Goal: Transaction & Acquisition: Purchase product/service

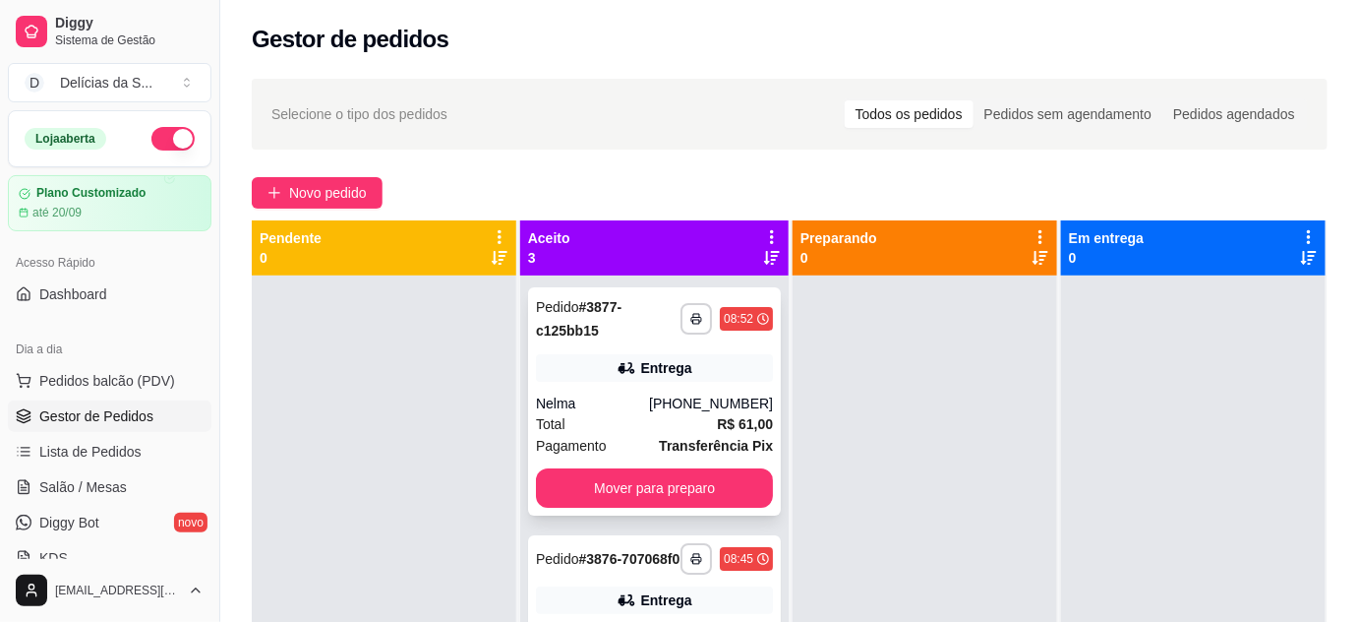
click at [621, 389] on div "**********" at bounding box center [654, 401] width 253 height 228
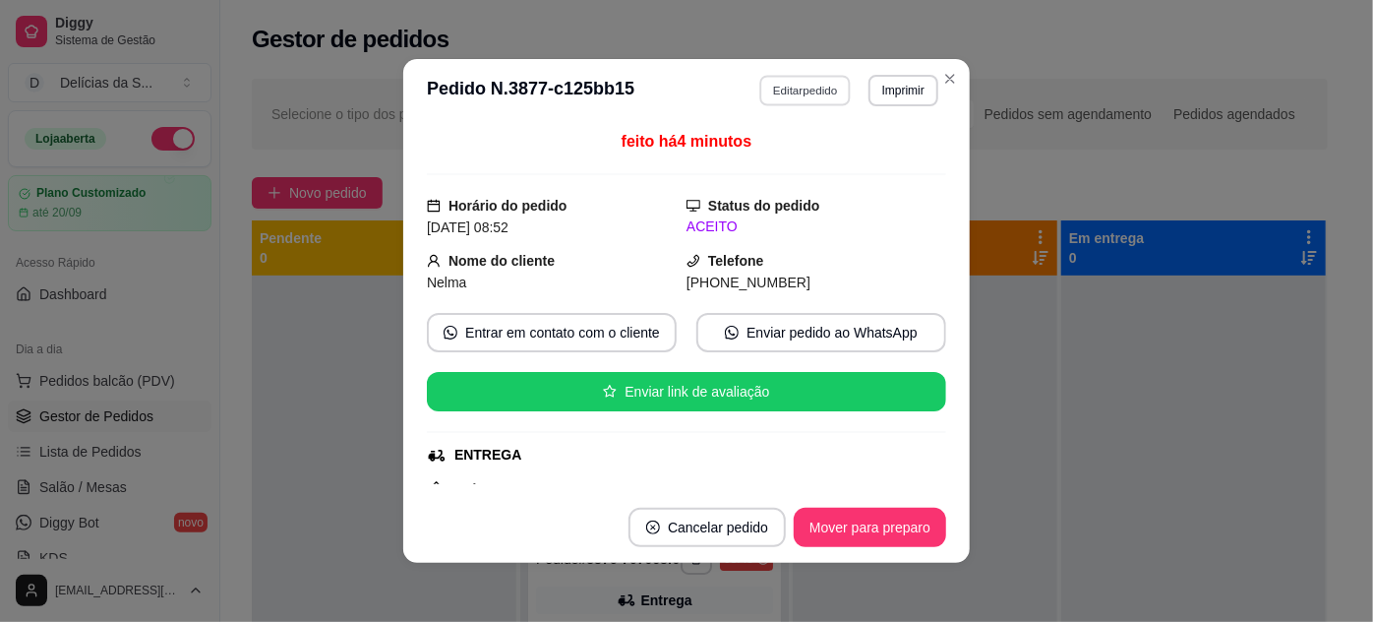
click at [803, 93] on button "Editar pedido" at bounding box center [805, 90] width 91 height 30
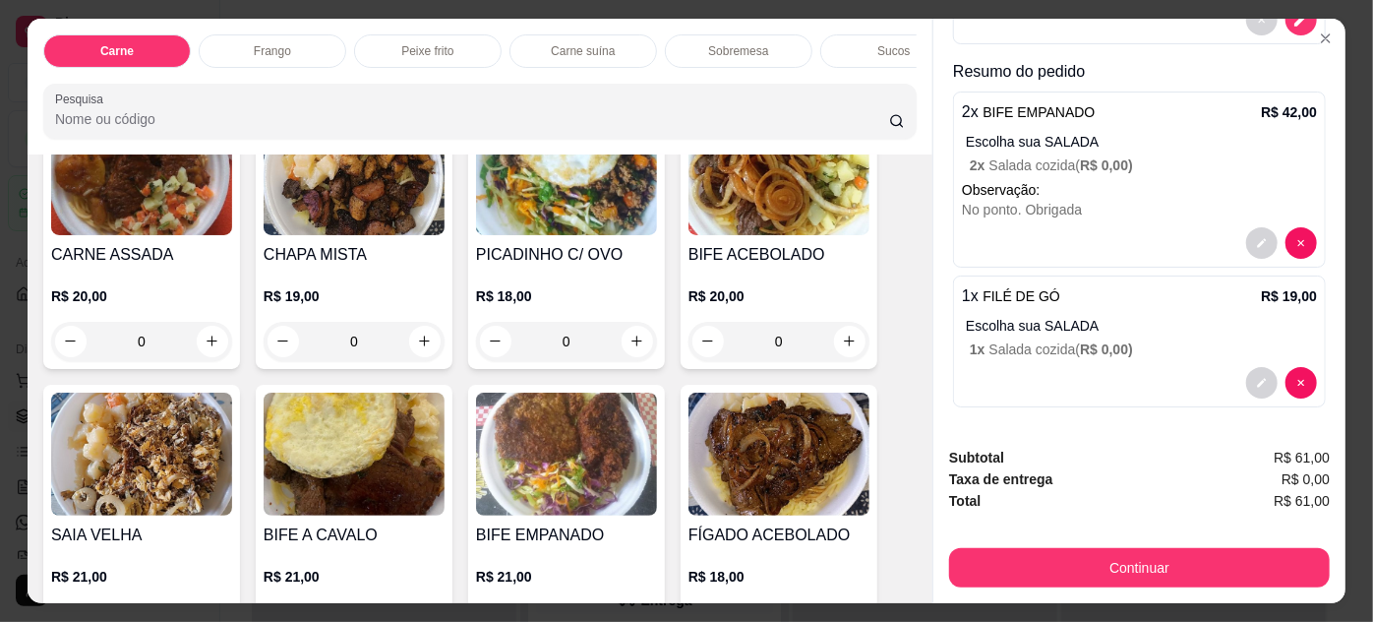
scroll to position [50, 0]
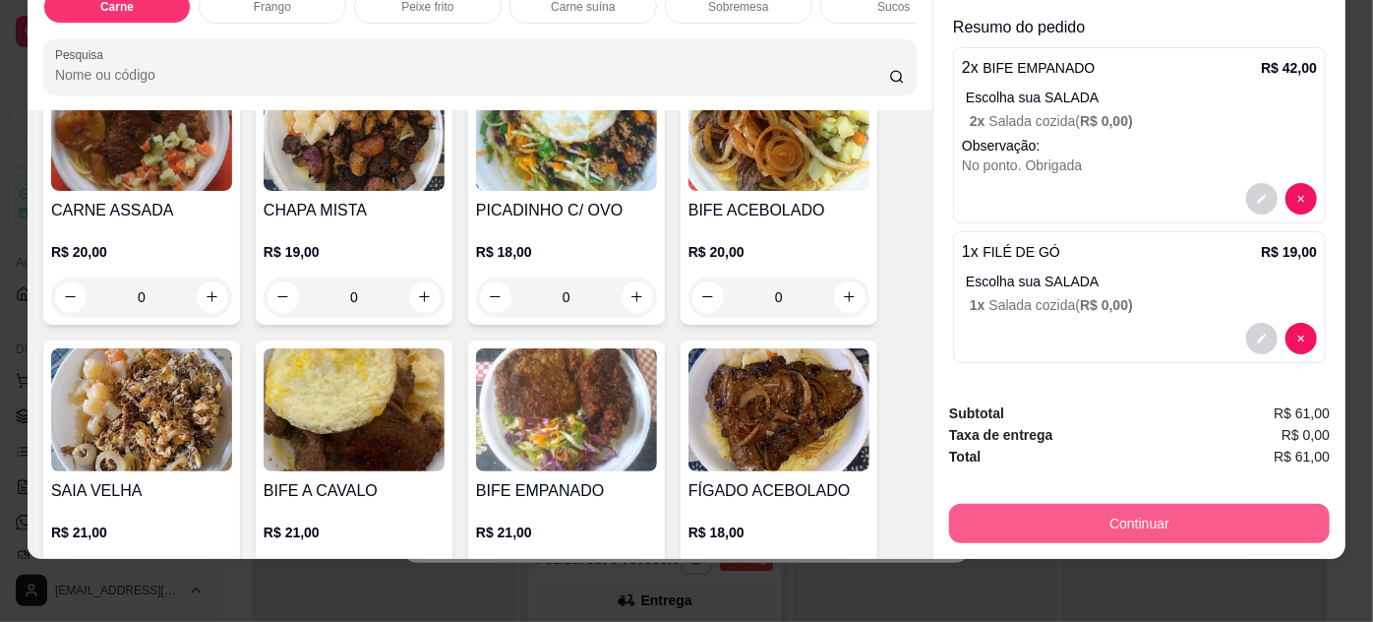
click at [1126, 512] on button "Continuar" at bounding box center [1139, 523] width 381 height 39
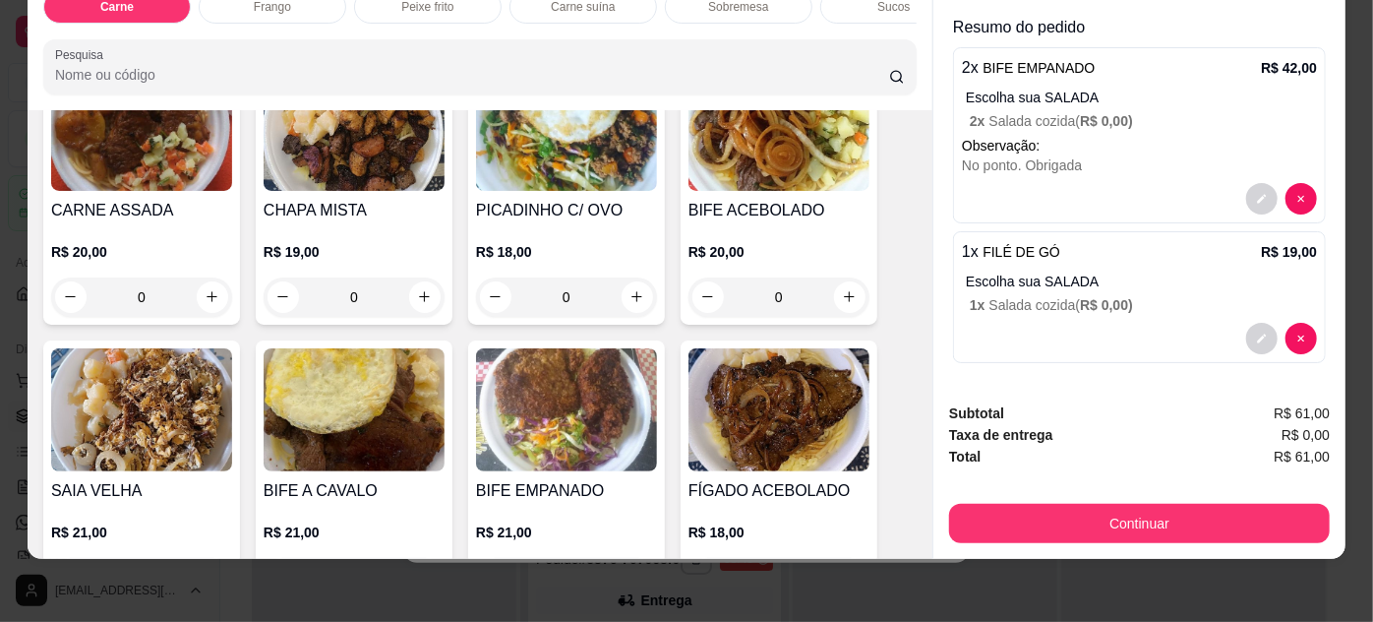
scroll to position [0, 0]
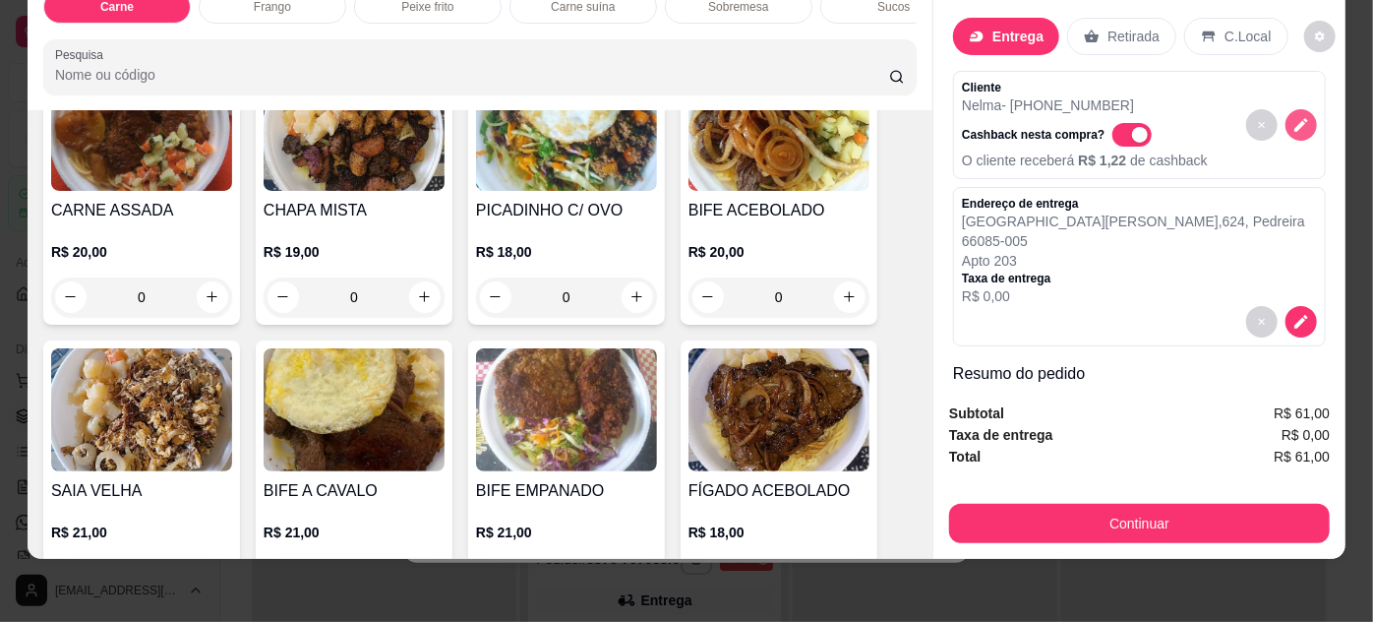
click at [1292, 116] on icon "decrease-product-quantity" at bounding box center [1301, 125] width 18 height 18
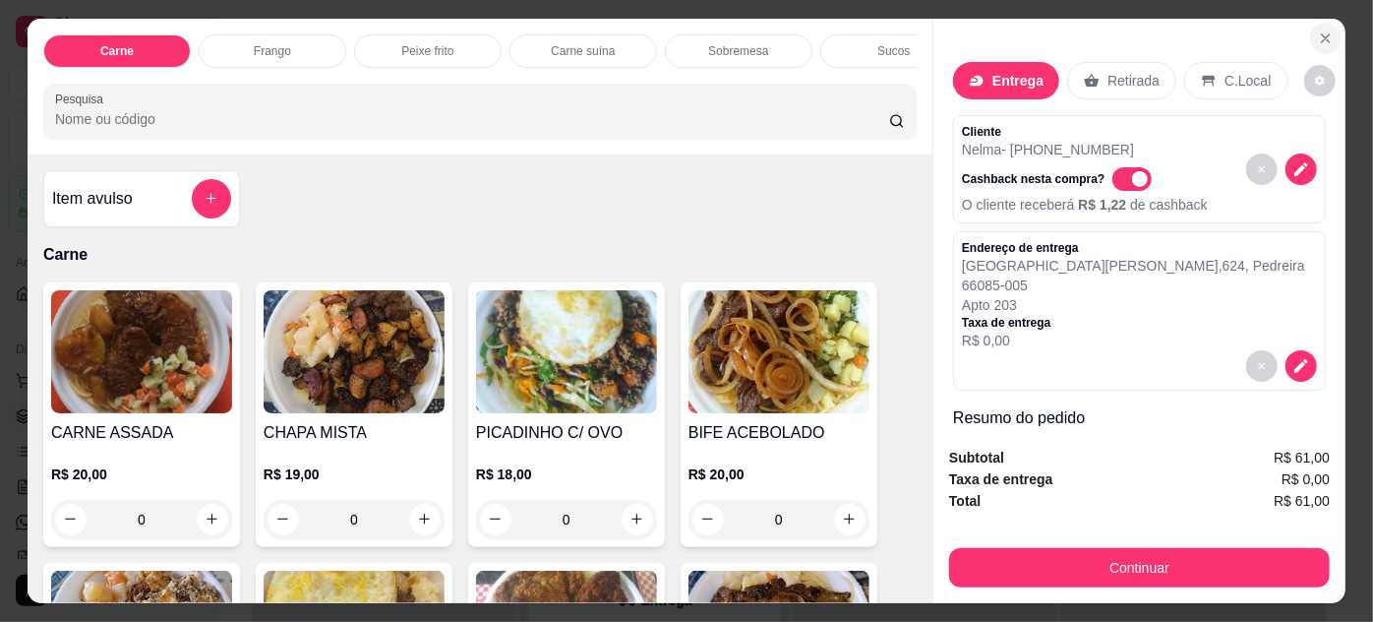
click at [1318, 30] on icon "Close" at bounding box center [1326, 38] width 16 height 16
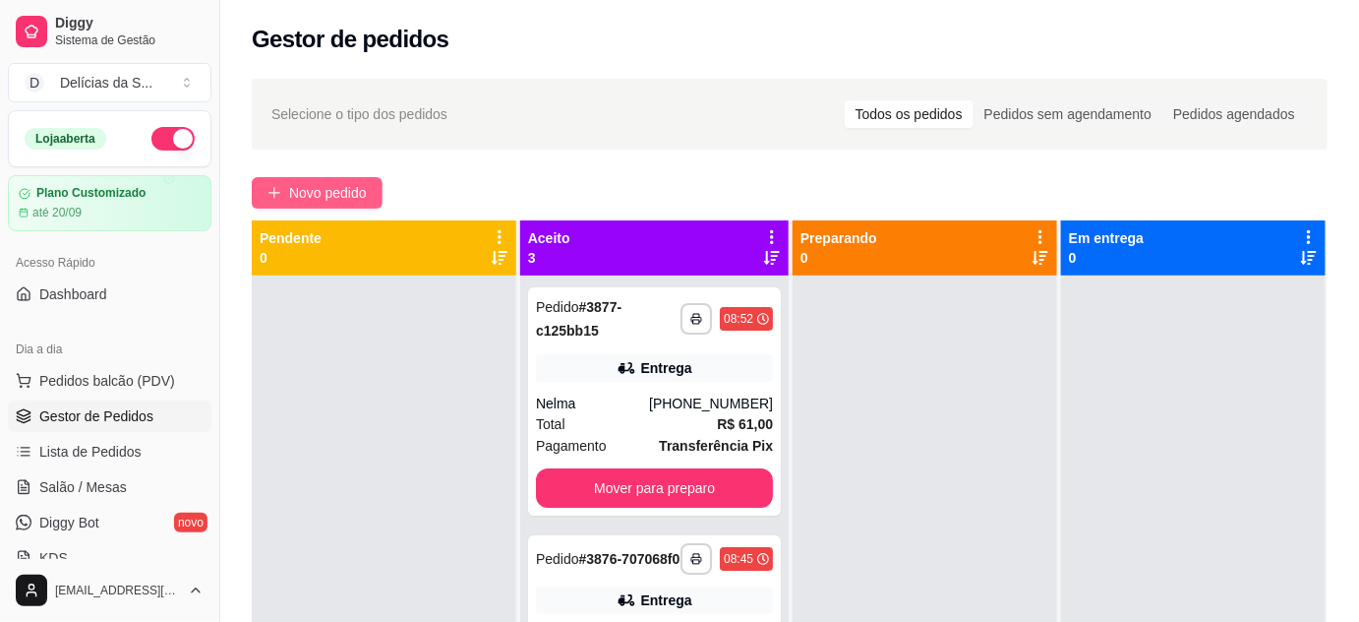
click at [295, 203] on span "Novo pedido" at bounding box center [328, 193] width 78 height 22
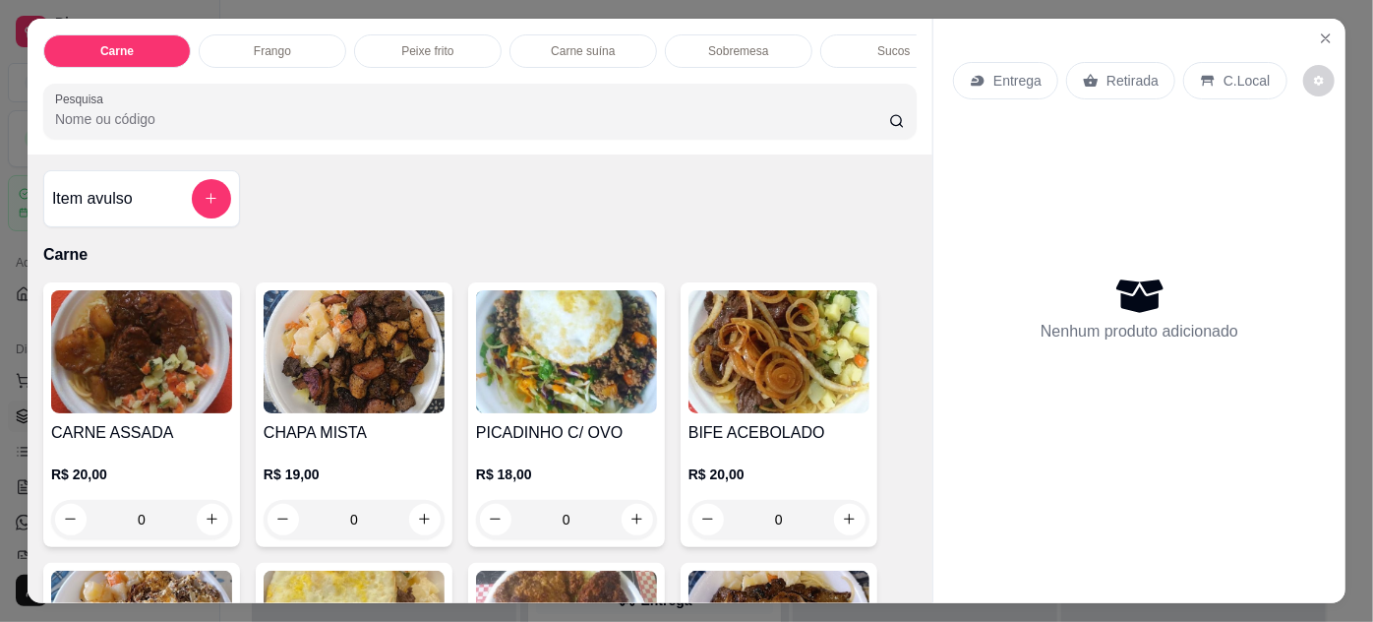
scroll to position [178, 0]
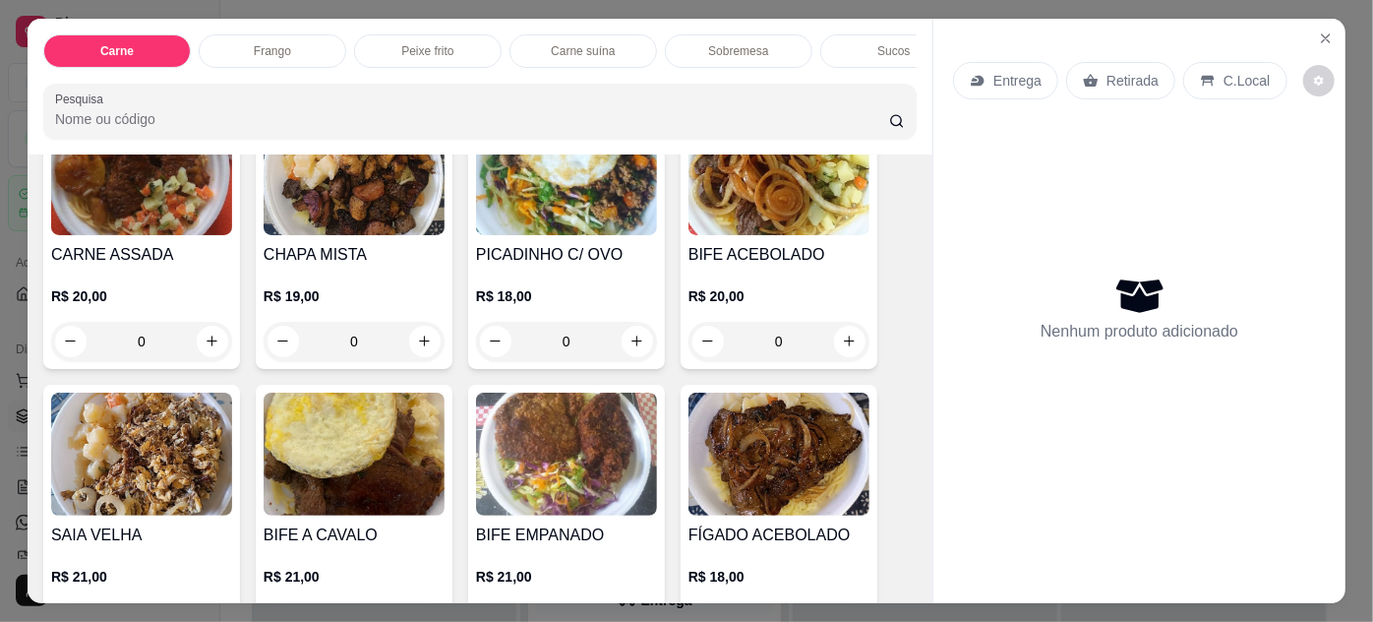
click at [403, 455] on img at bounding box center [354, 453] width 181 height 123
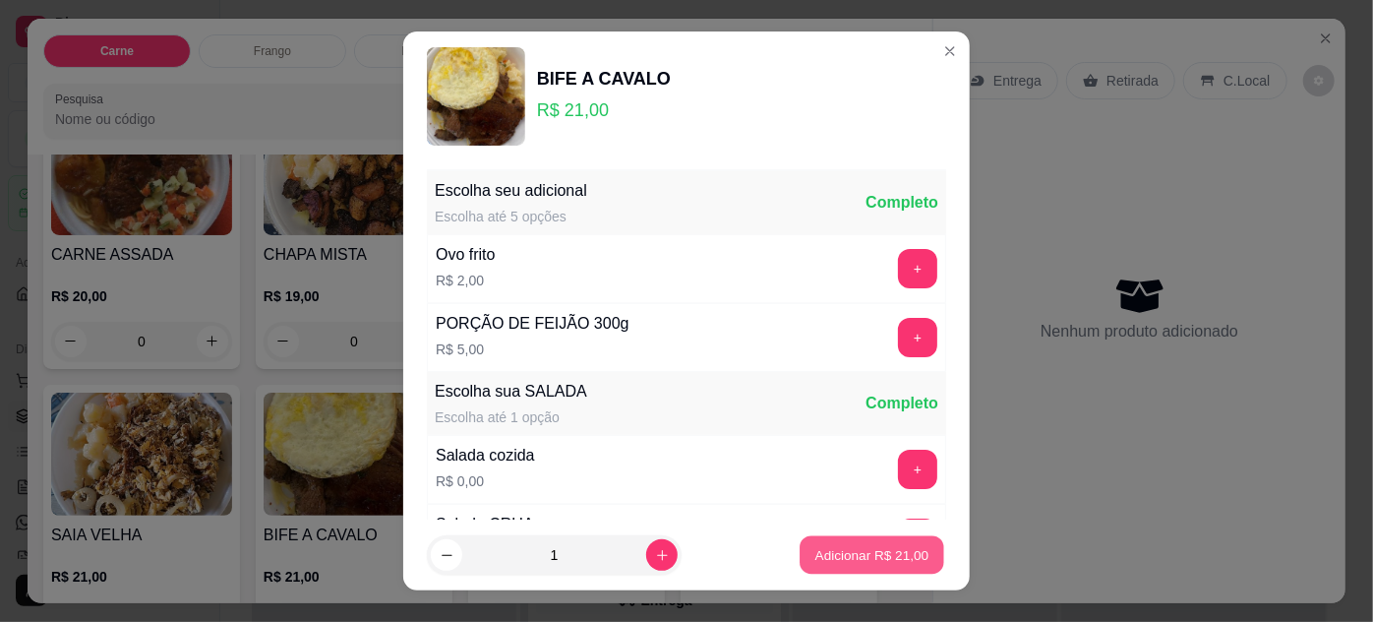
click at [867, 543] on button "Adicionar R$ 21,00" at bounding box center [872, 555] width 145 height 38
type input "1"
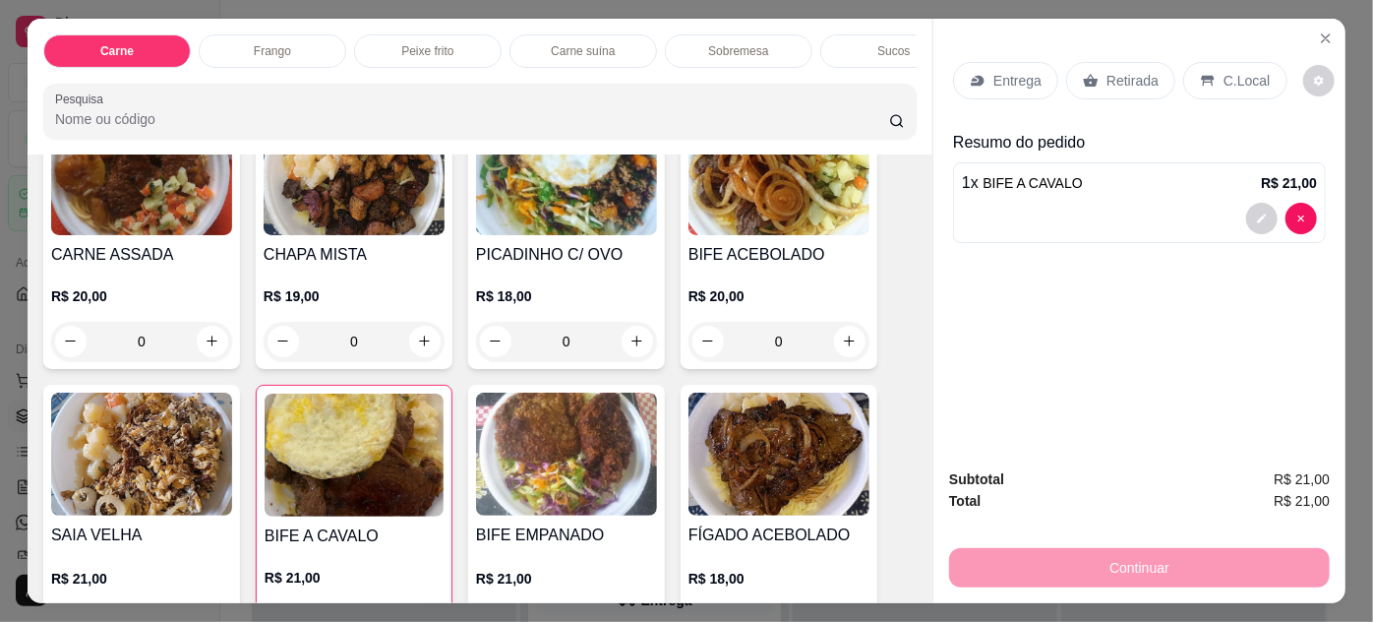
scroll to position [357, 0]
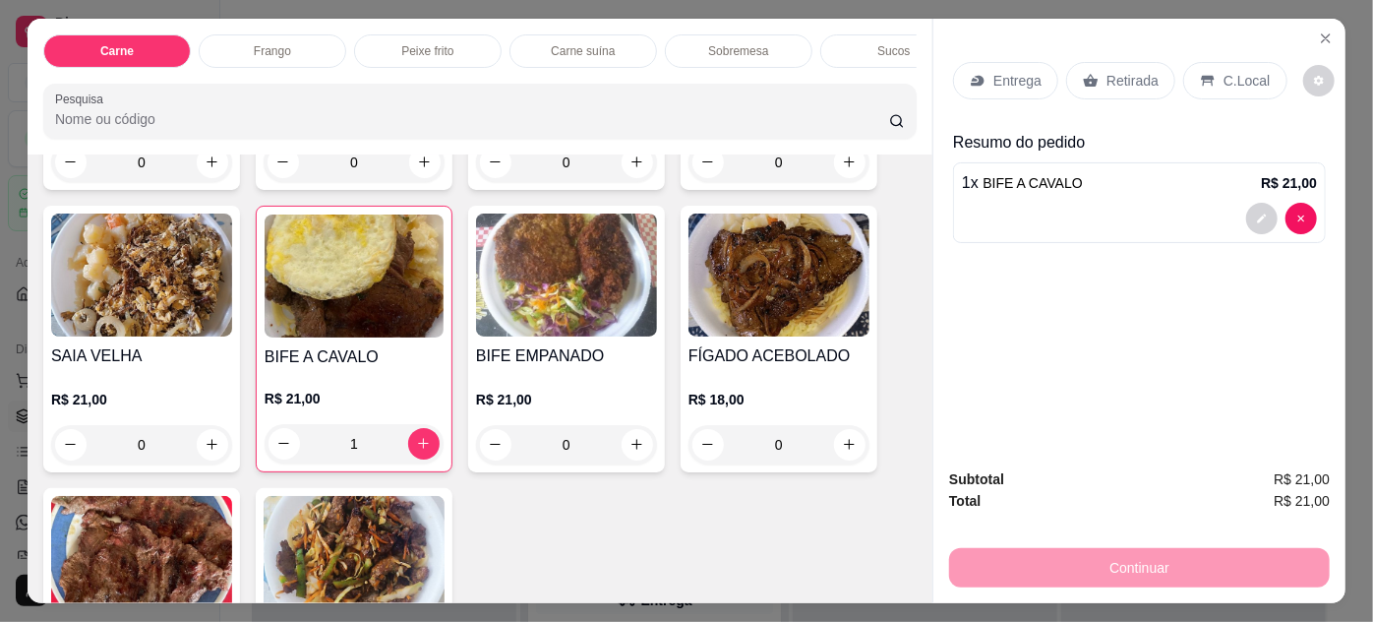
click at [764, 317] on img at bounding box center [778, 274] width 181 height 123
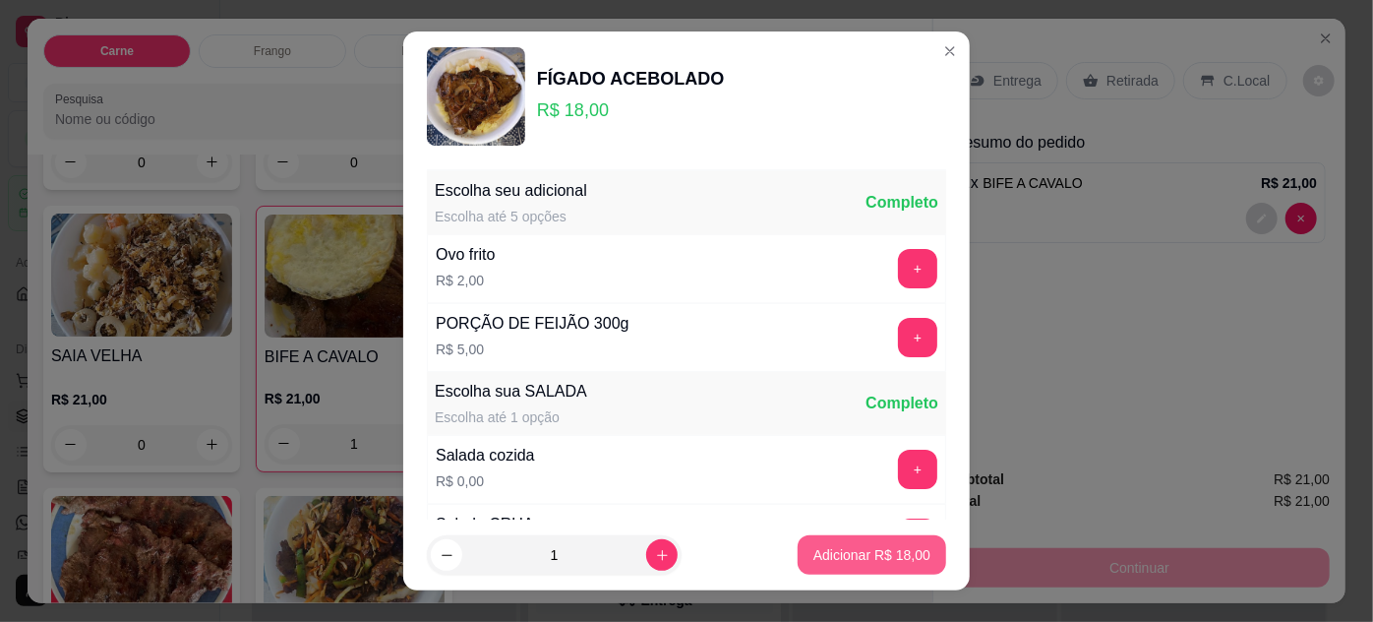
click at [870, 556] on p "Adicionar R$ 18,00" at bounding box center [871, 555] width 117 height 20
type input "1"
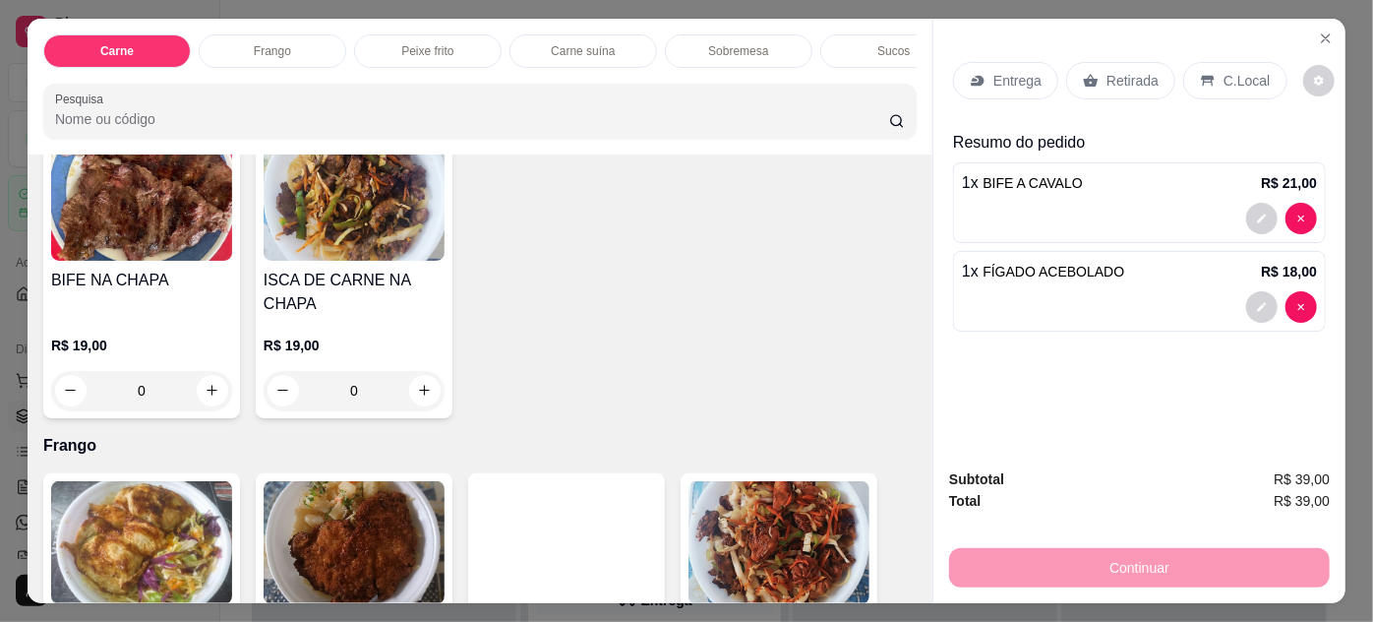
scroll to position [894, 0]
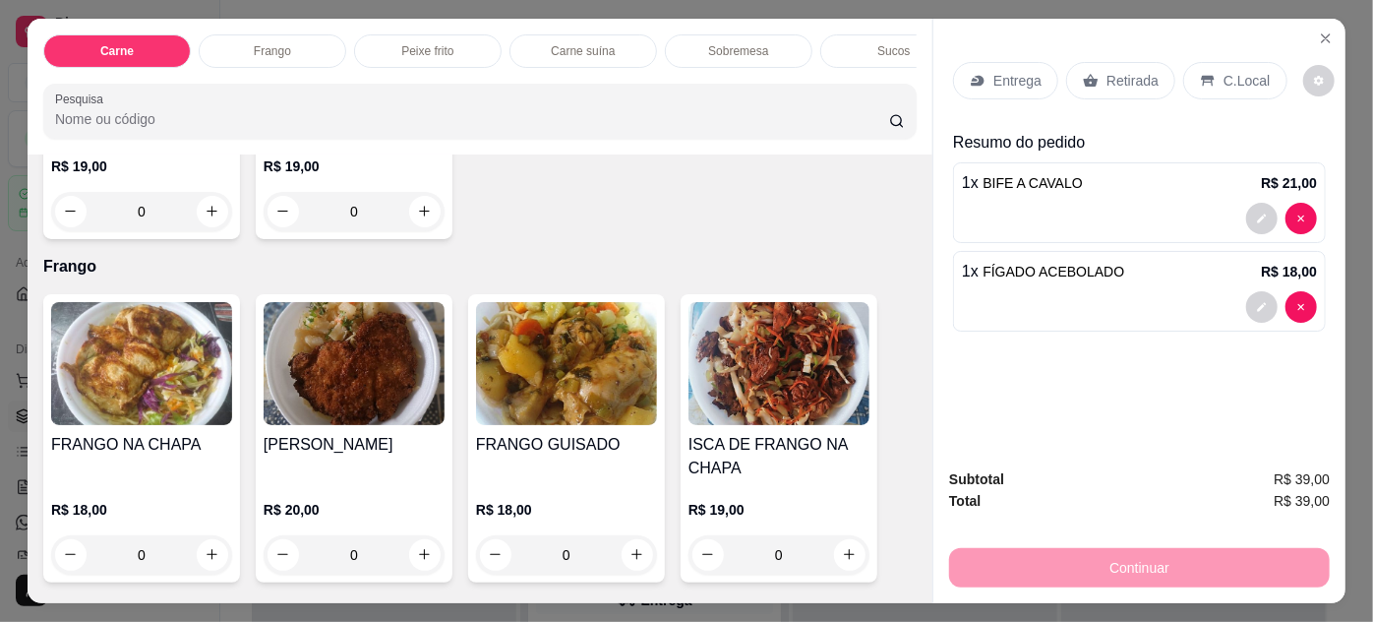
click at [997, 78] on p "Entrega" at bounding box center [1017, 81] width 48 height 20
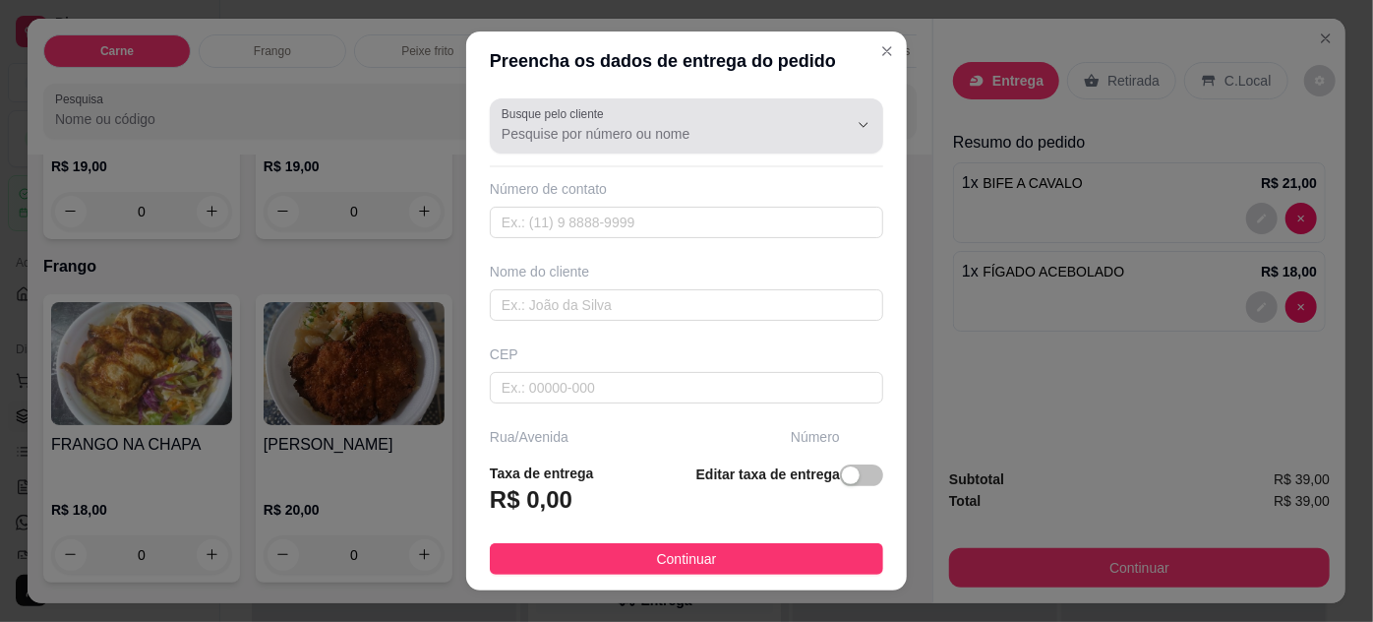
click at [708, 116] on div at bounding box center [687, 125] width 370 height 39
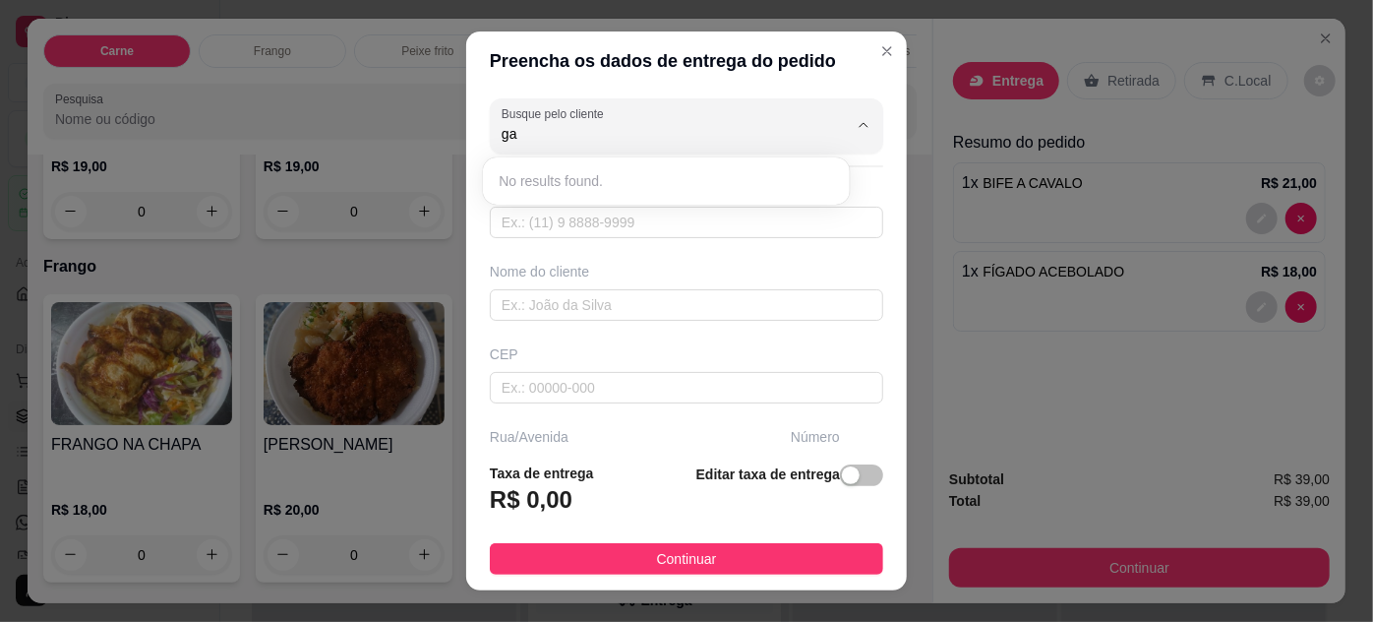
type input "g"
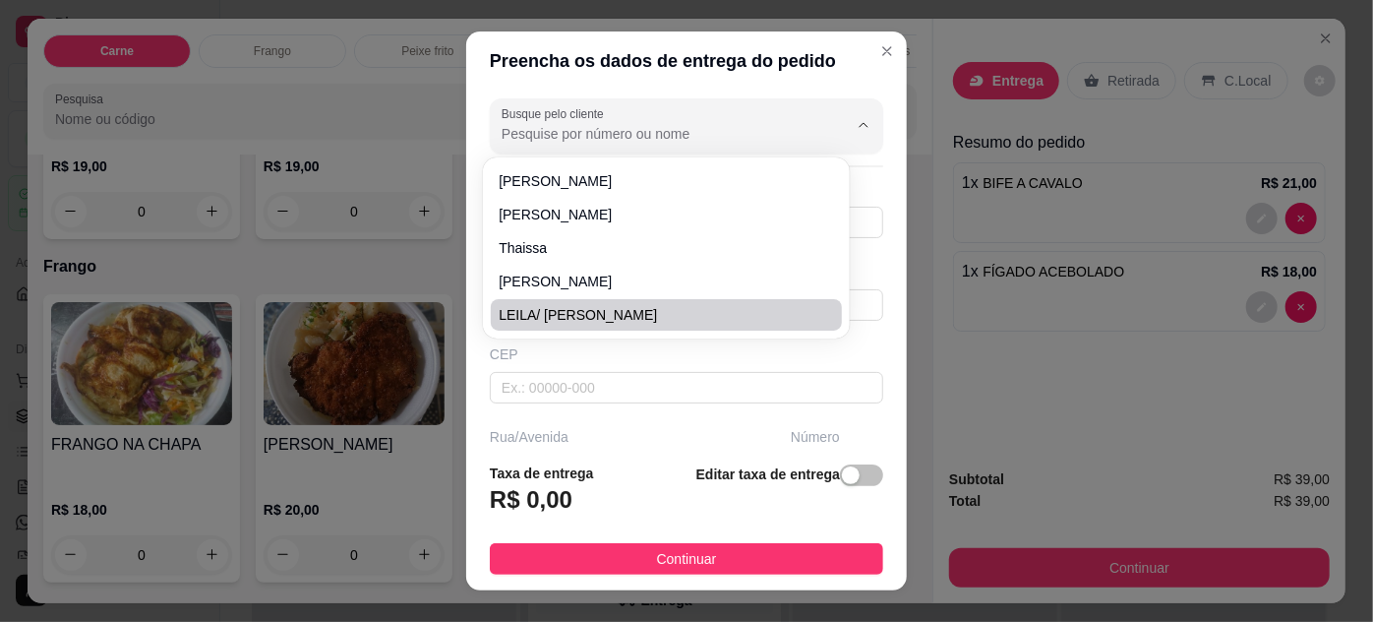
click at [430, 274] on div "Preencha os dados de entrega do pedido Busque pelo cliente Número de contato No…" at bounding box center [686, 311] width 1373 height 622
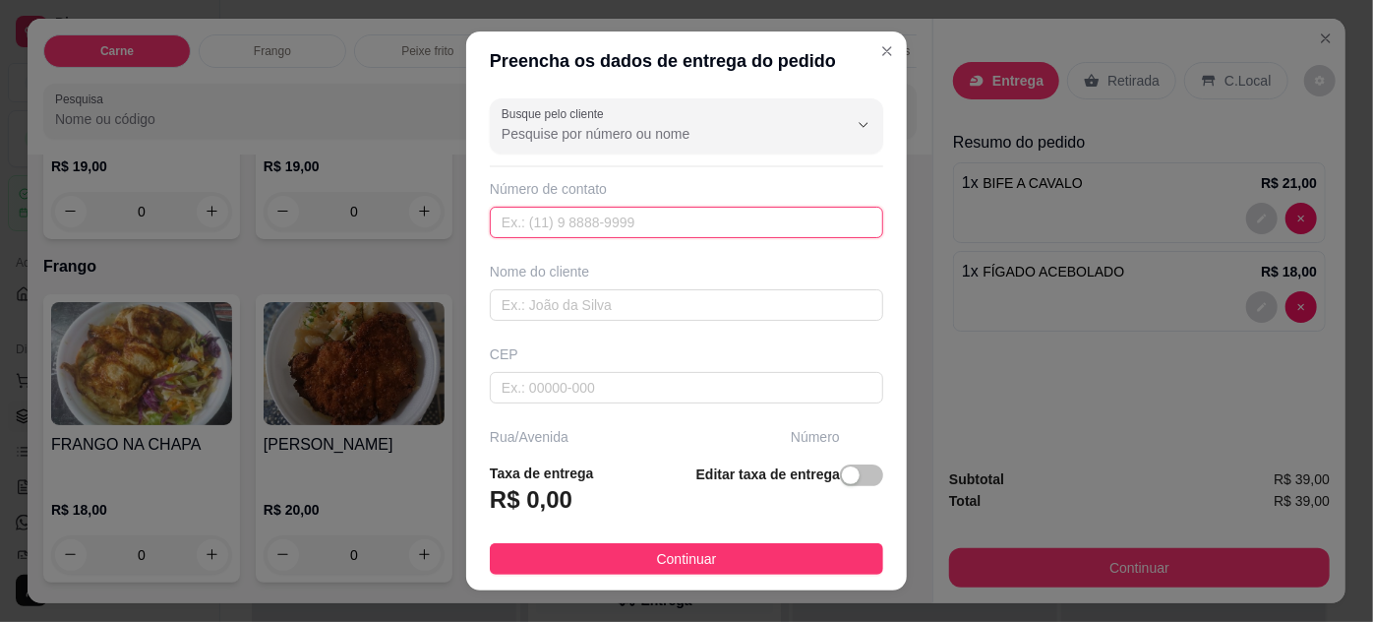
click at [574, 216] on input "text" at bounding box center [686, 222] width 393 height 31
type input "[PHONE_NUMBER]"
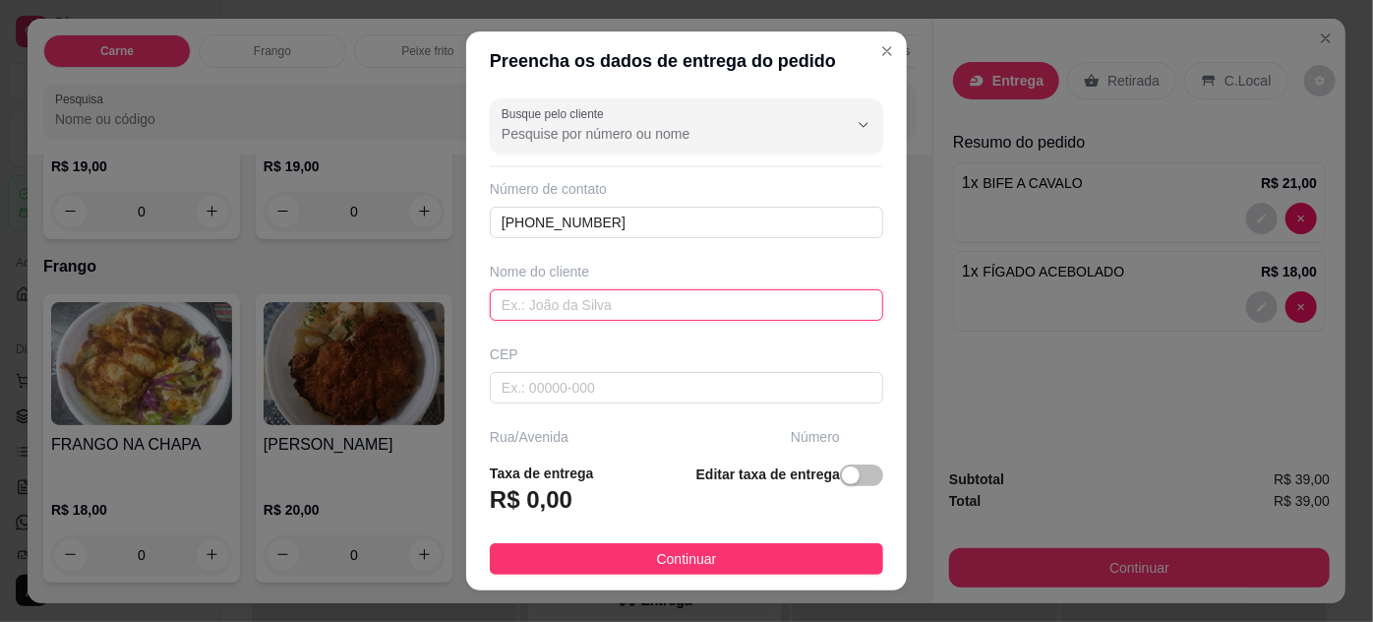
click at [590, 305] on input "text" at bounding box center [686, 304] width 393 height 31
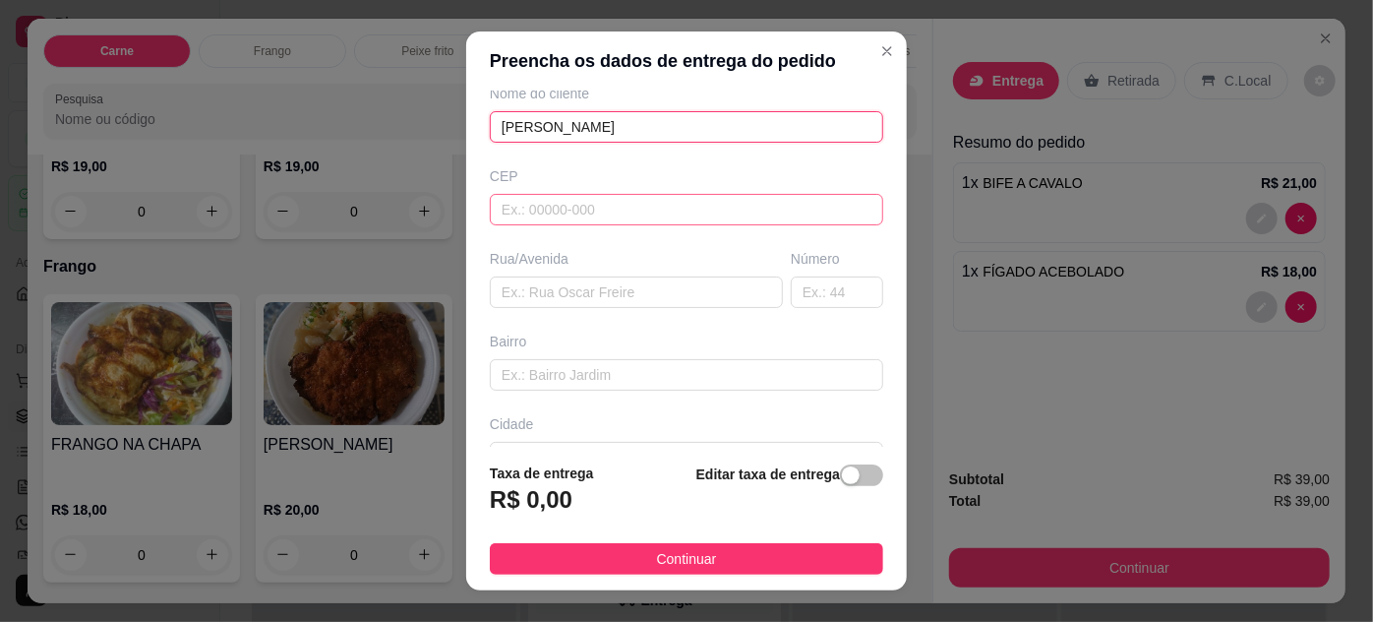
type input "[PERSON_NAME]"
click at [690, 207] on input "text" at bounding box center [686, 209] width 393 height 31
type input "66060460"
type input "Travessa Quatorze de Abril"
type input "Fátima"
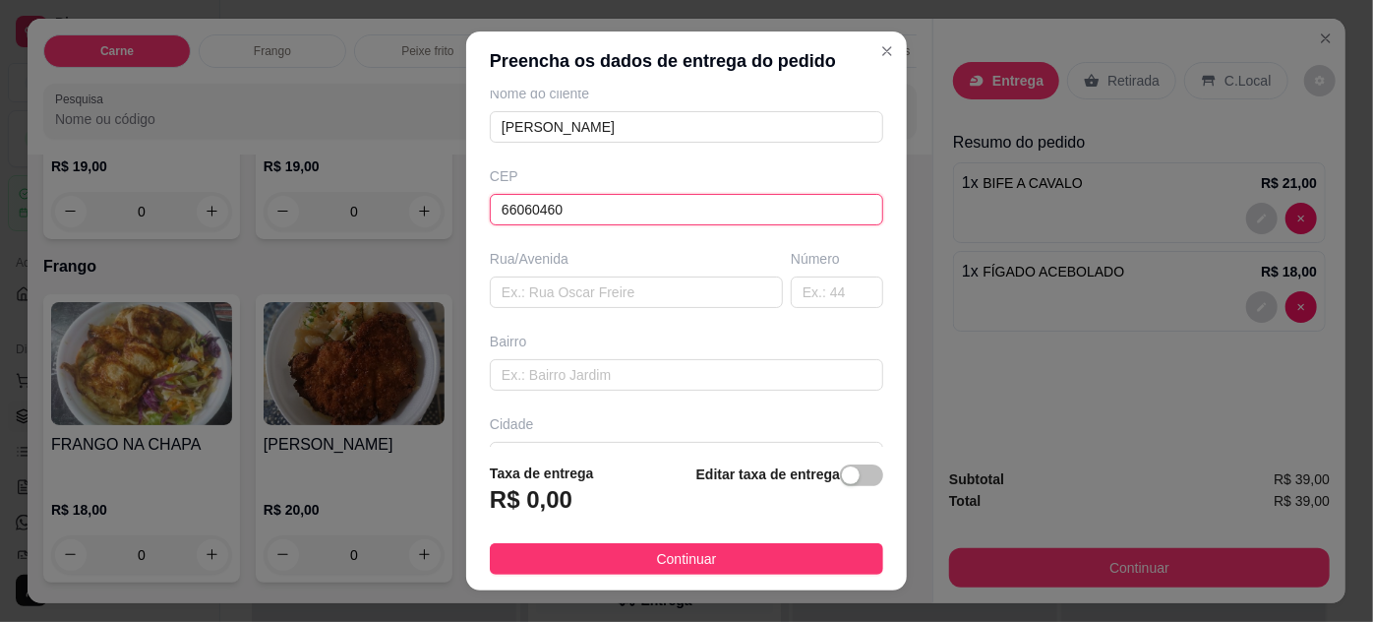
type input "[GEOGRAPHIC_DATA]"
type input "66060460"
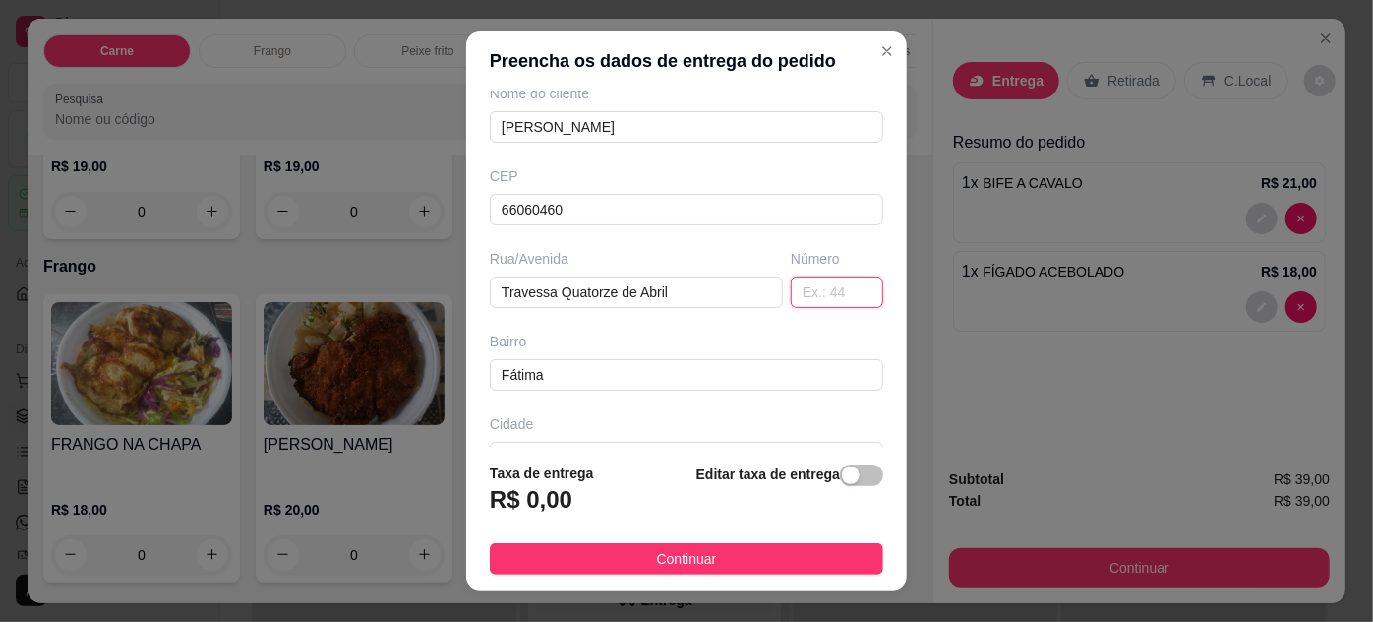
click at [791, 290] on input "text" at bounding box center [837, 291] width 92 height 31
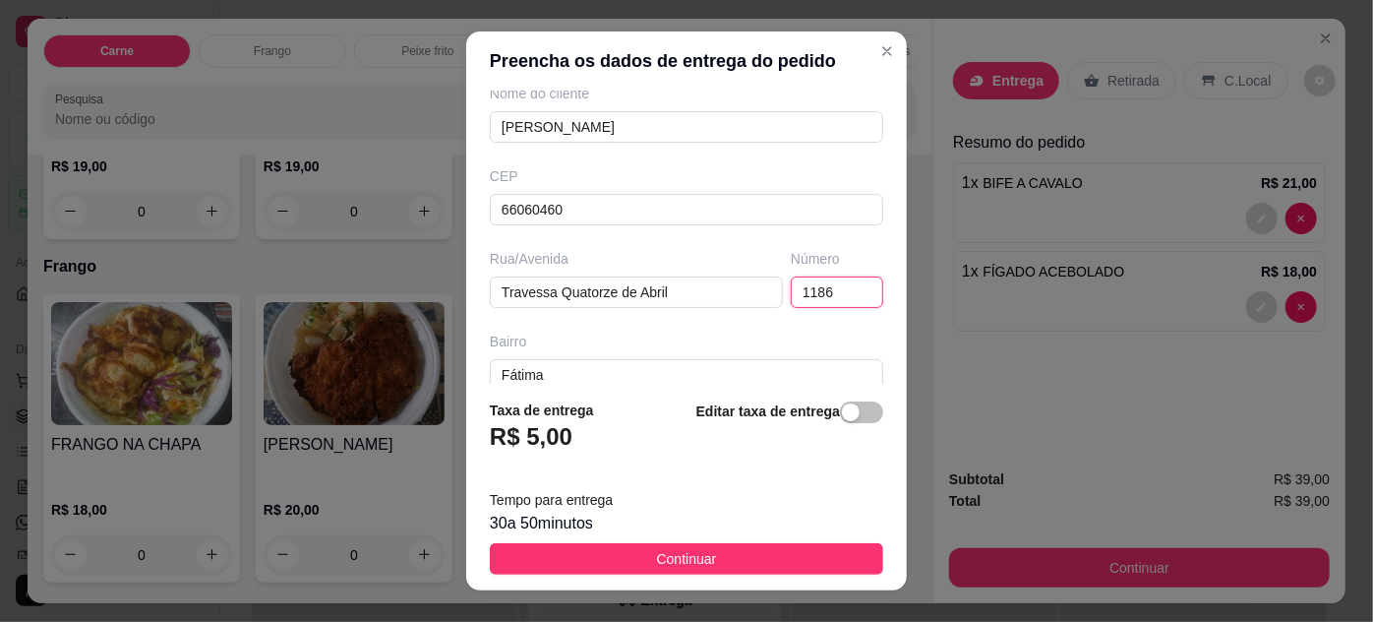
scroll to position [357, 0]
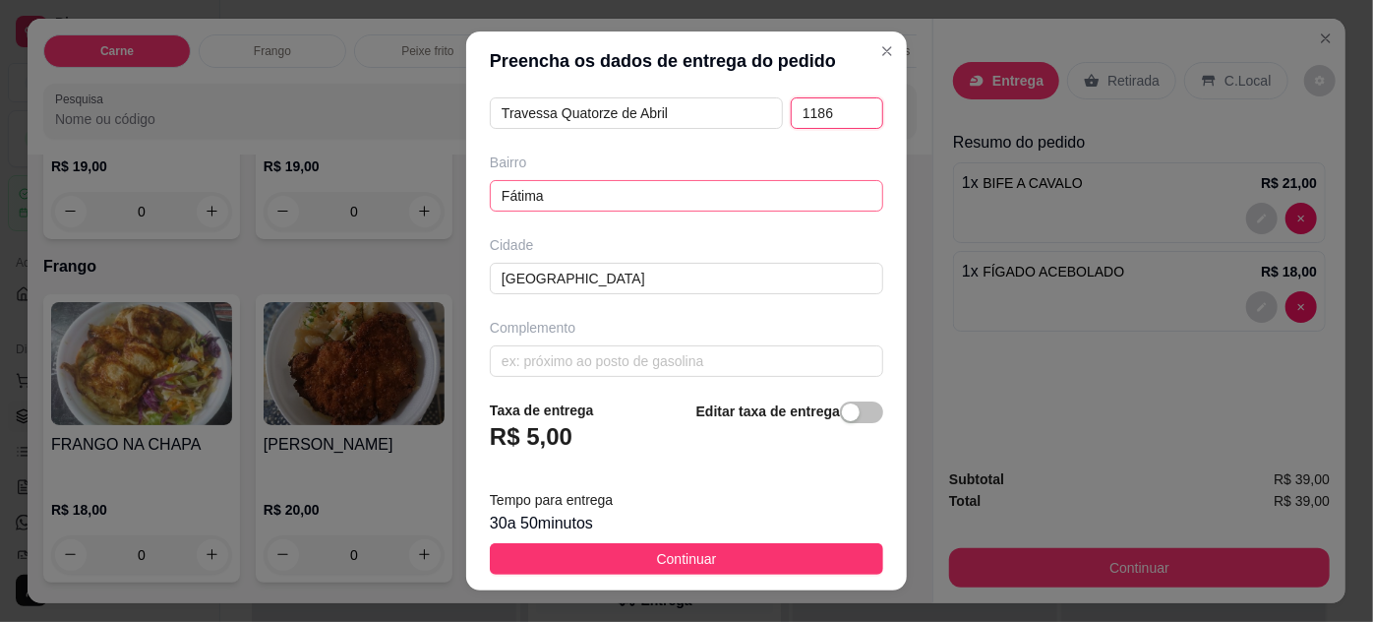
type input "1186"
click at [769, 191] on input "Fátima" at bounding box center [686, 195] width 393 height 31
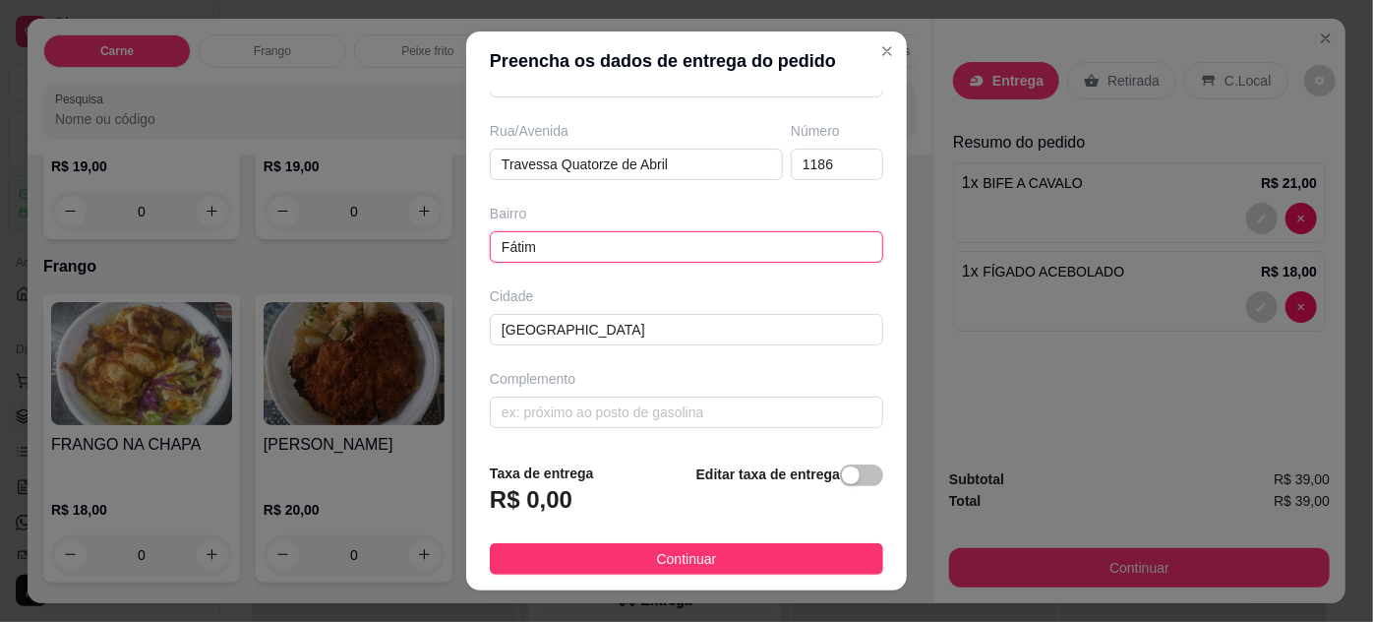
scroll to position [301, 0]
type input "F"
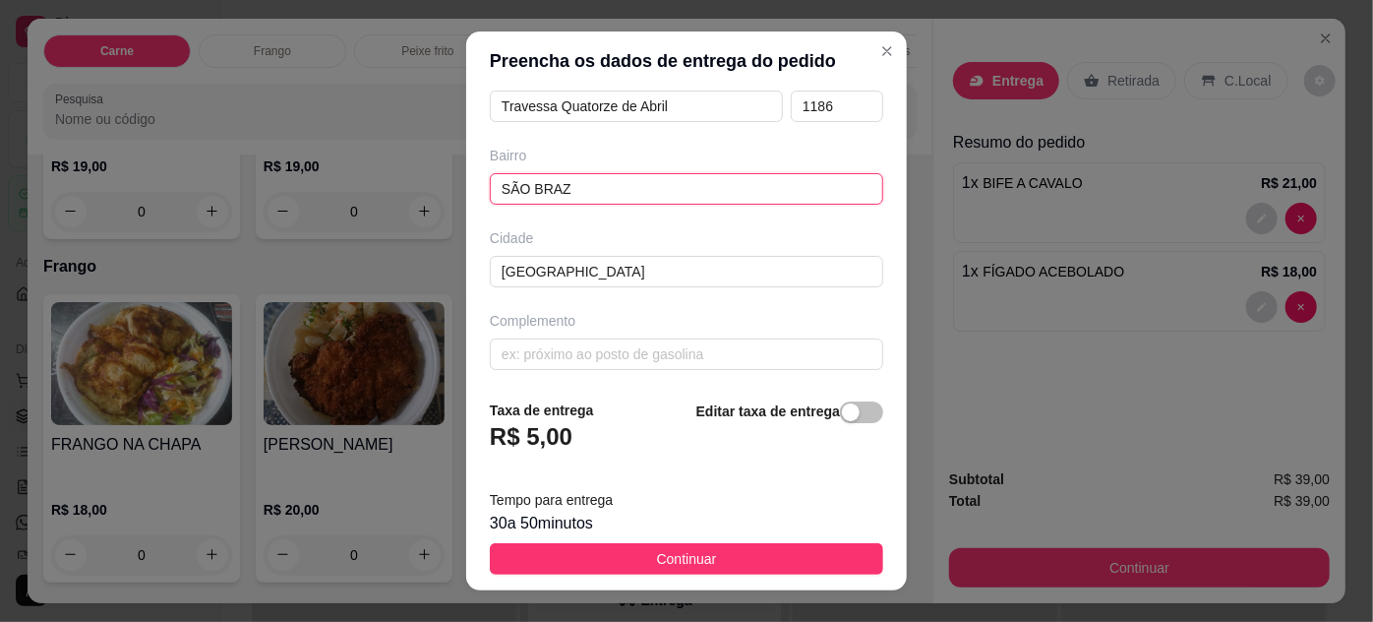
scroll to position [31, 0]
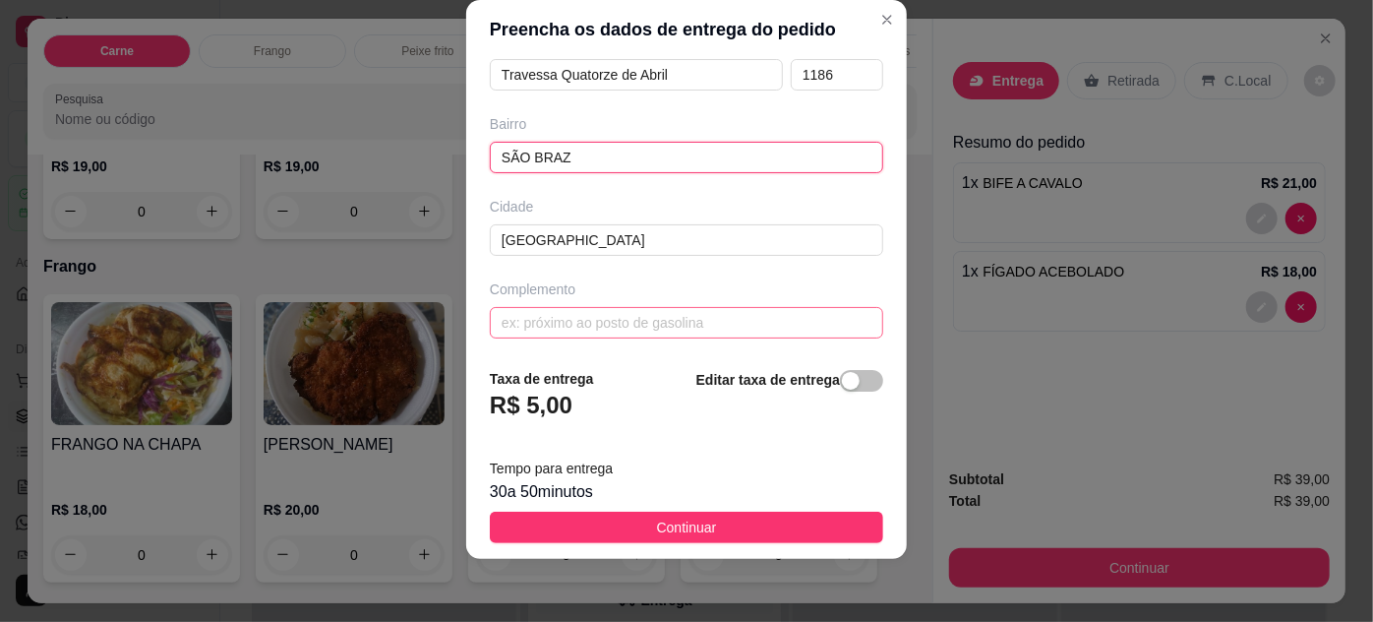
type input "SÃO BRAZ"
click at [629, 322] on input "text" at bounding box center [686, 322] width 393 height 31
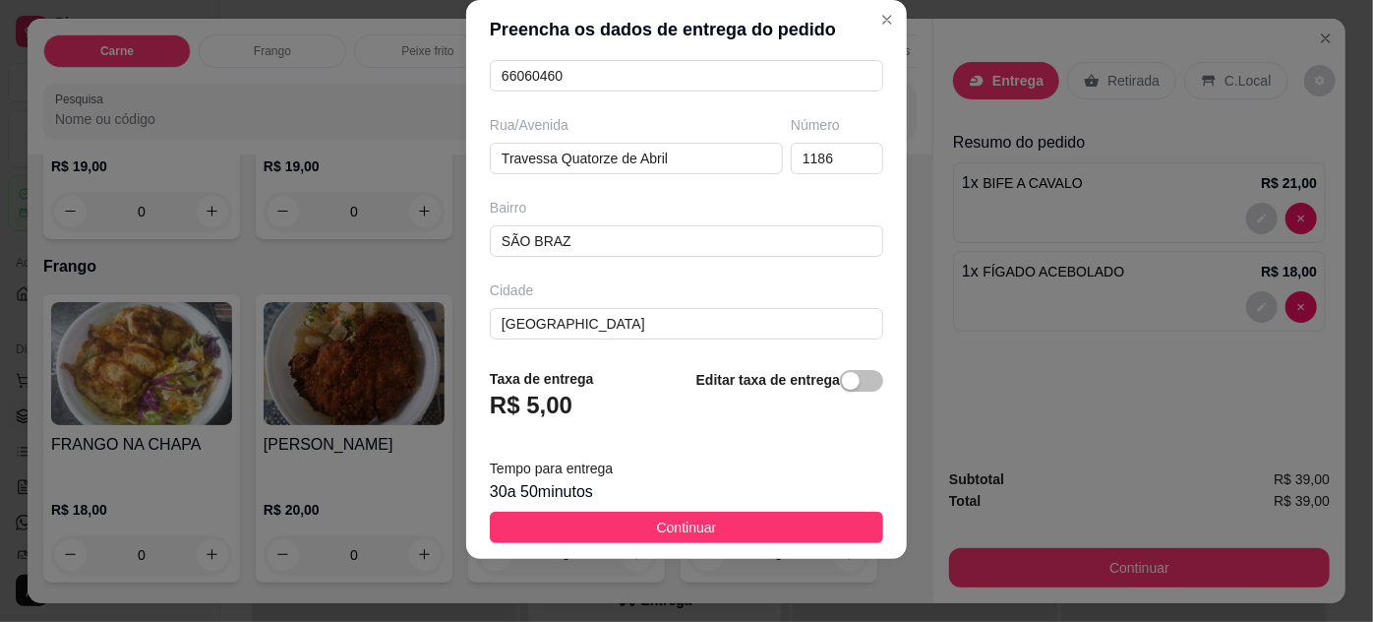
scroll to position [364, 0]
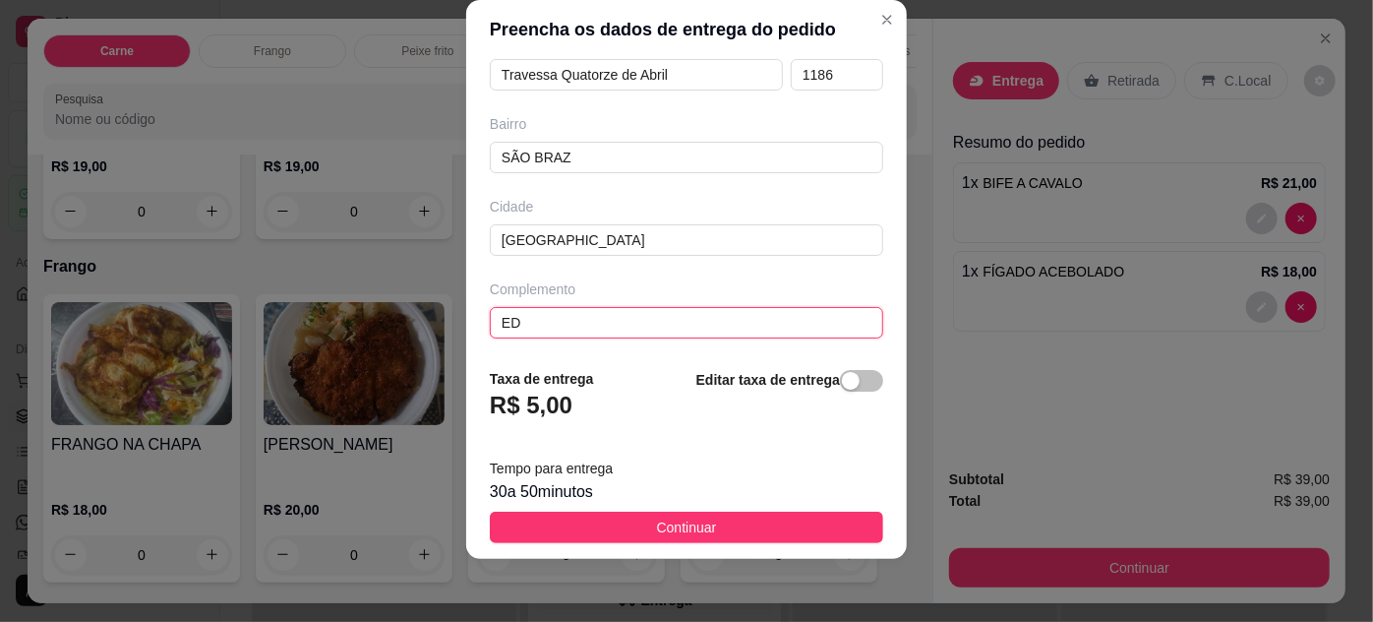
type input "E"
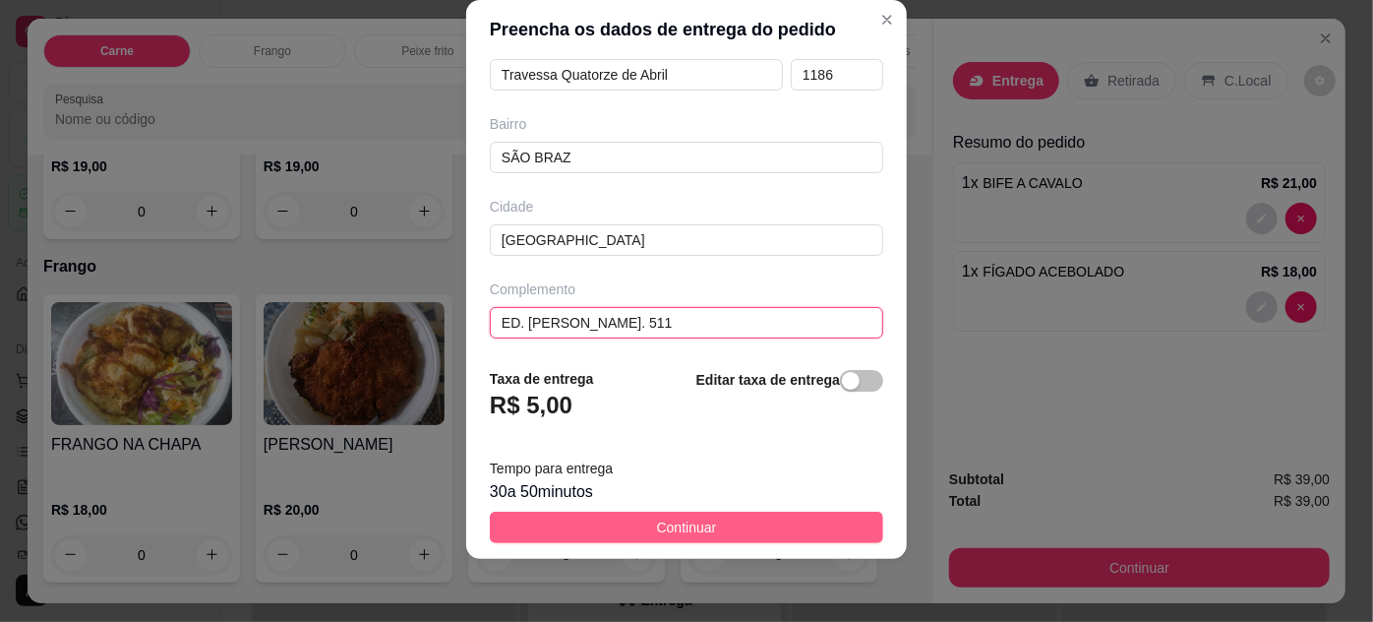
type input "ED. [PERSON_NAME]. 511"
click at [757, 526] on button "Continuar" at bounding box center [686, 526] width 393 height 31
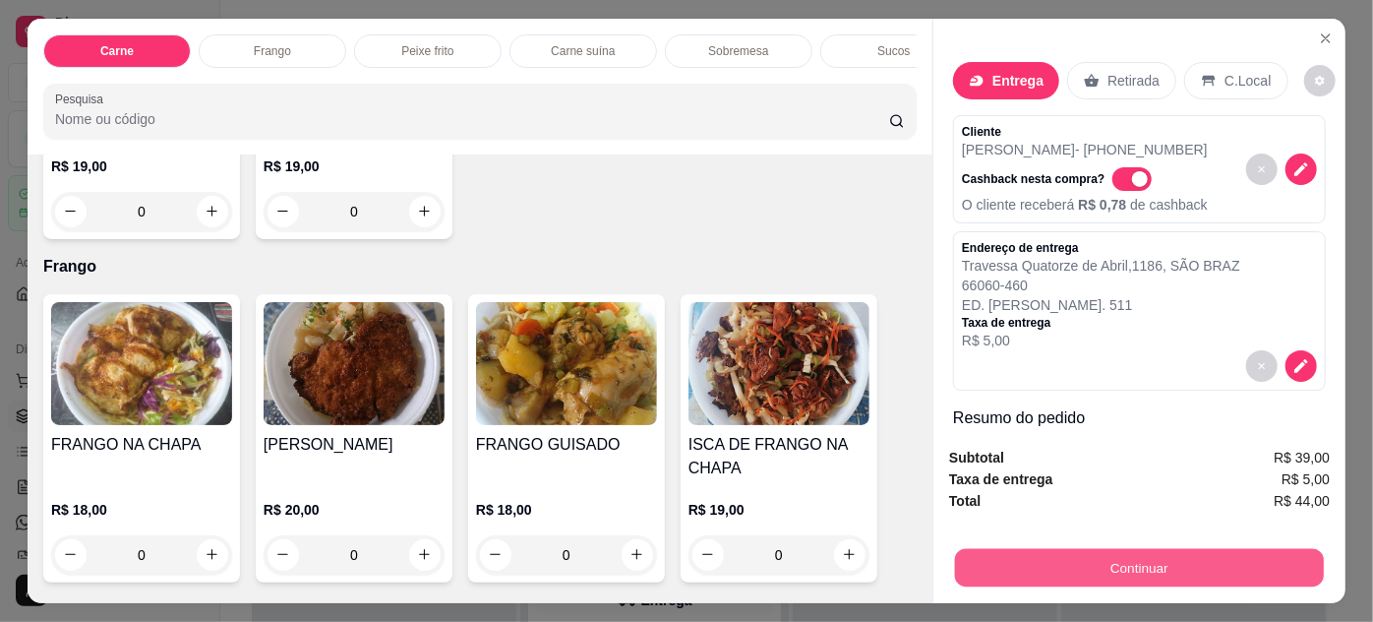
click at [1080, 565] on button "Continuar" at bounding box center [1139, 568] width 369 height 38
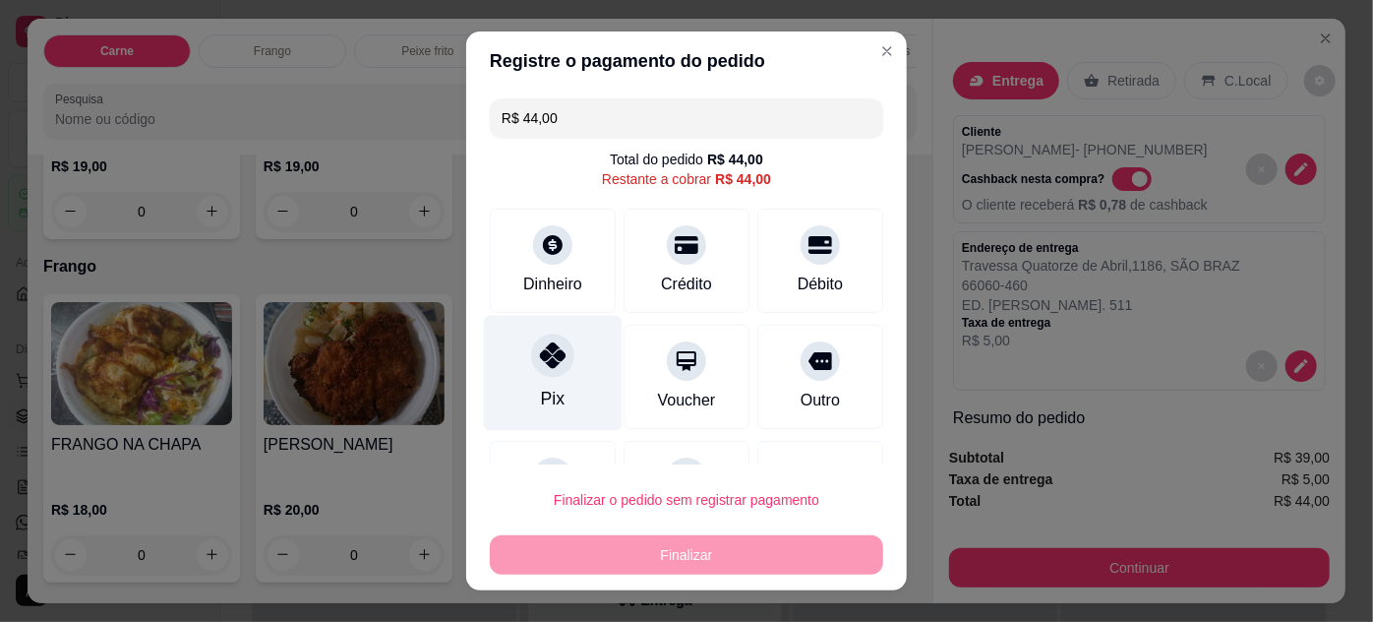
click at [552, 353] on icon at bounding box center [553, 355] width 26 height 26
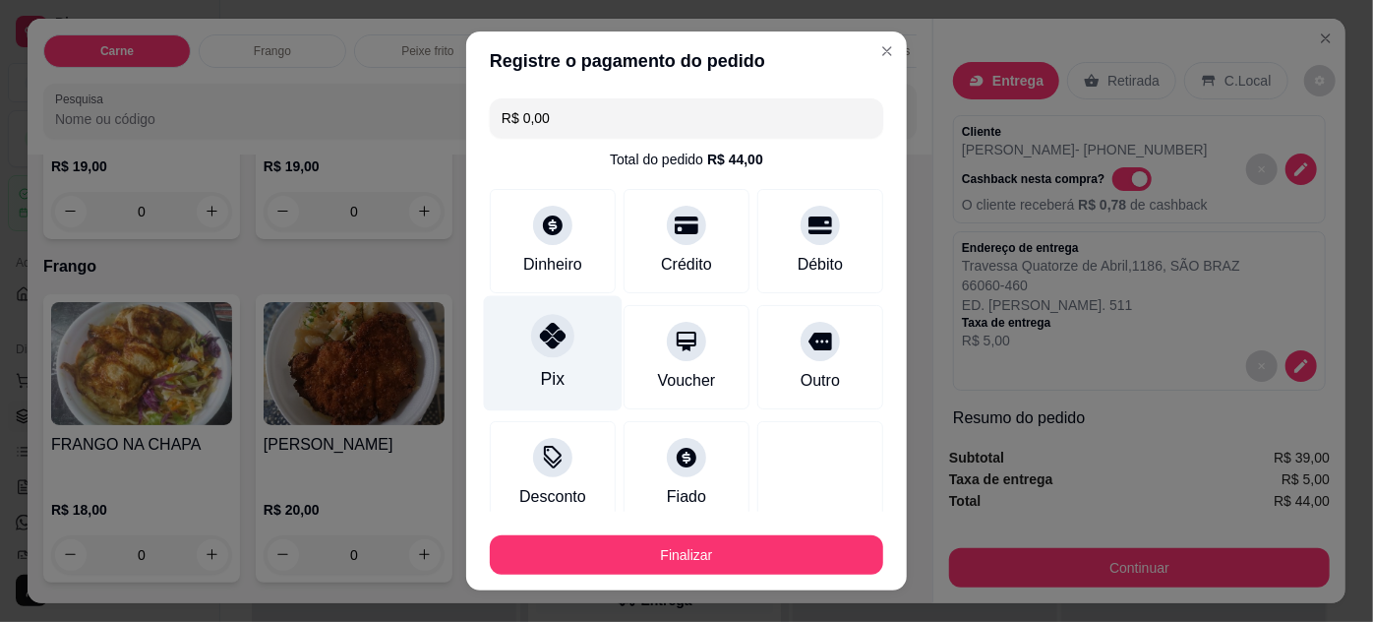
type input "R$ 0,00"
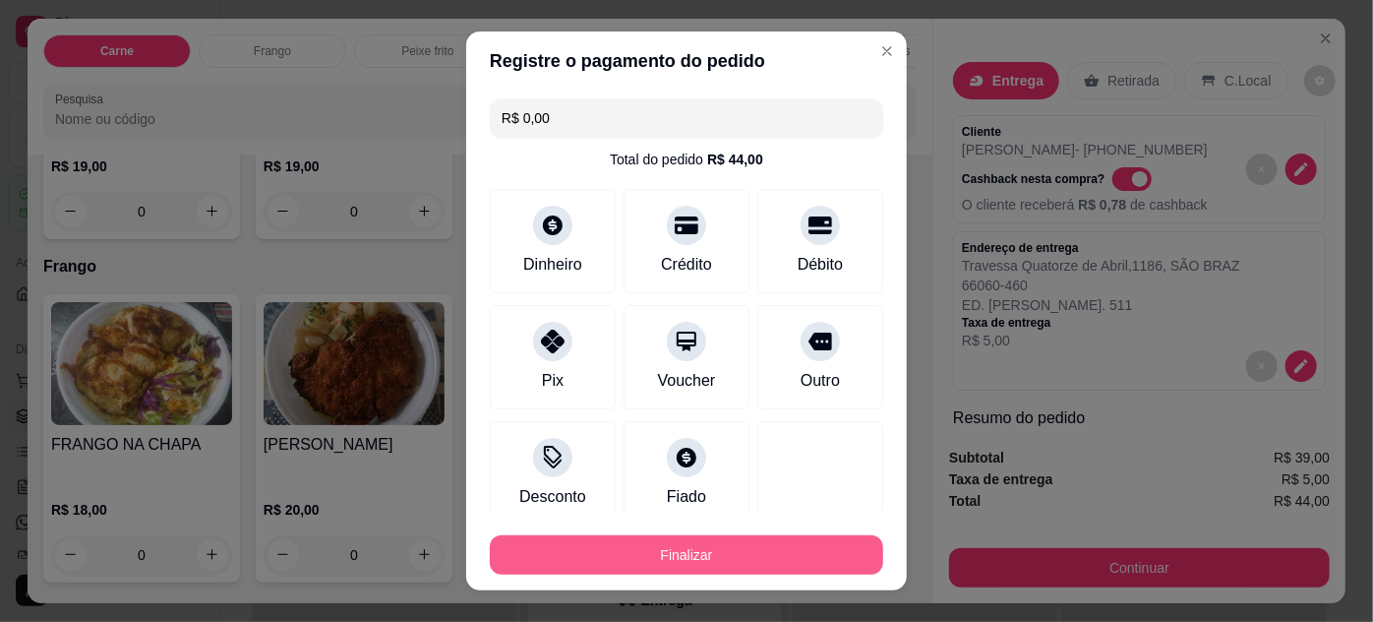
click at [781, 560] on button "Finalizar" at bounding box center [686, 554] width 393 height 39
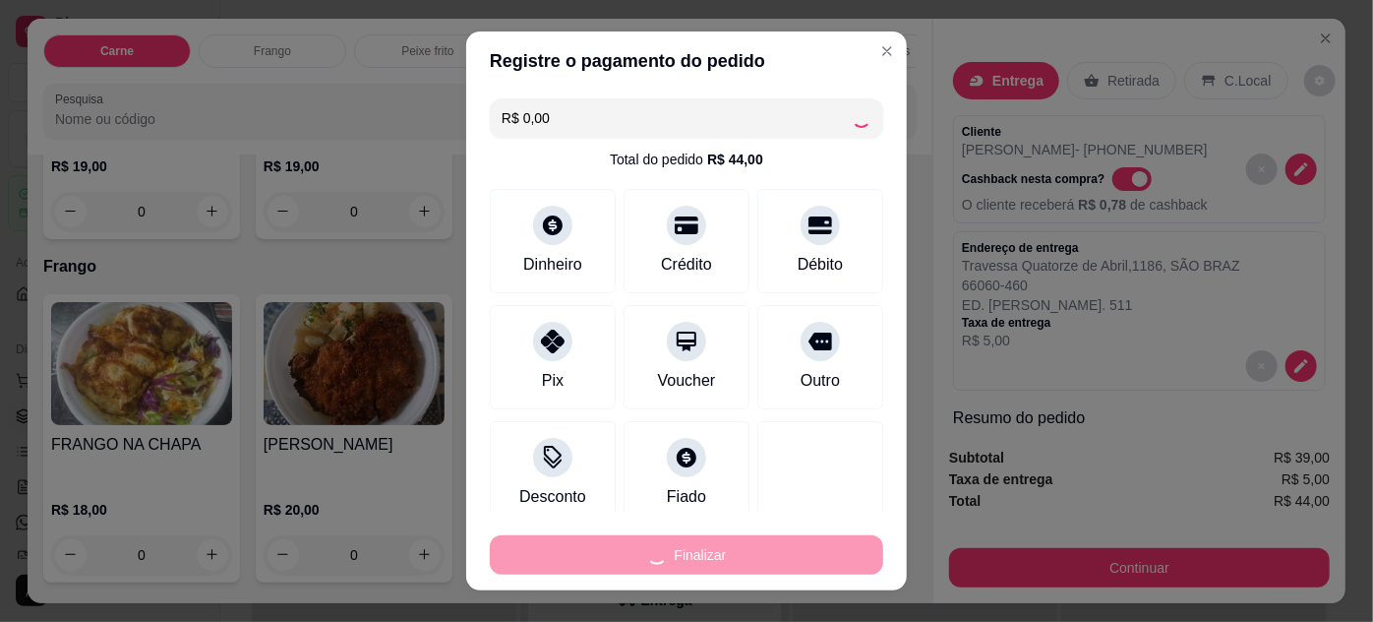
type input "0"
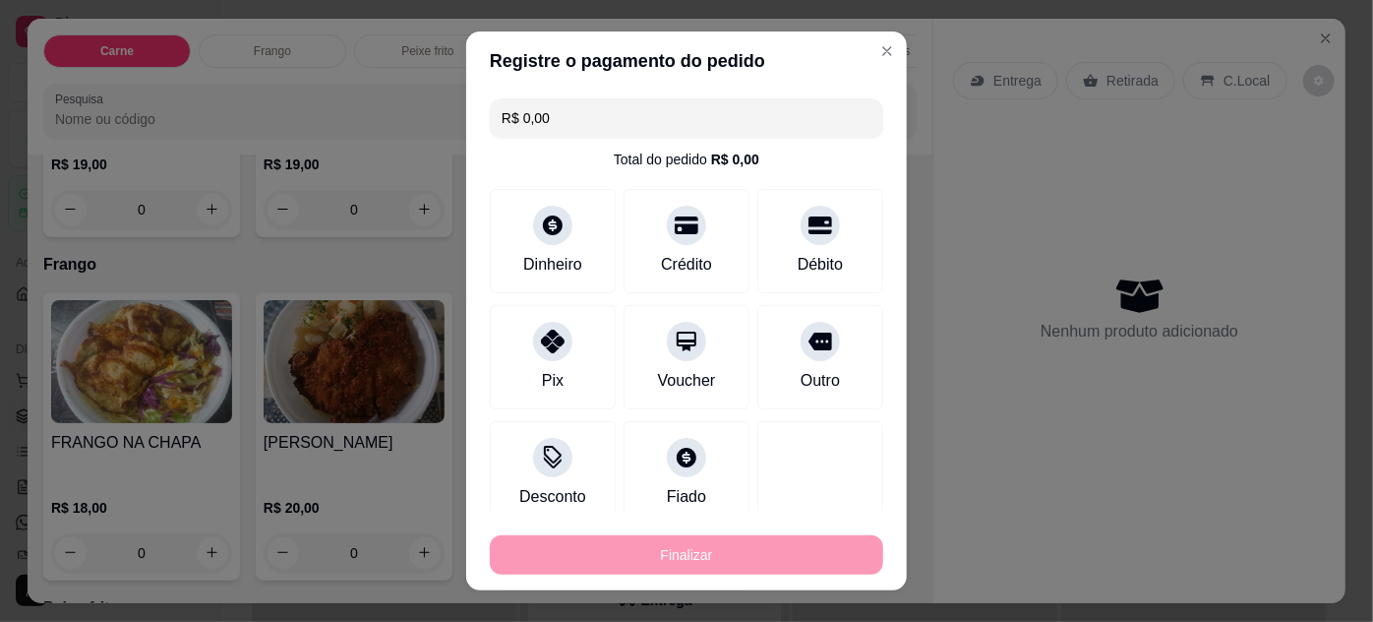
type input "-R$ 44,00"
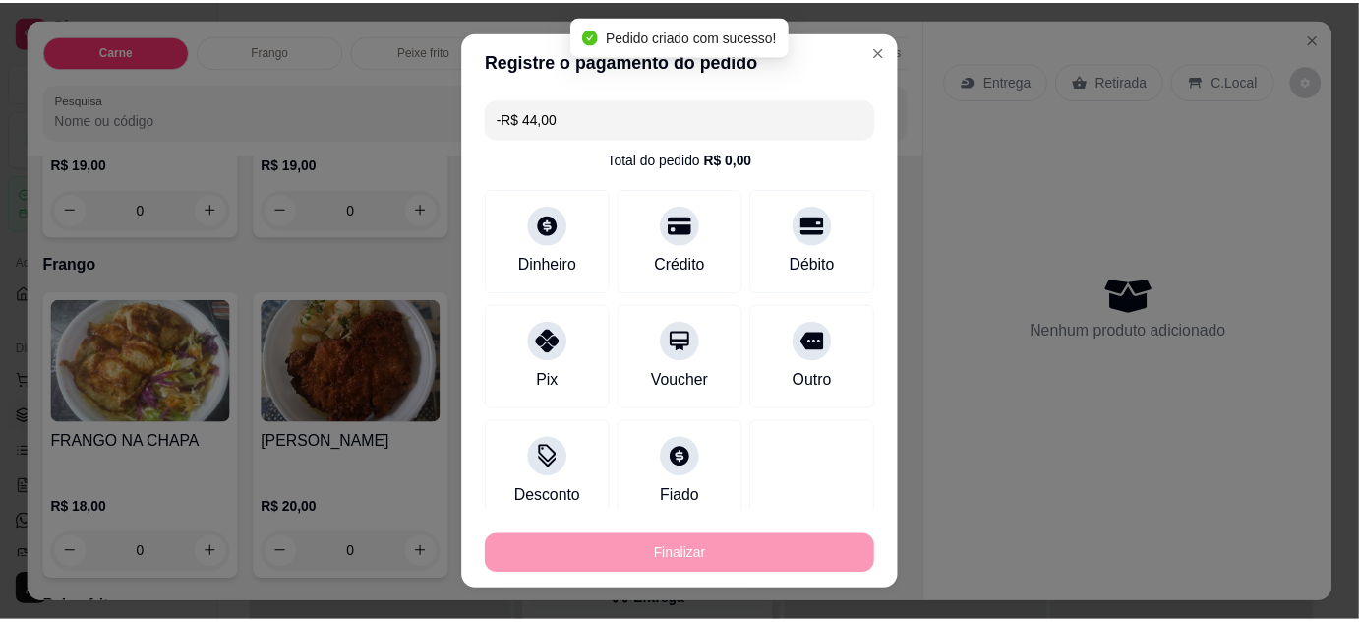
scroll to position [892, 0]
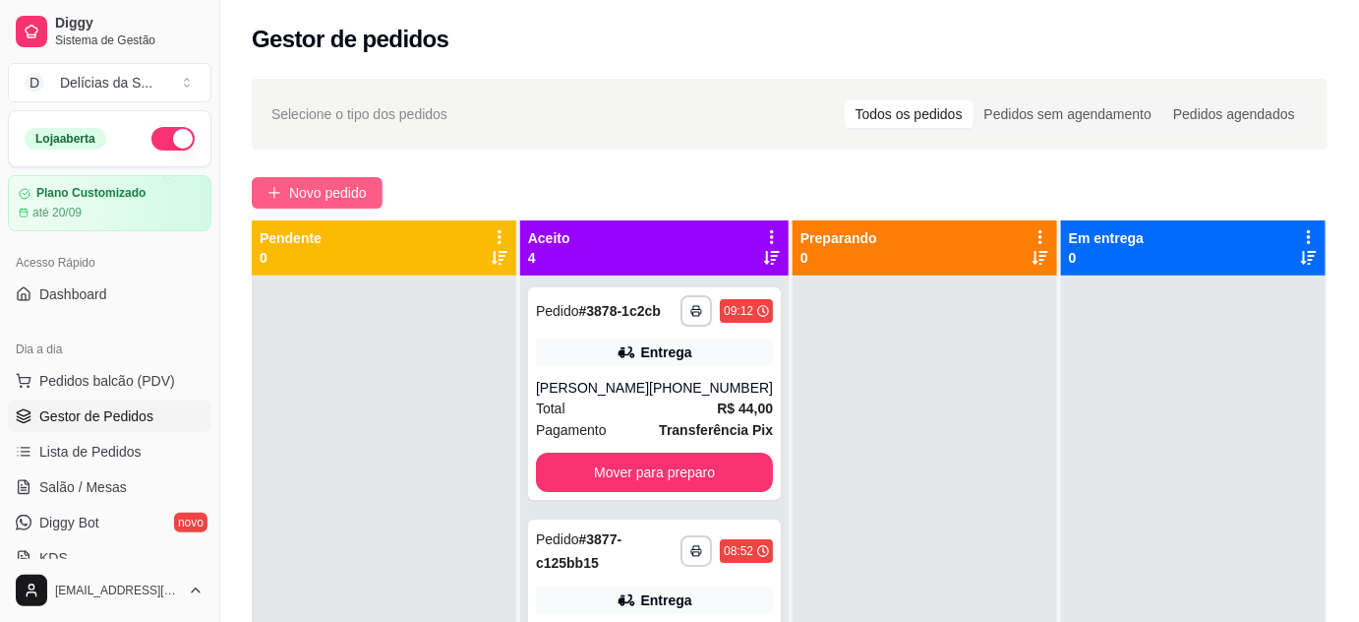
click at [345, 194] on span "Novo pedido" at bounding box center [328, 193] width 78 height 22
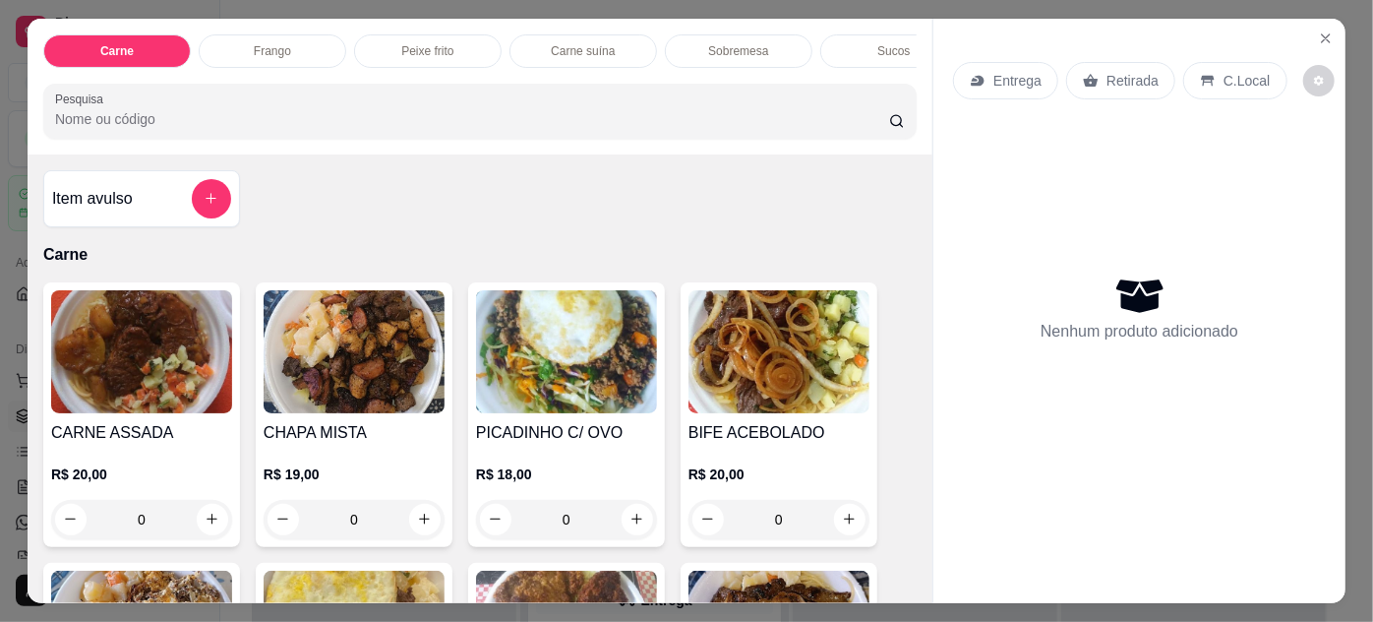
click at [513, 366] on img at bounding box center [566, 351] width 181 height 123
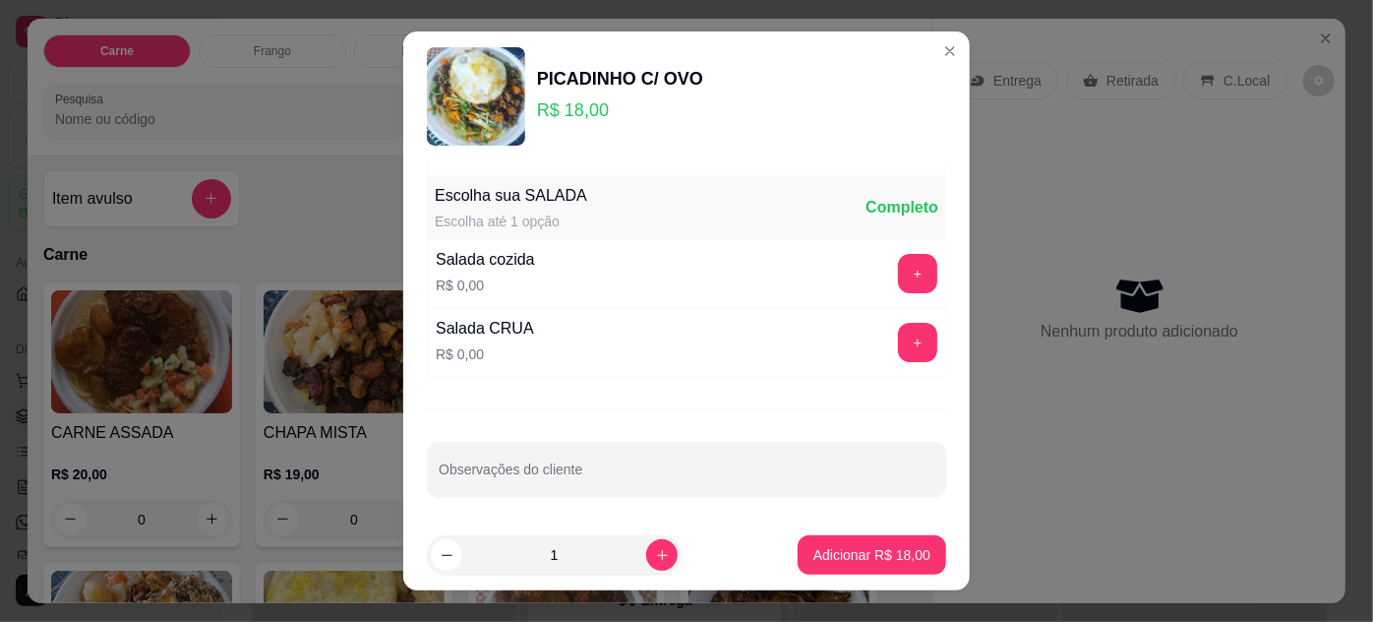
scroll to position [31, 0]
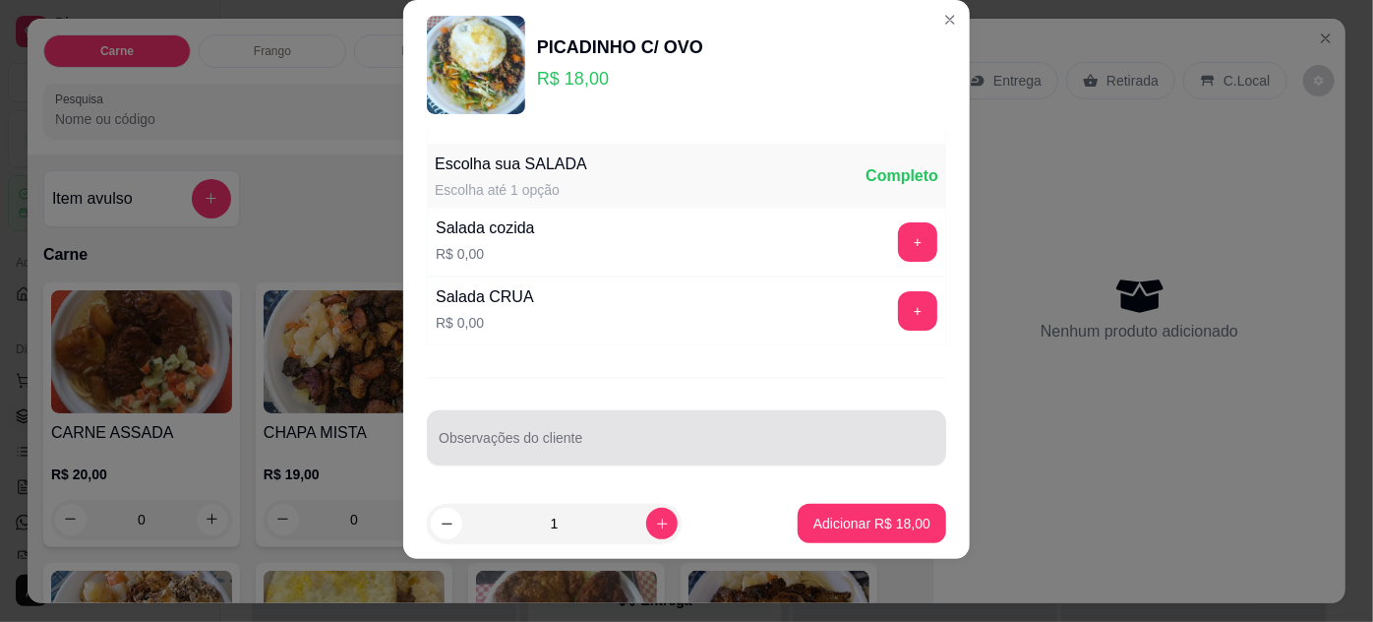
click at [682, 429] on div at bounding box center [687, 437] width 496 height 39
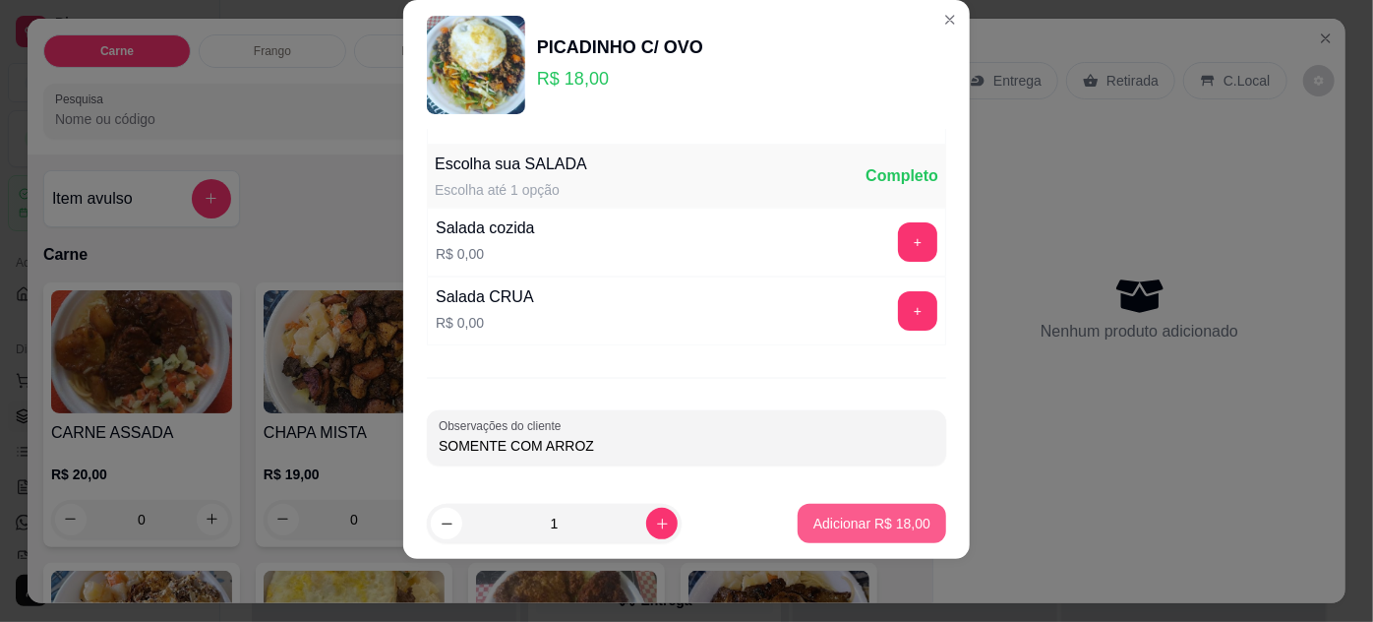
type input "SOMENTE COM ARROZ"
click at [825, 525] on p "Adicionar R$ 18,00" at bounding box center [872, 523] width 114 height 19
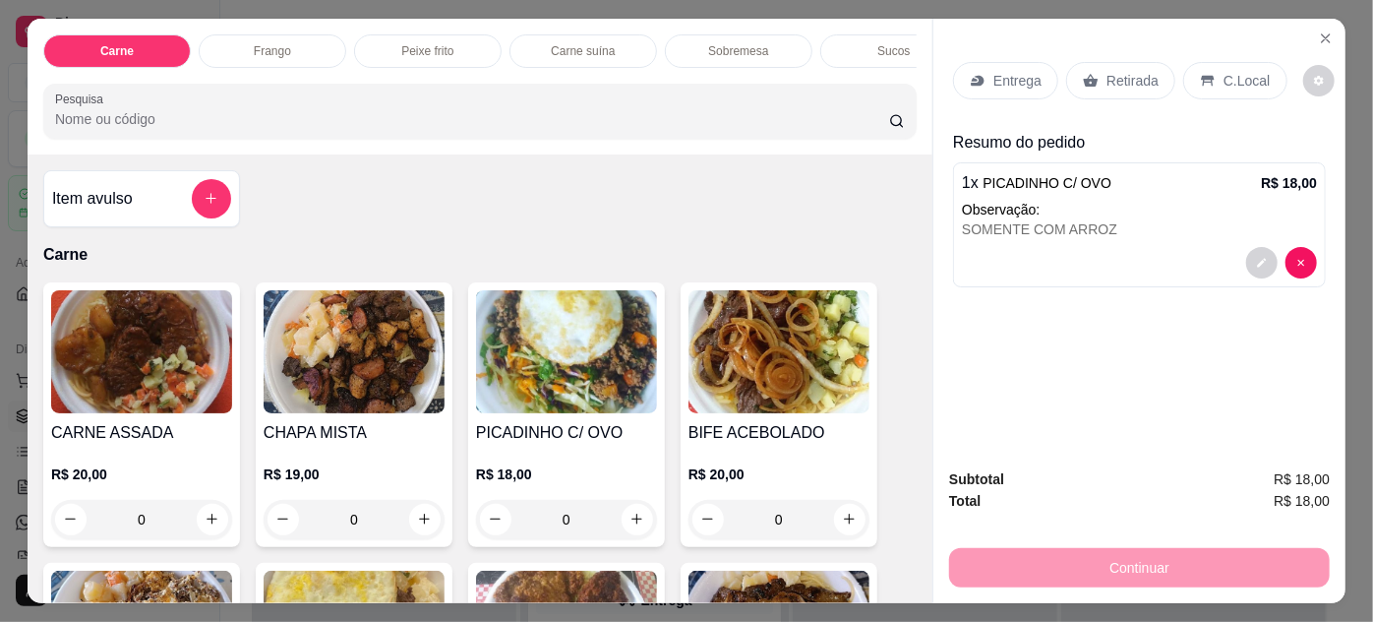
click at [1015, 81] on p "Entrega" at bounding box center [1017, 81] width 48 height 20
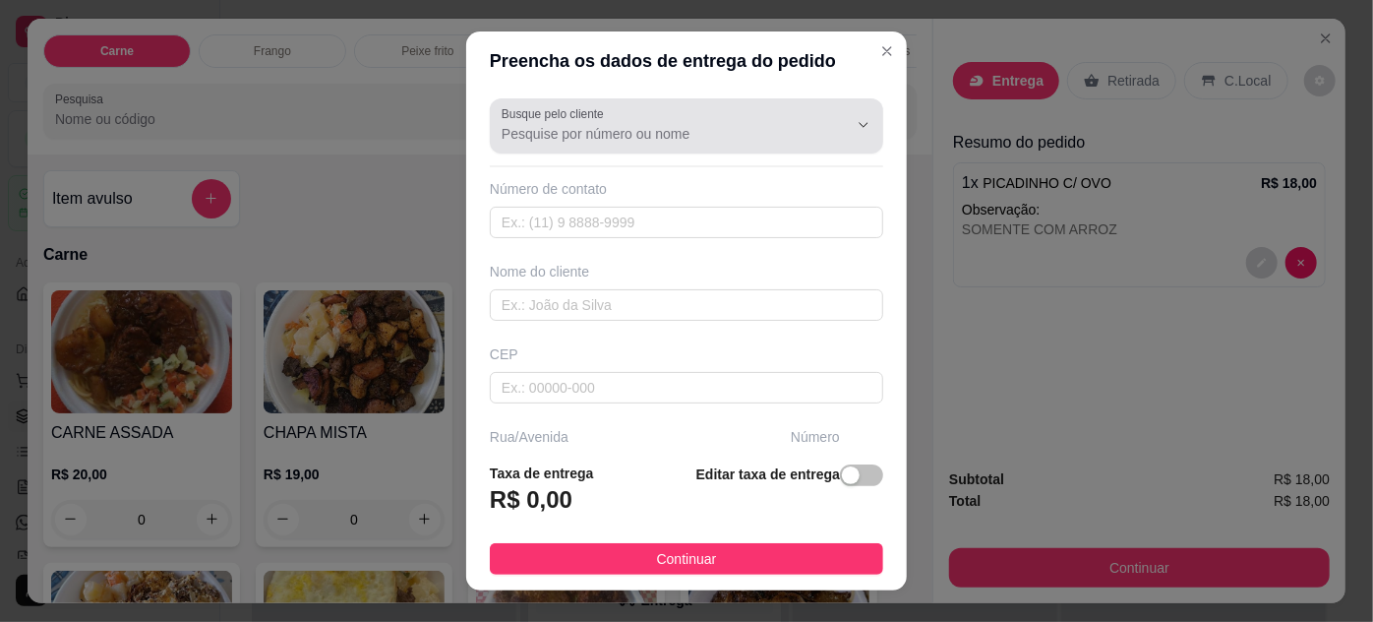
click at [729, 137] on input "Busque pelo cliente" at bounding box center [659, 134] width 315 height 20
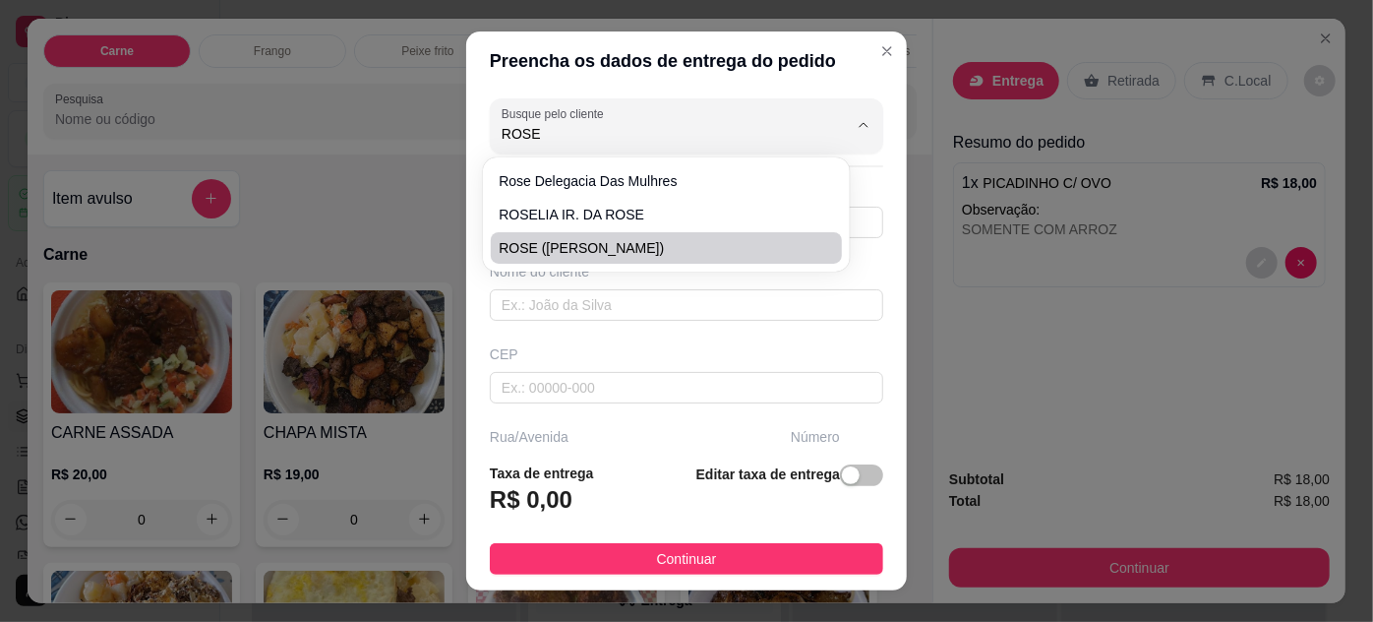
click at [653, 241] on span "ROSE ([PERSON_NAME])" at bounding box center [656, 248] width 315 height 20
type input "ROSE ([PERSON_NAME])"
type input "91988612289"
type input "ROSE ([PERSON_NAME])"
type input "66113055"
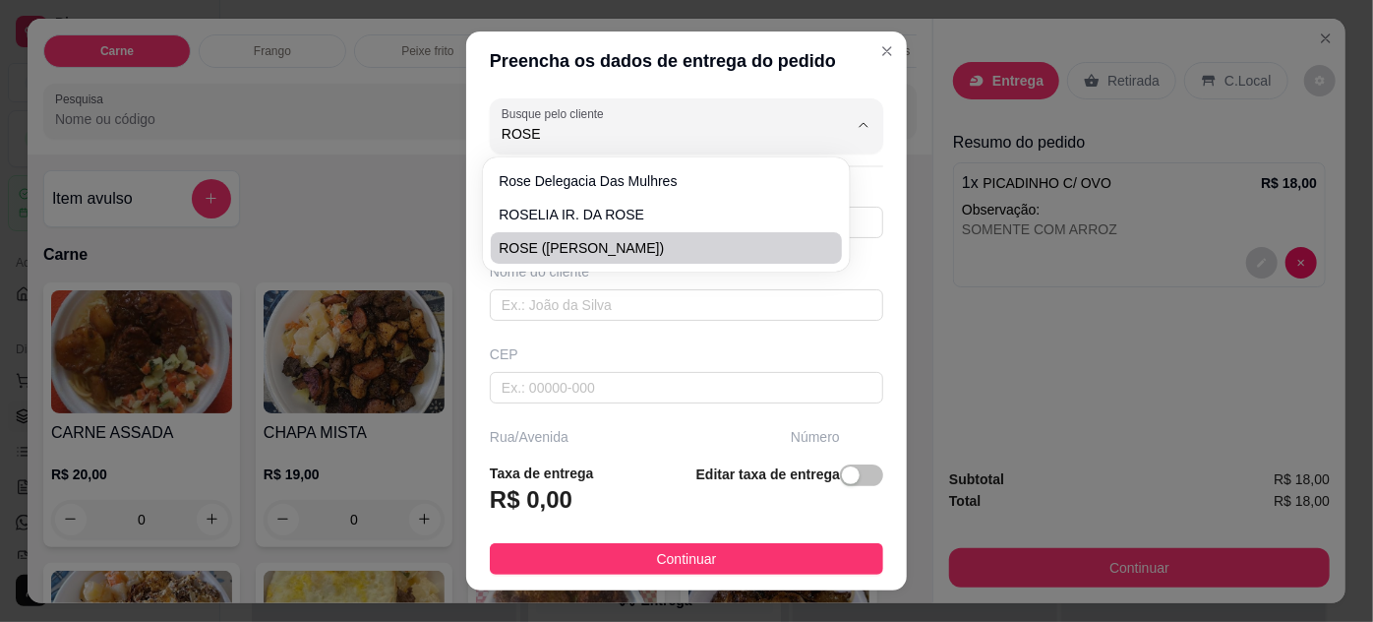
type input "TRAVESSA [PERSON_NAME]"
type input "66"
type input "ENTRE: [PERSON_NAME] E PROFESSOR [PERSON_NAME]"
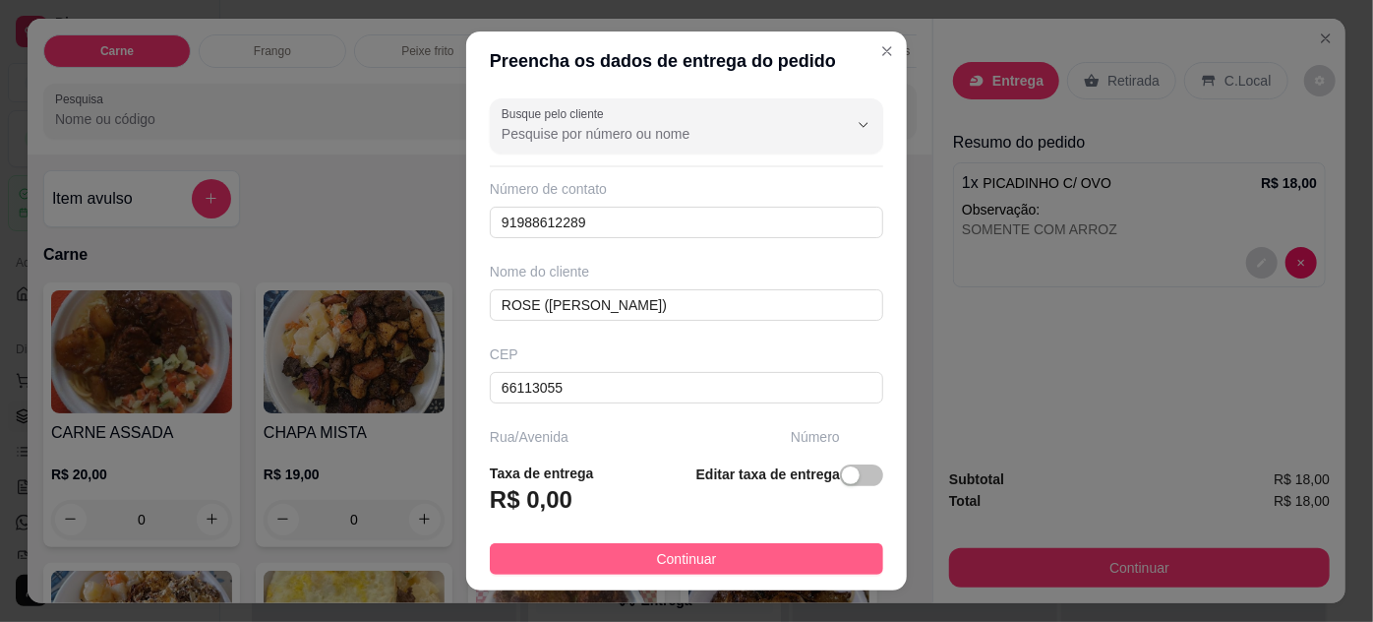
click at [775, 554] on button "Continuar" at bounding box center [686, 558] width 393 height 31
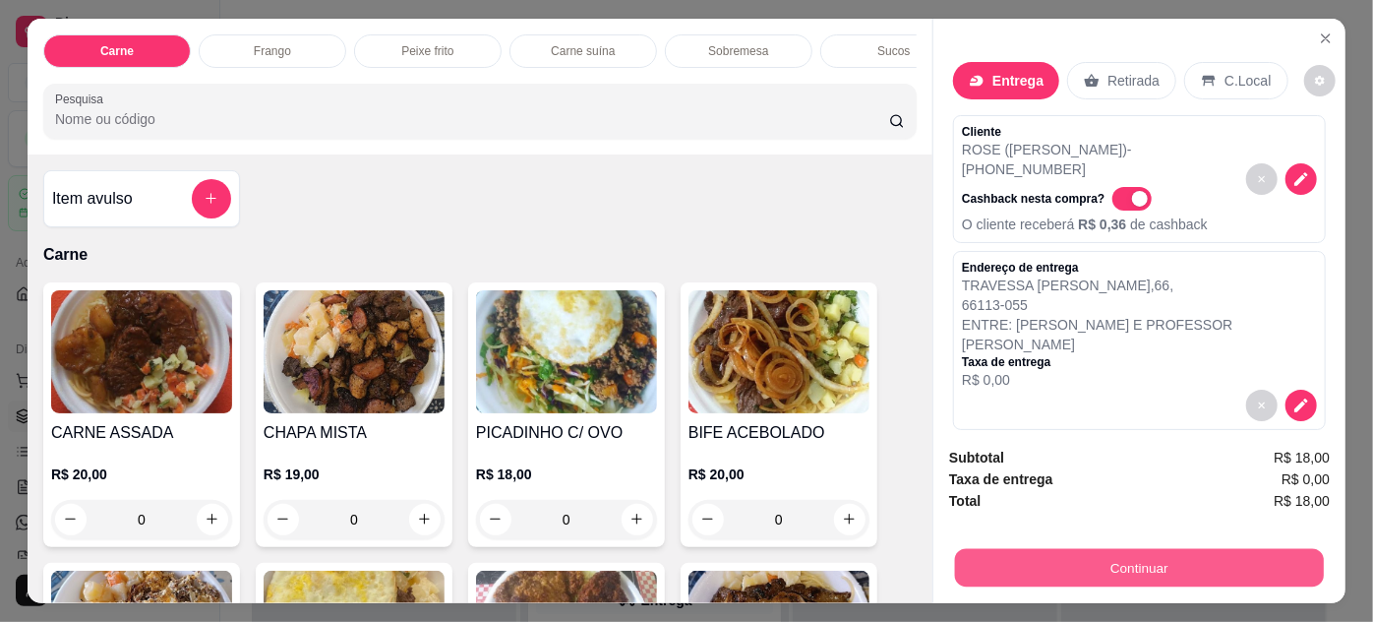
click at [1046, 563] on button "Continuar" at bounding box center [1139, 568] width 369 height 38
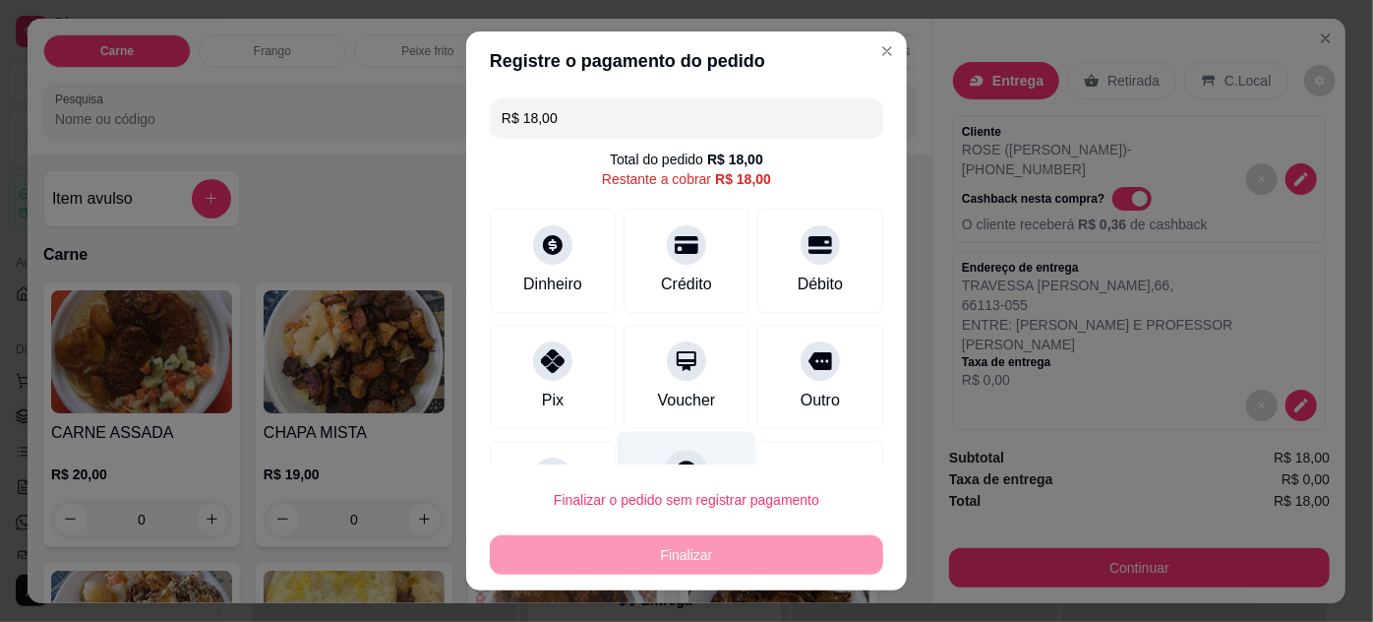
scroll to position [86, 0]
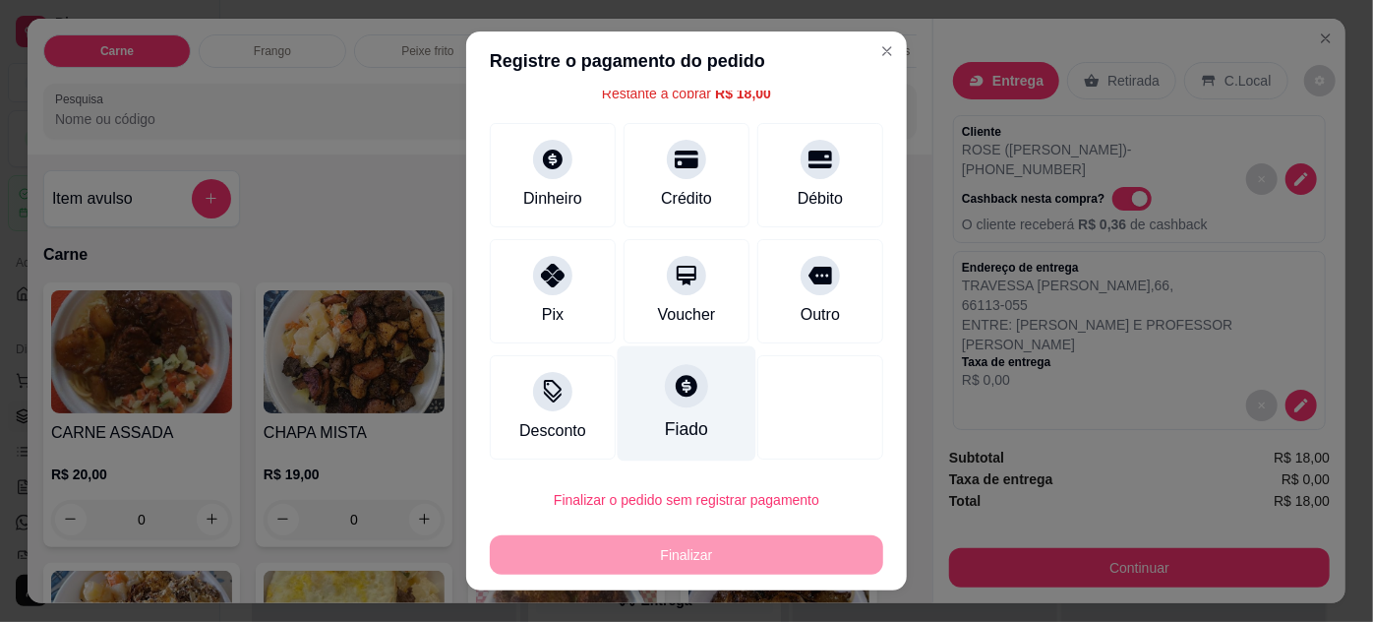
click at [671, 416] on div "Fiado" at bounding box center [686, 429] width 43 height 26
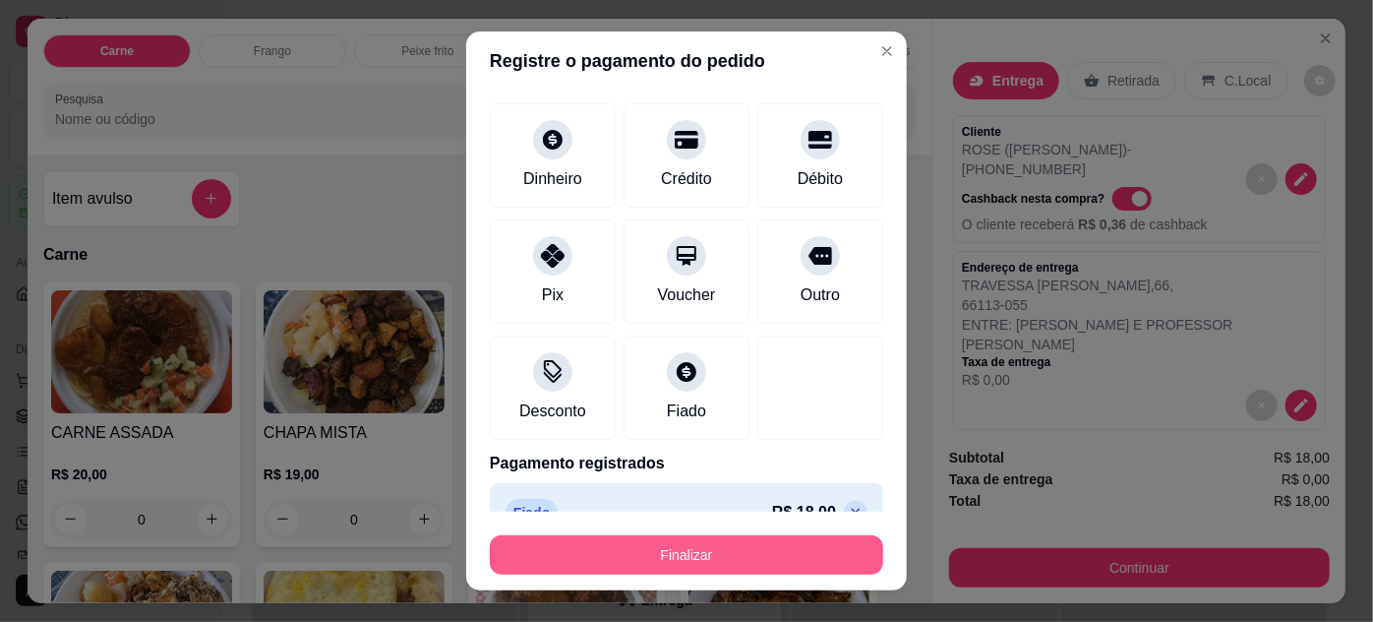
click at [775, 547] on button "Finalizar" at bounding box center [686, 554] width 393 height 39
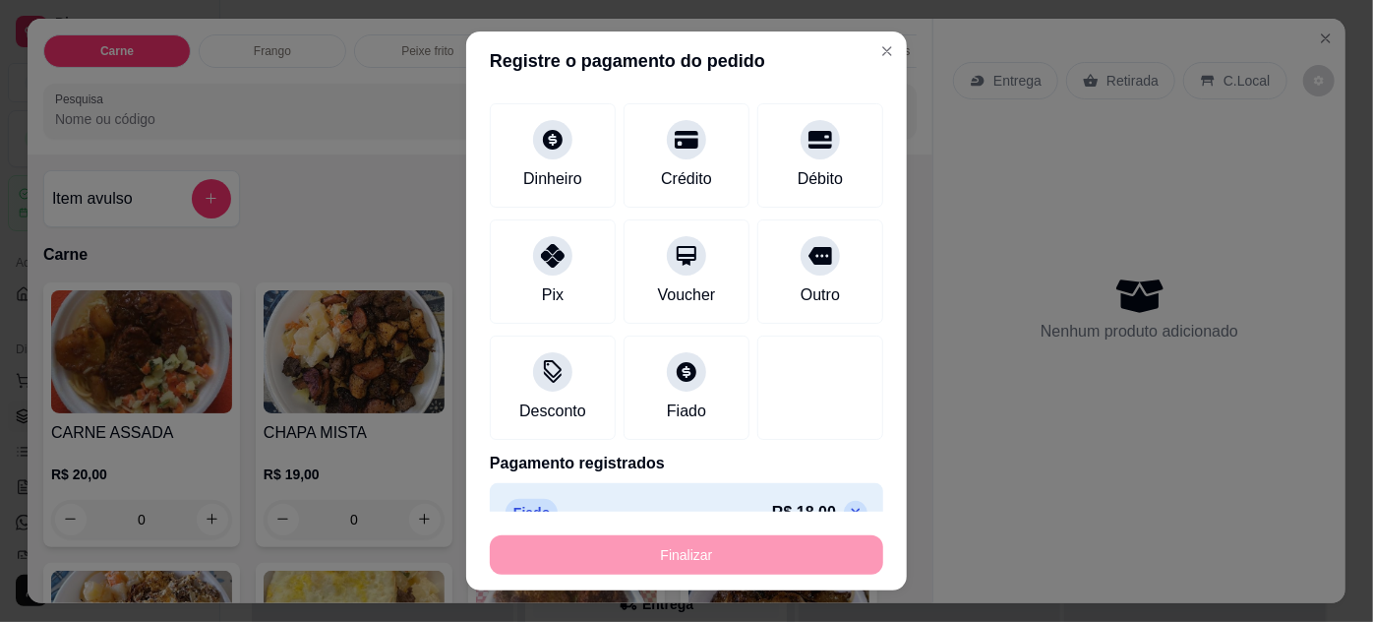
type input "-R$ 18,00"
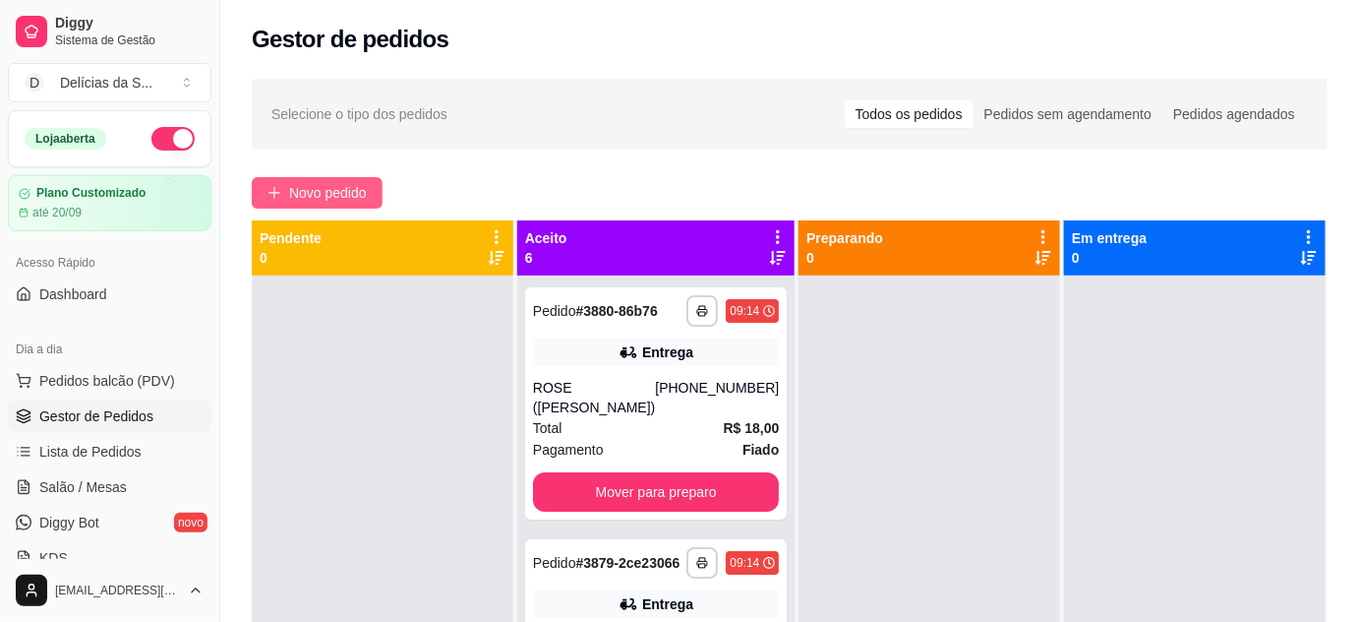
click at [331, 202] on span "Novo pedido" at bounding box center [328, 193] width 78 height 22
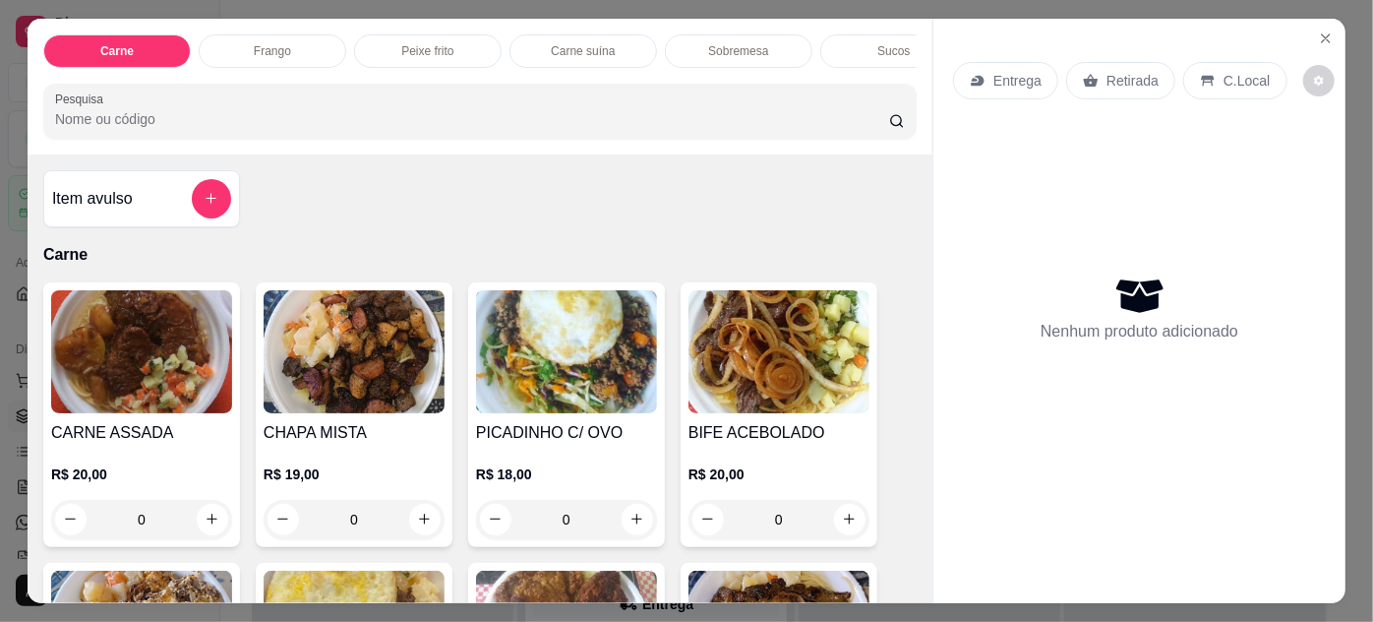
click at [189, 374] on img at bounding box center [141, 351] width 181 height 123
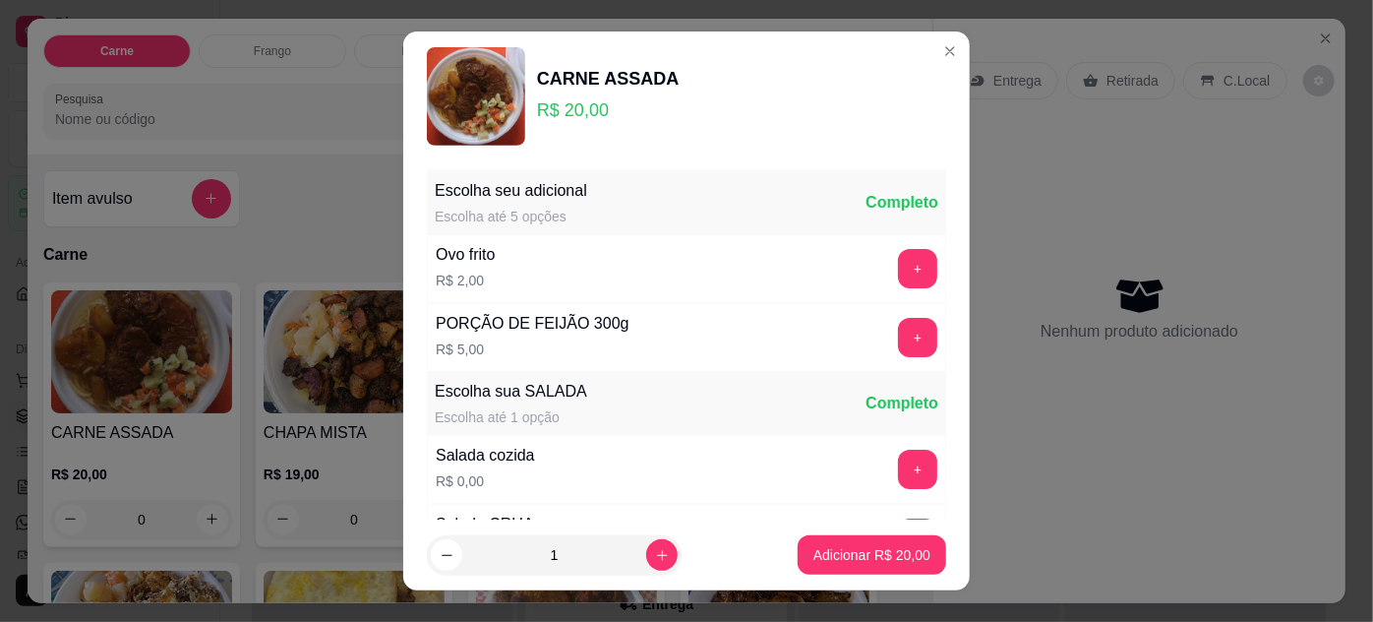
scroll to position [196, 0]
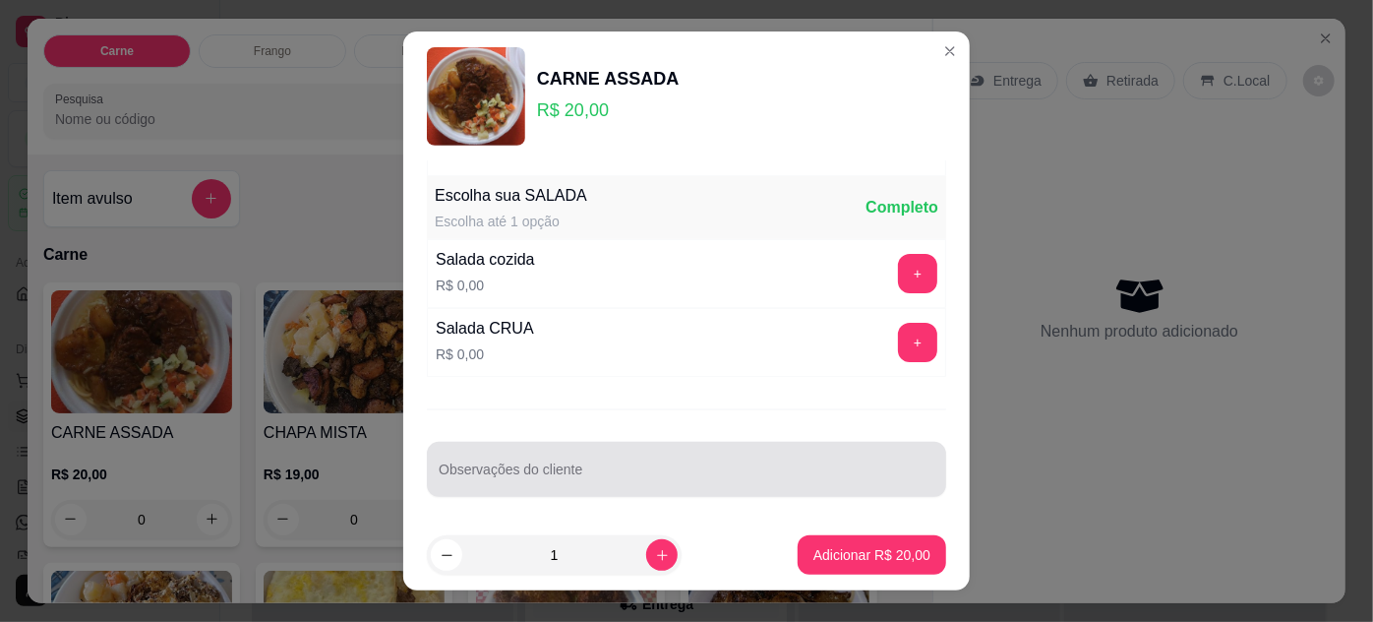
click at [563, 478] on input "Observações do cliente" at bounding box center [687, 477] width 496 height 20
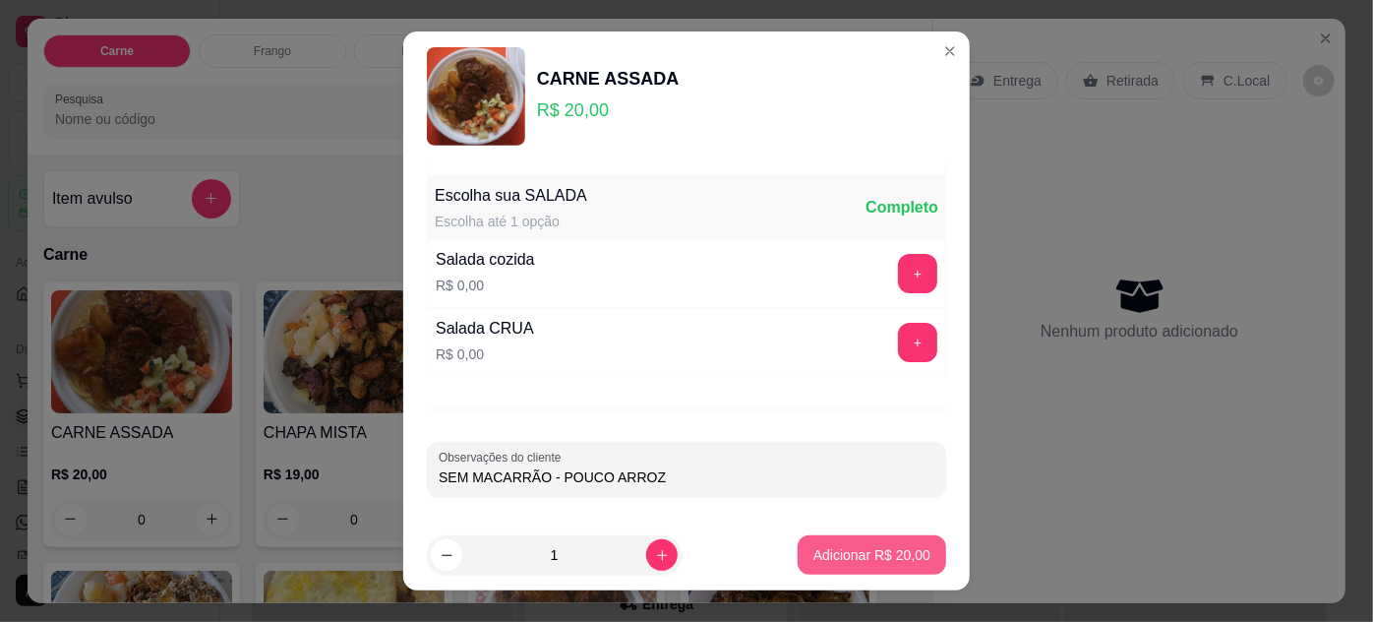
type input "SEM MACARRÃO - POUCO ARROZ"
click at [878, 565] on p "Adicionar R$ 20,00" at bounding box center [872, 555] width 114 height 19
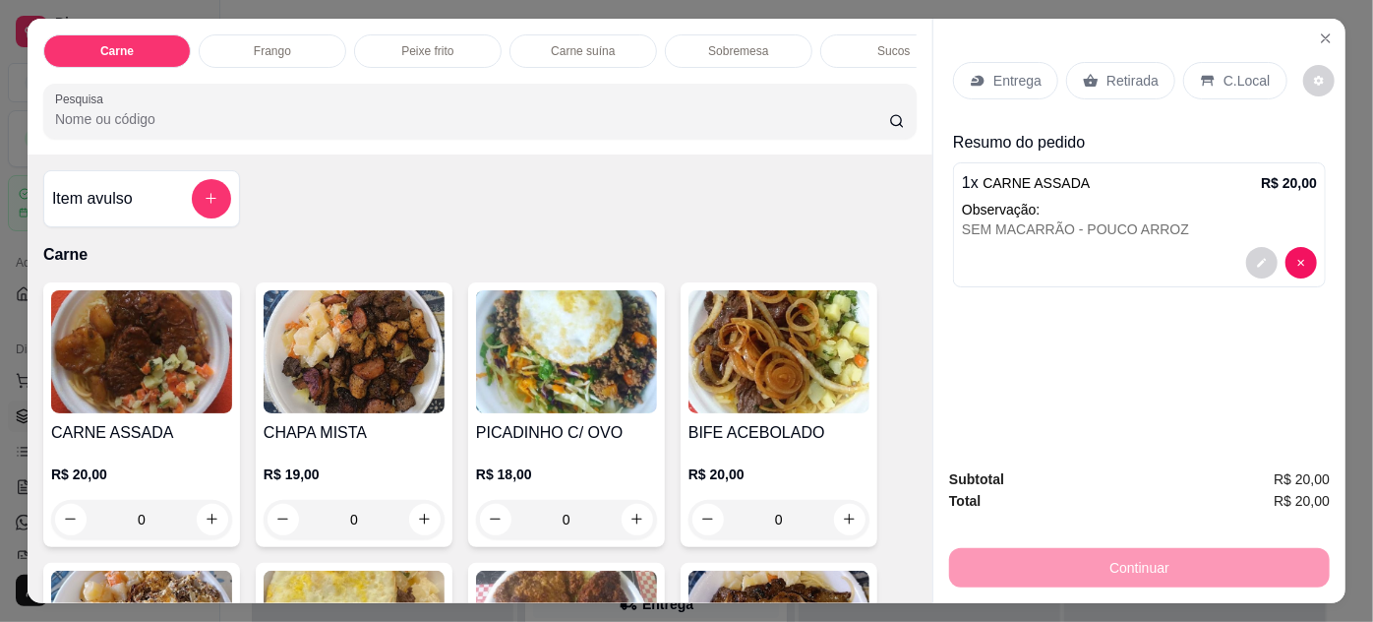
click at [970, 73] on icon at bounding box center [978, 81] width 16 height 16
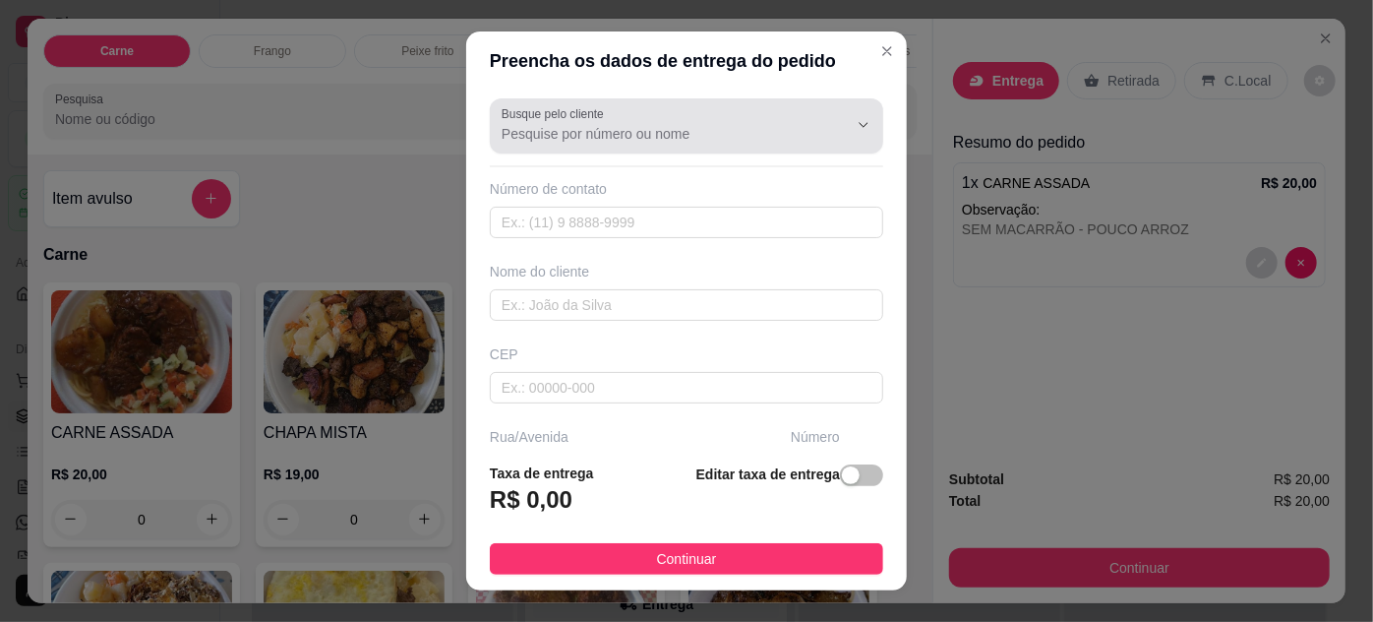
click at [646, 128] on input "Busque pelo cliente" at bounding box center [659, 134] width 315 height 20
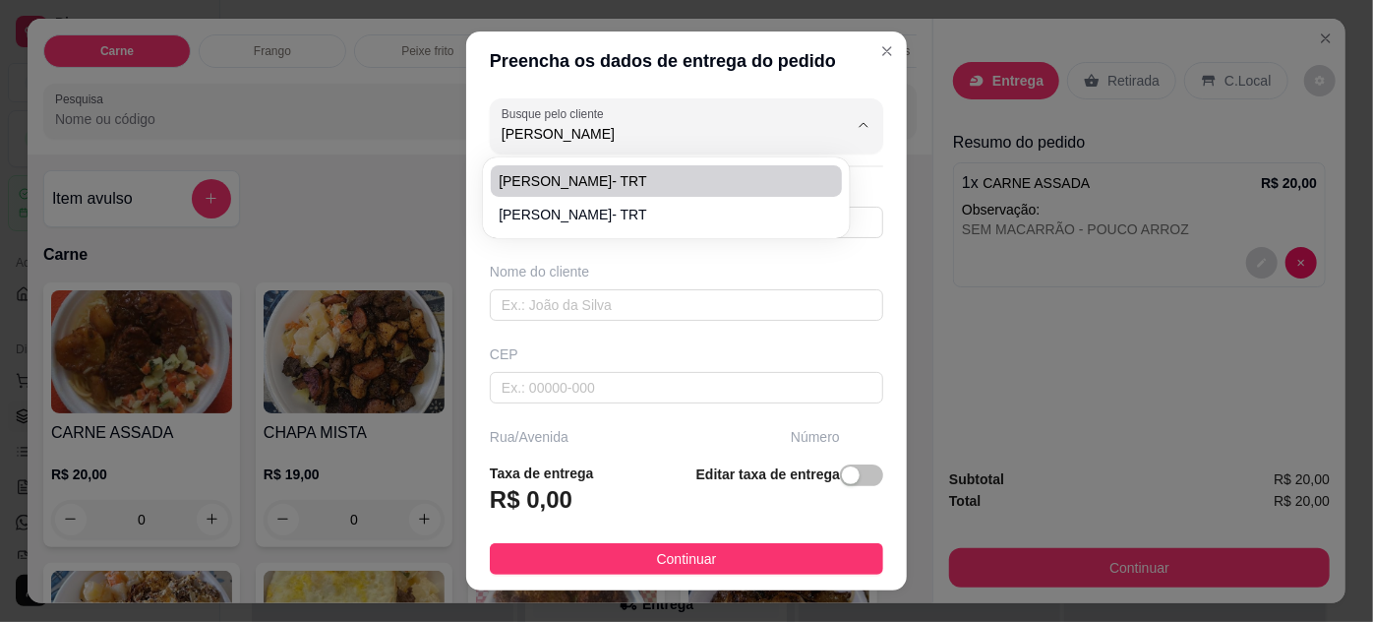
click at [631, 181] on span "[PERSON_NAME]- TRT" at bounding box center [656, 181] width 315 height 20
type input "[PERSON_NAME]- TRT"
type input "61981928912"
type input "[PERSON_NAME]- TRT"
type input "66050100"
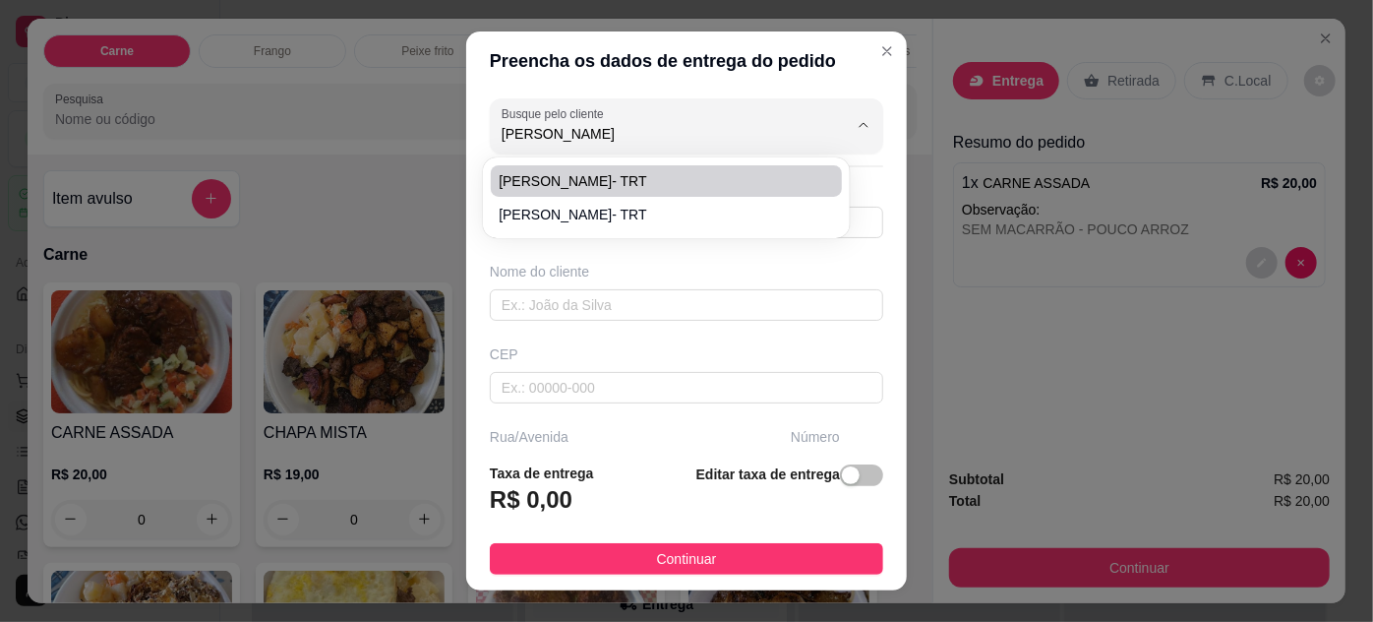
type input "Travessa [PERSON_NAME]"
type input "746"
type input "Umarizal"
type input "[GEOGRAPHIC_DATA]"
type input "TRT8"
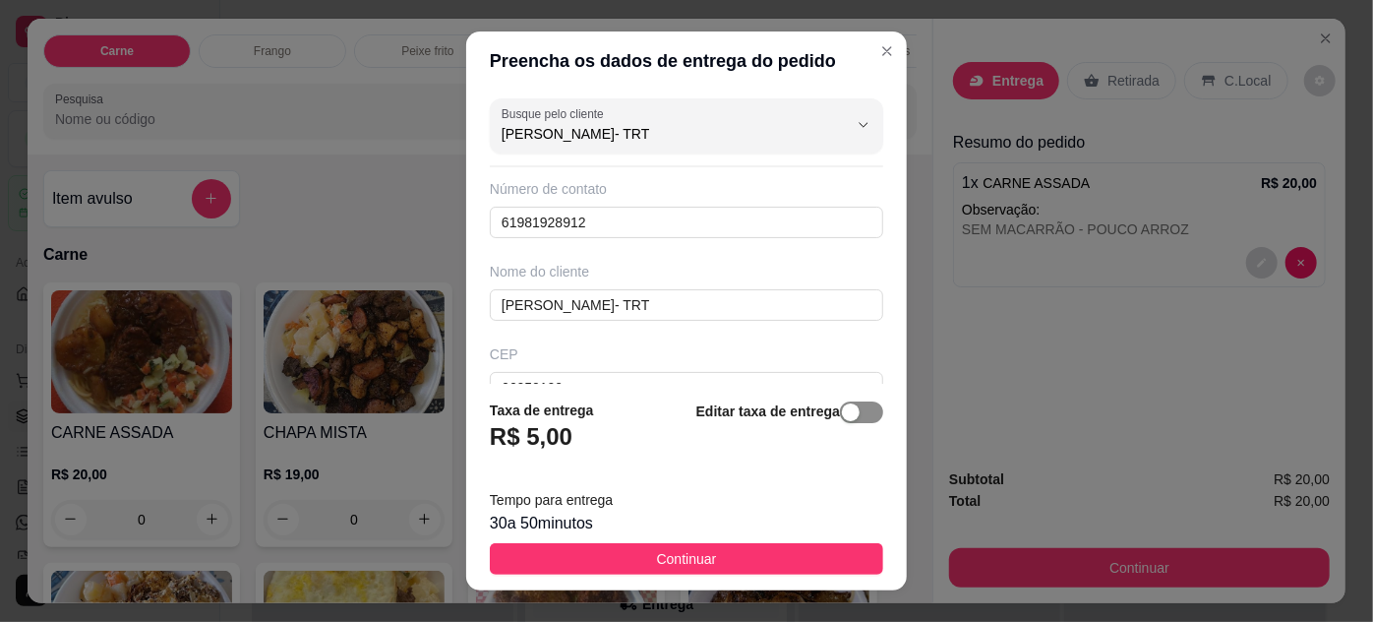
type input "[PERSON_NAME]- TRT"
click at [841, 409] on button "button" at bounding box center [861, 412] width 43 height 22
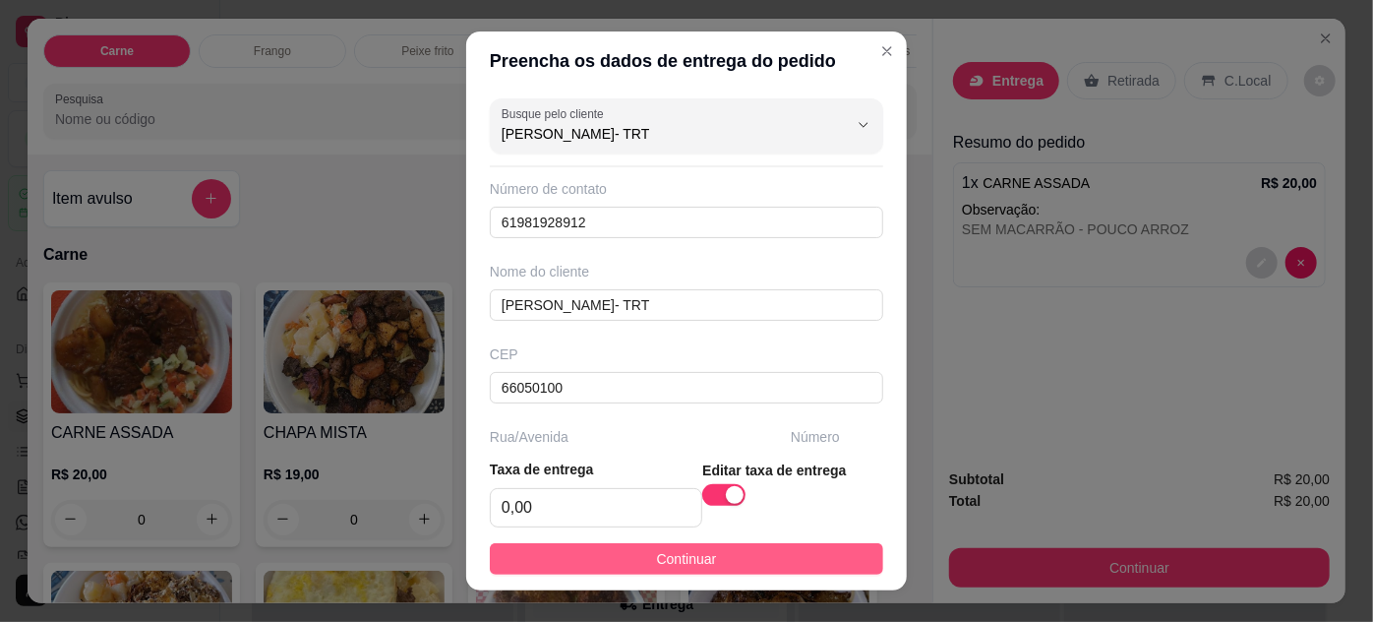
click at [816, 553] on button "Continuar" at bounding box center [686, 558] width 393 height 31
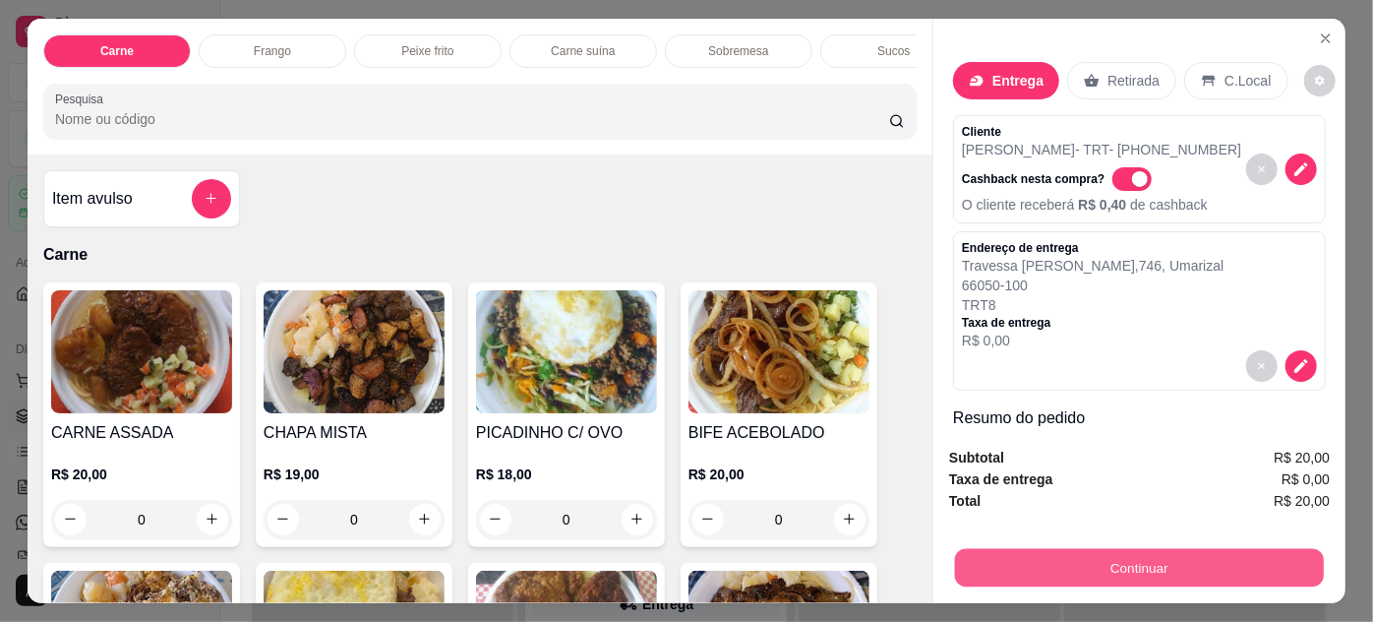
click at [1059, 549] on button "Continuar" at bounding box center [1139, 568] width 369 height 38
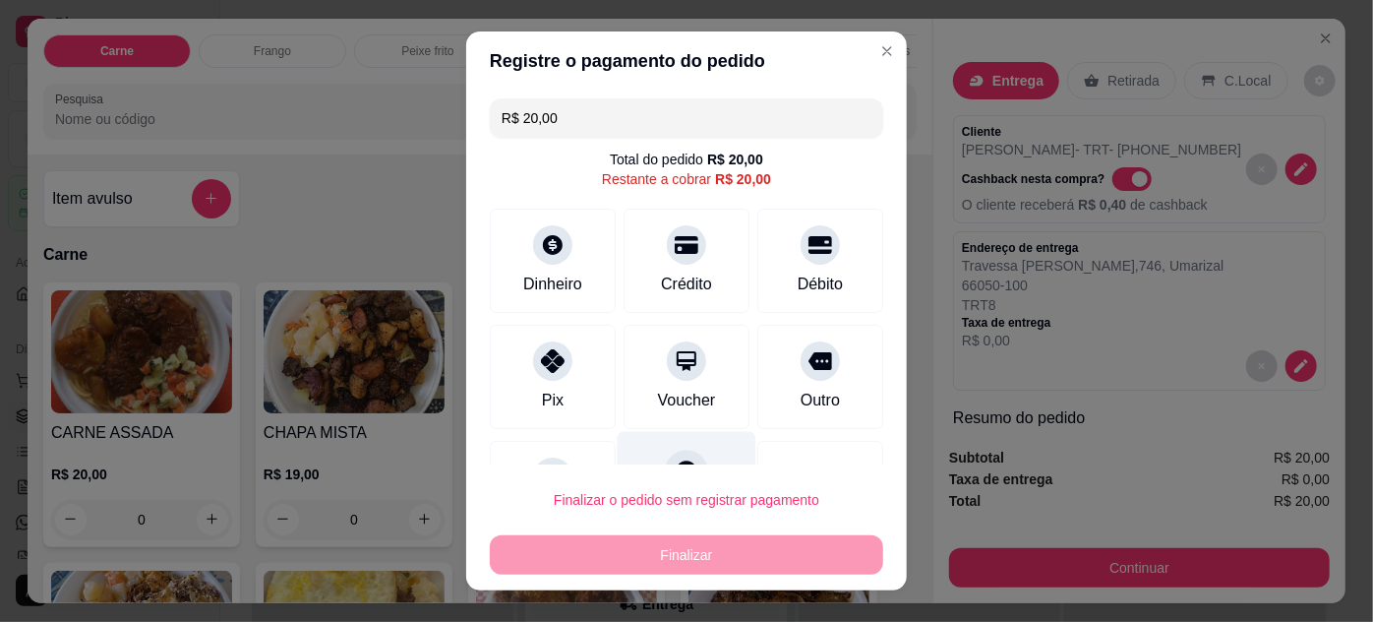
scroll to position [31, 0]
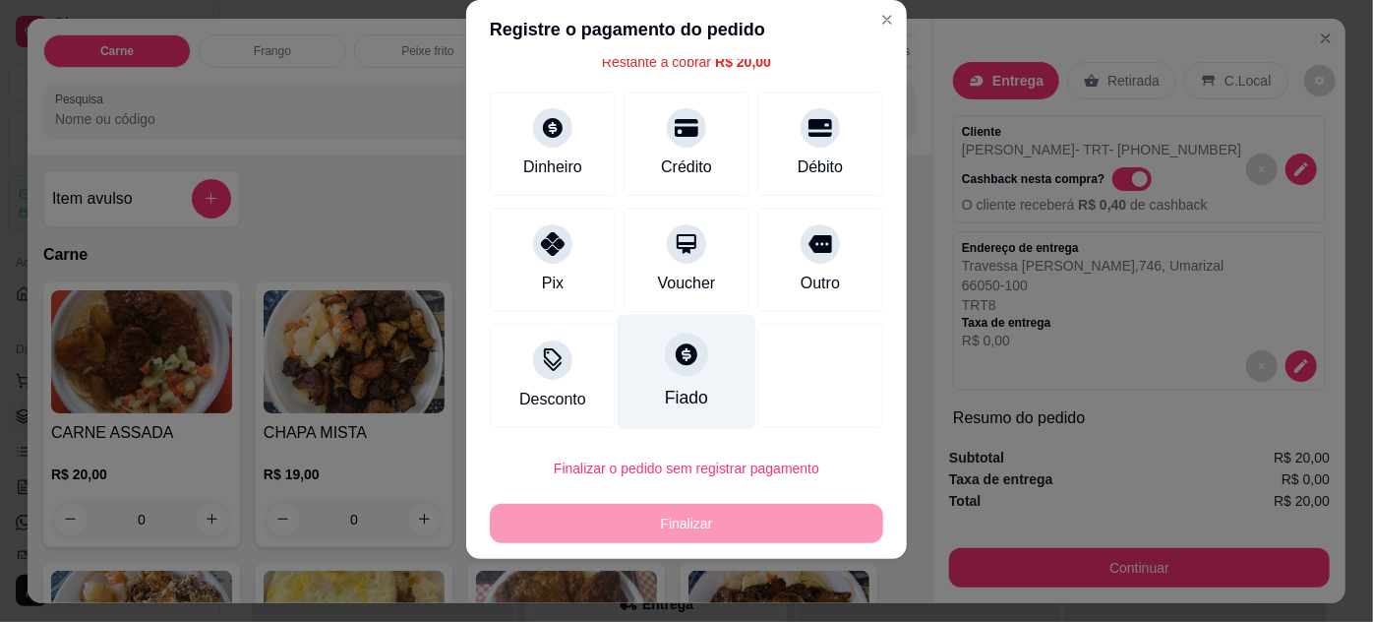
click at [679, 385] on div "Fiado" at bounding box center [686, 398] width 43 height 26
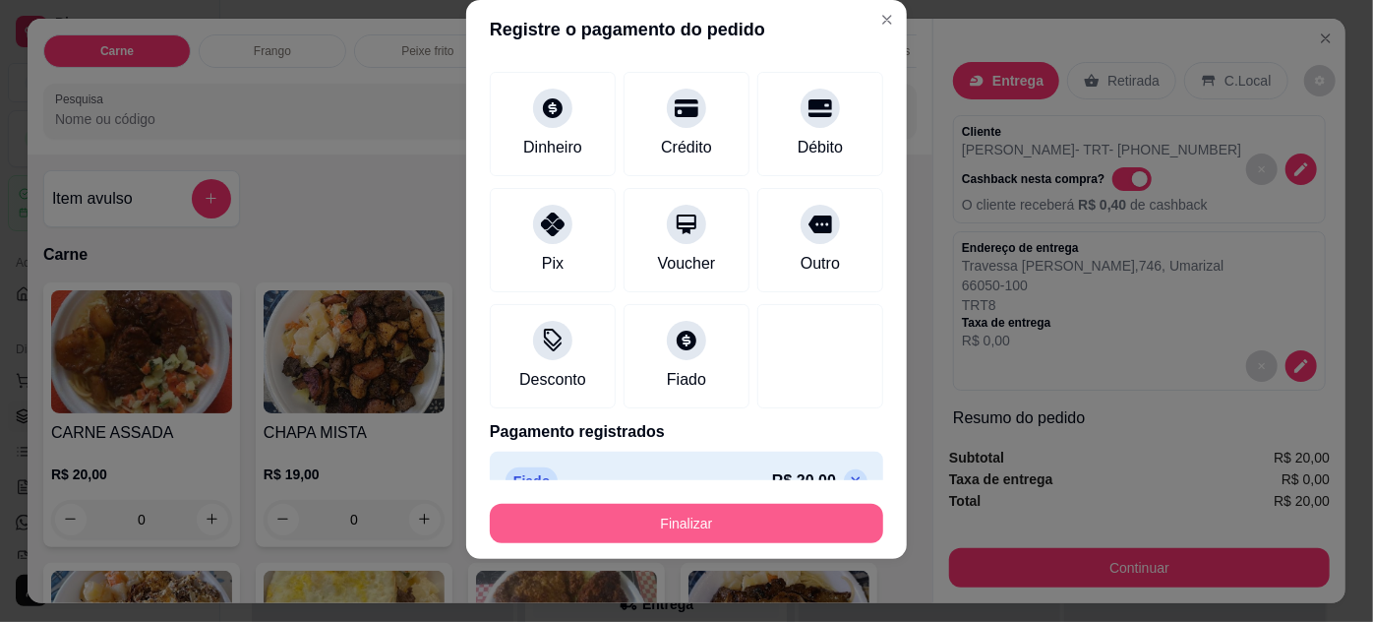
click at [748, 517] on button "Finalizar" at bounding box center [686, 523] width 393 height 39
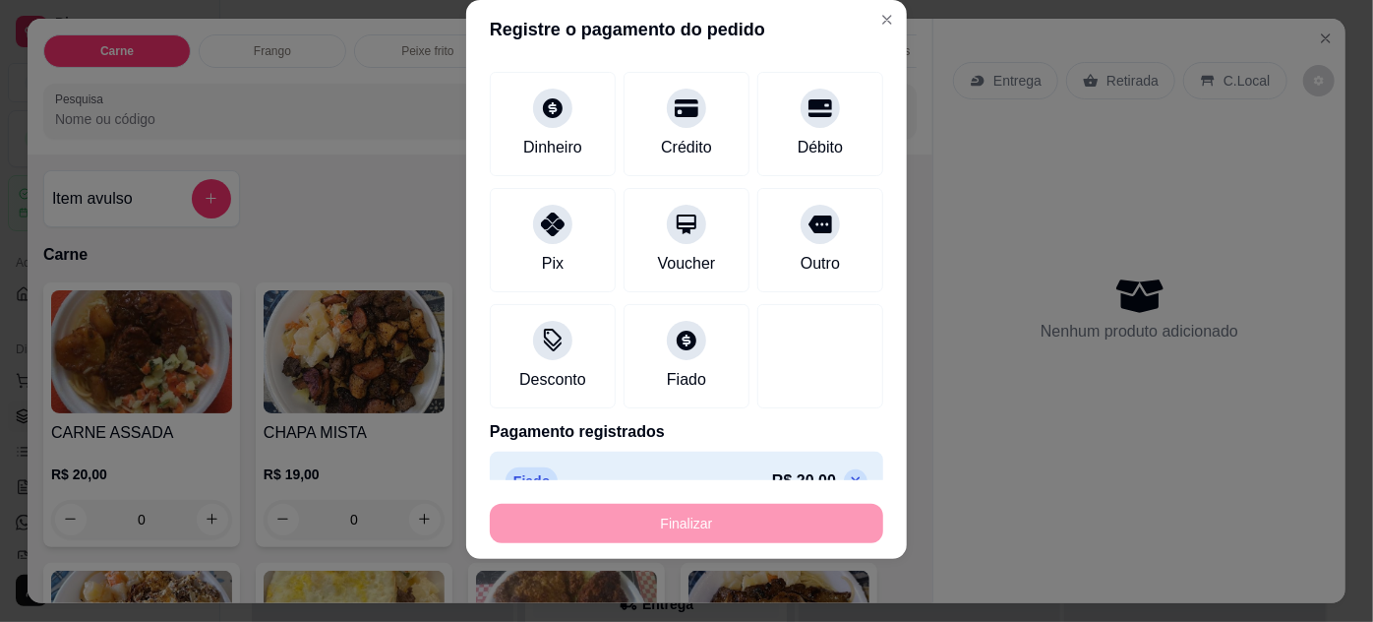
type input "-R$ 20,00"
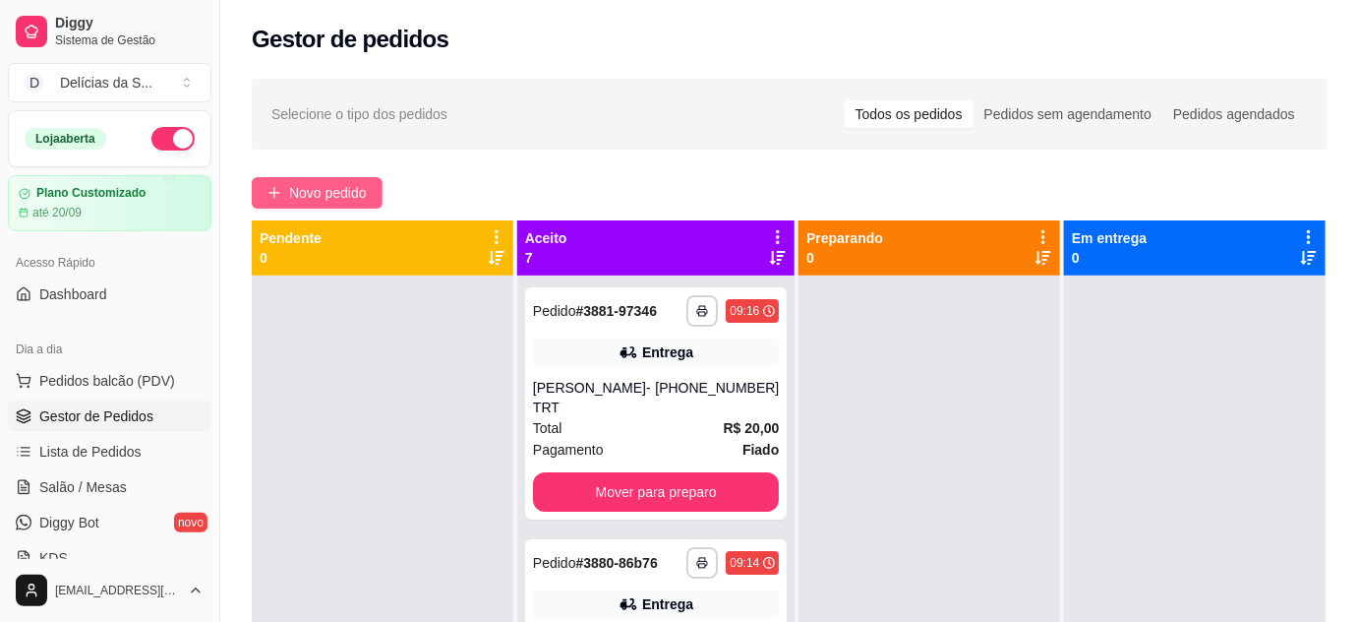
click at [374, 196] on button "Novo pedido" at bounding box center [317, 192] width 131 height 31
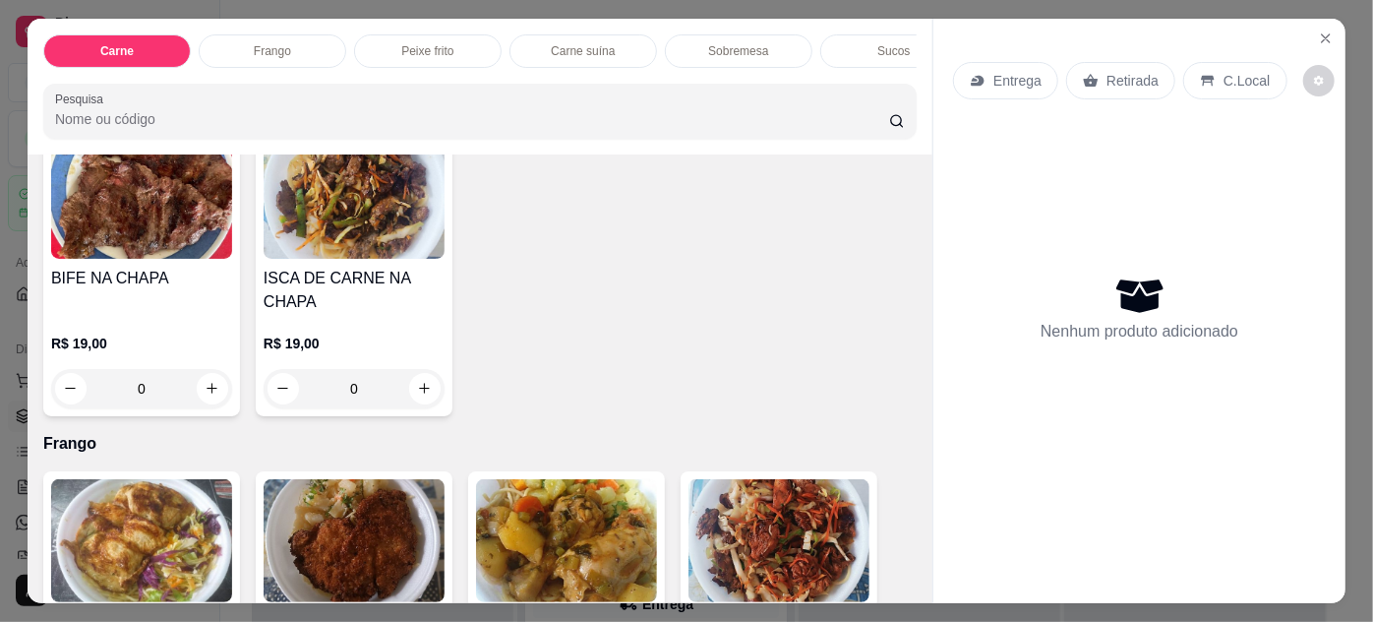
scroll to position [894, 0]
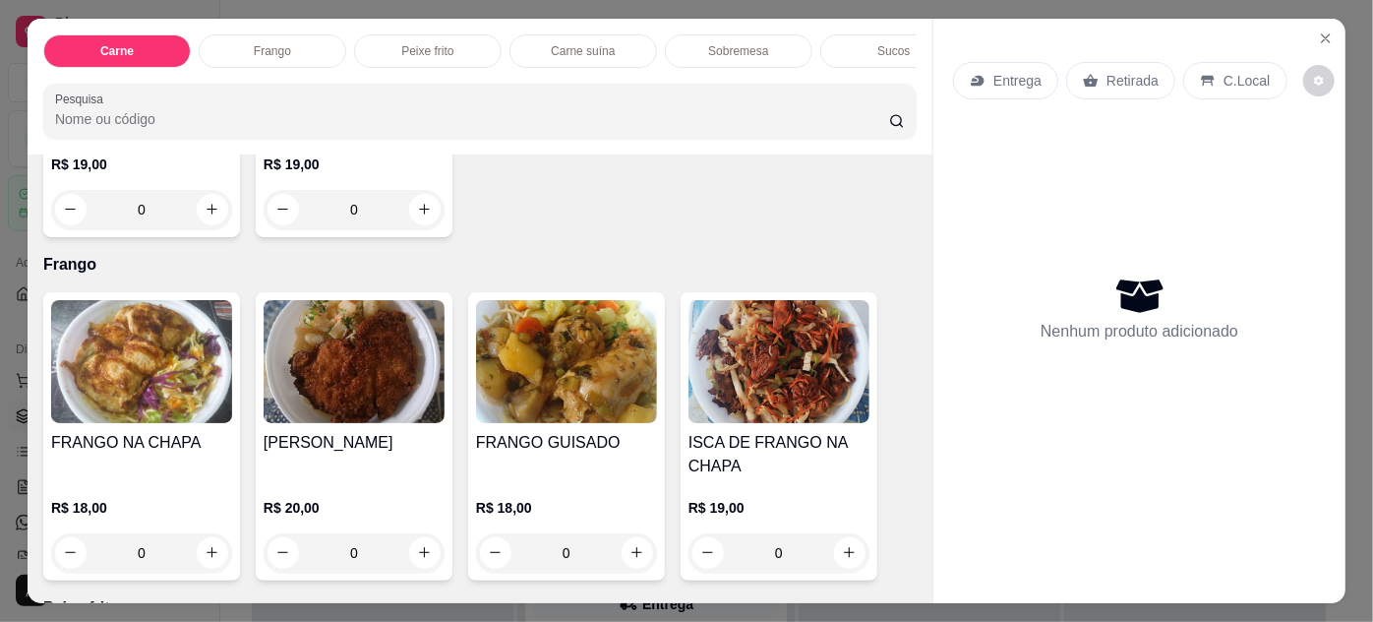
click at [542, 386] on img at bounding box center [566, 361] width 181 height 123
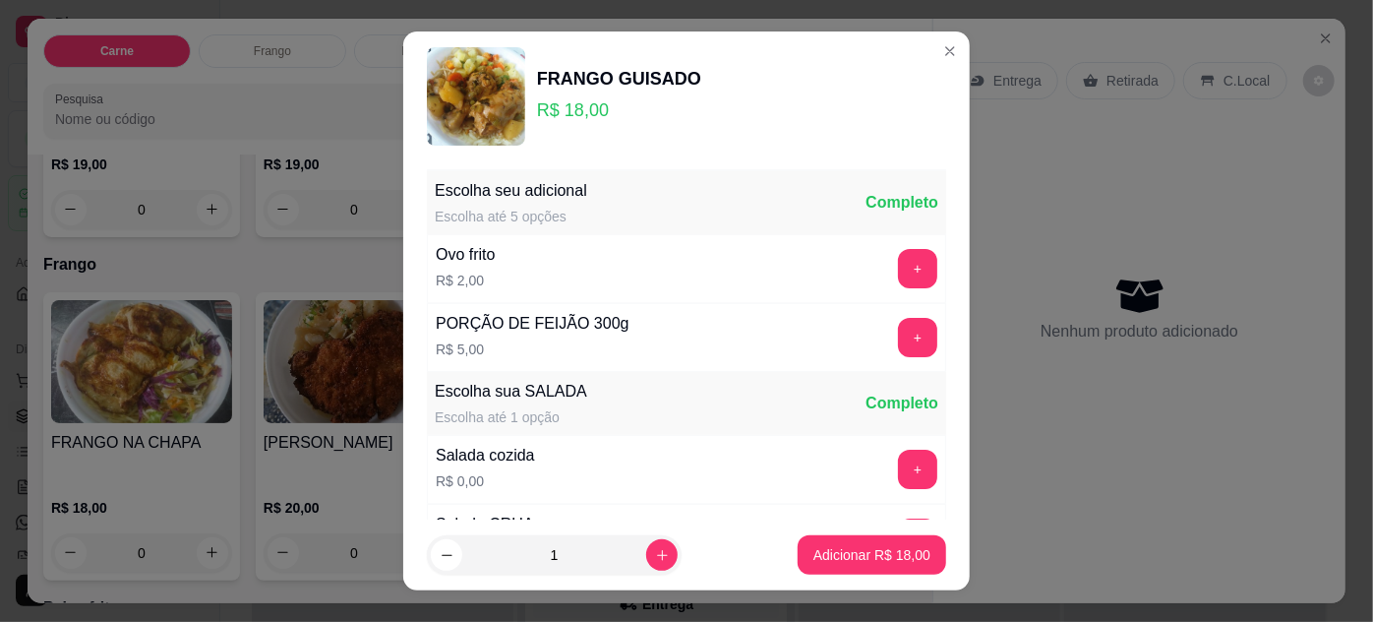
scroll to position [196, 0]
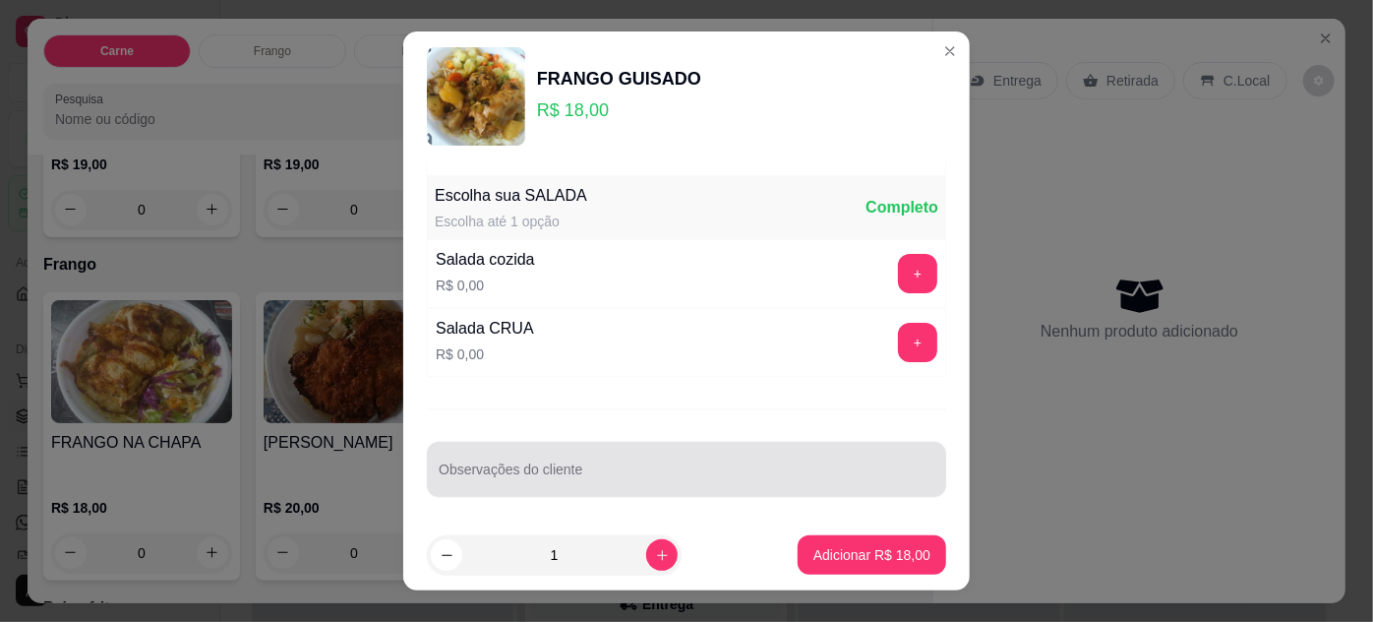
click at [682, 479] on input "Observações do cliente" at bounding box center [687, 477] width 496 height 20
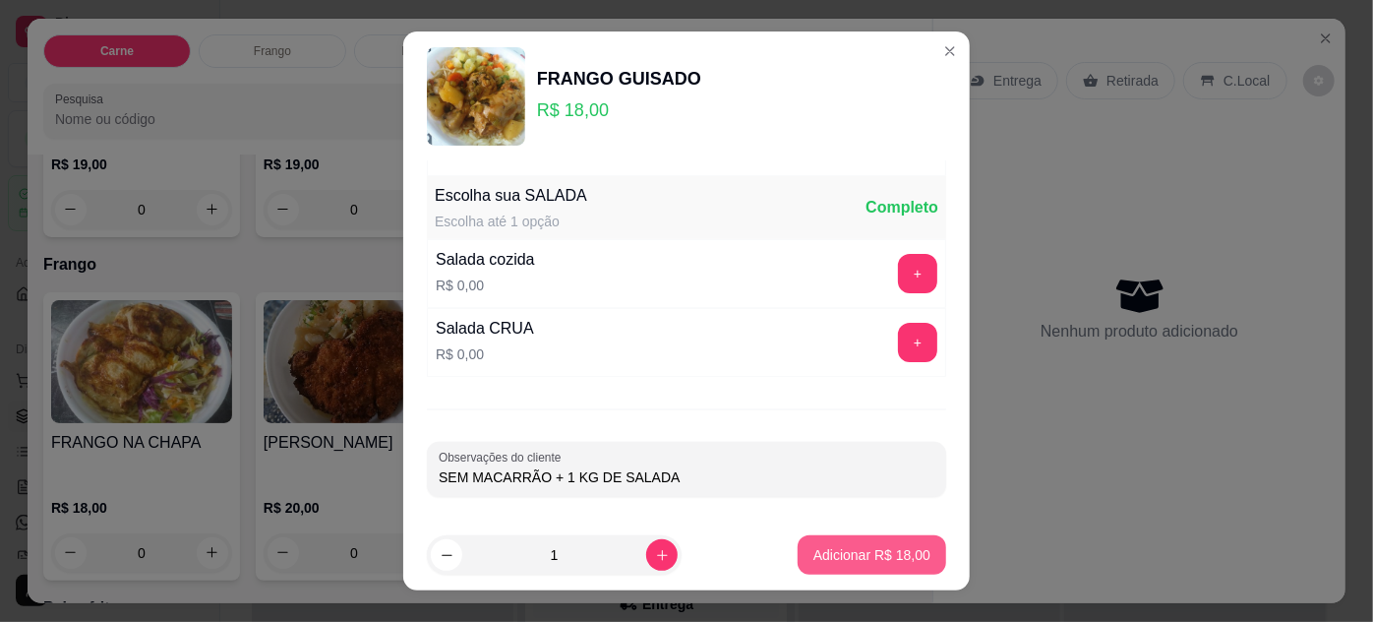
type input "SEM MACARRÃO + 1 KG DE SALADA"
click at [827, 554] on p "Adicionar R$ 18,00" at bounding box center [871, 555] width 117 height 20
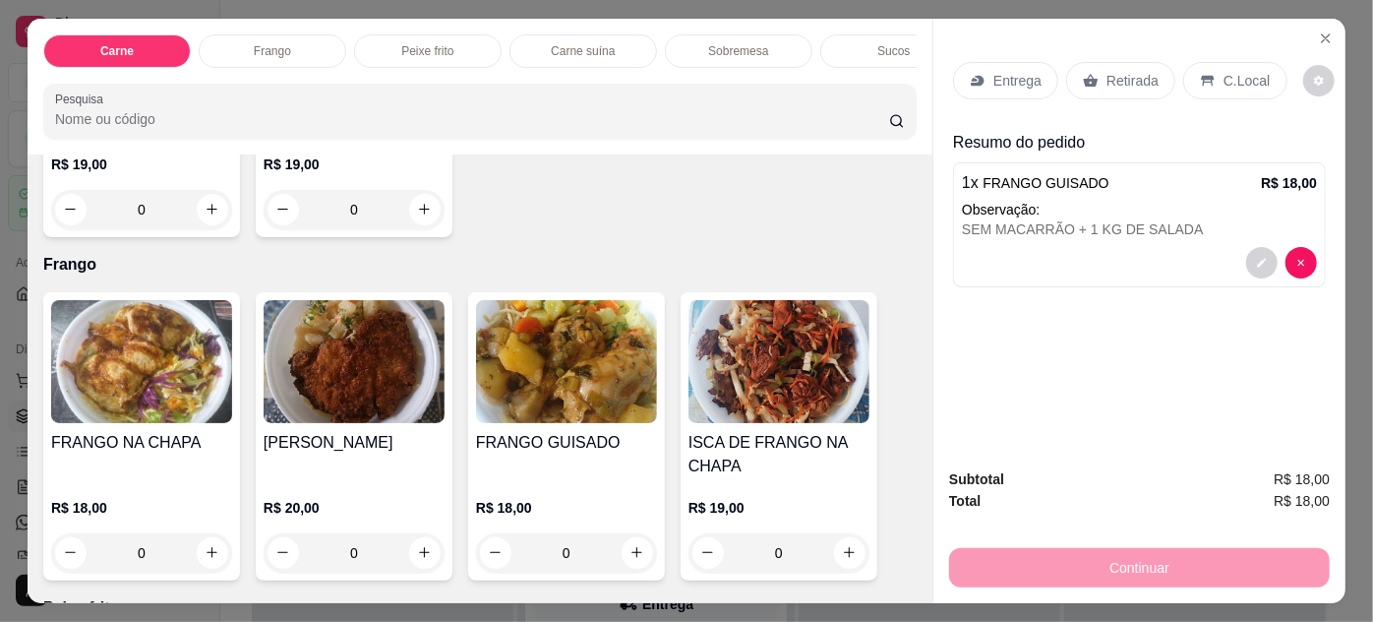
click at [1007, 76] on p "Entrega" at bounding box center [1017, 81] width 48 height 20
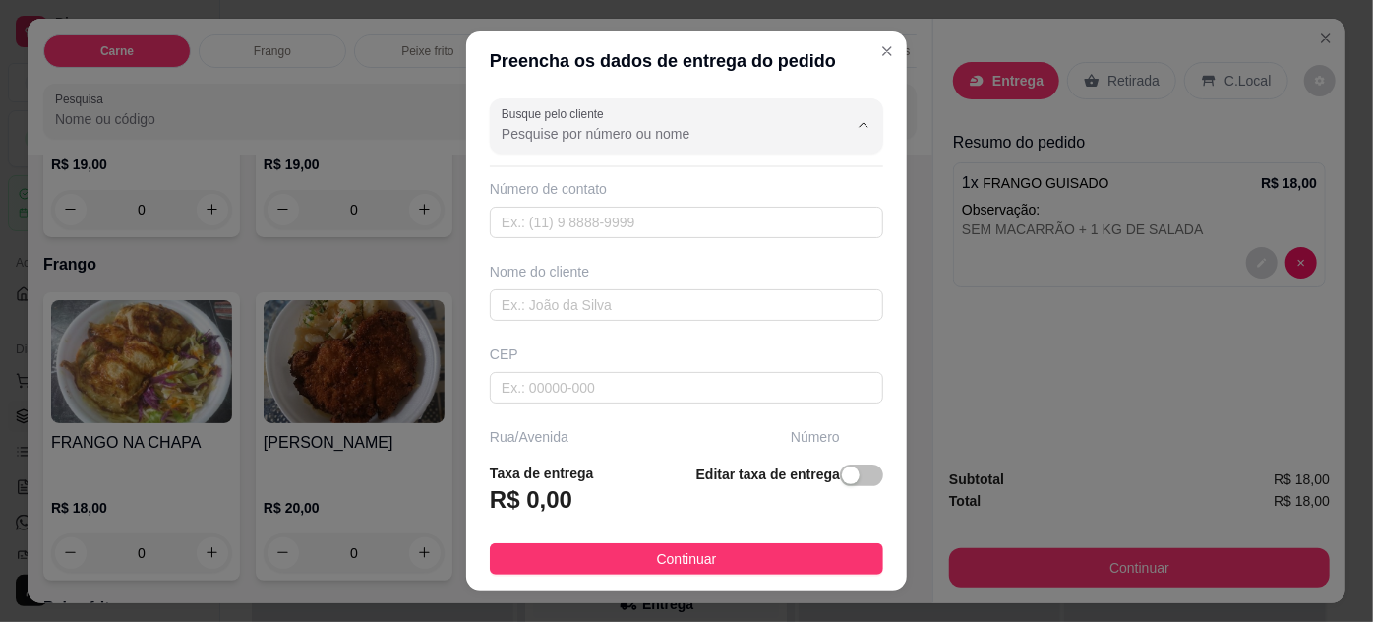
click at [758, 132] on input "Busque pelo cliente" at bounding box center [659, 134] width 315 height 20
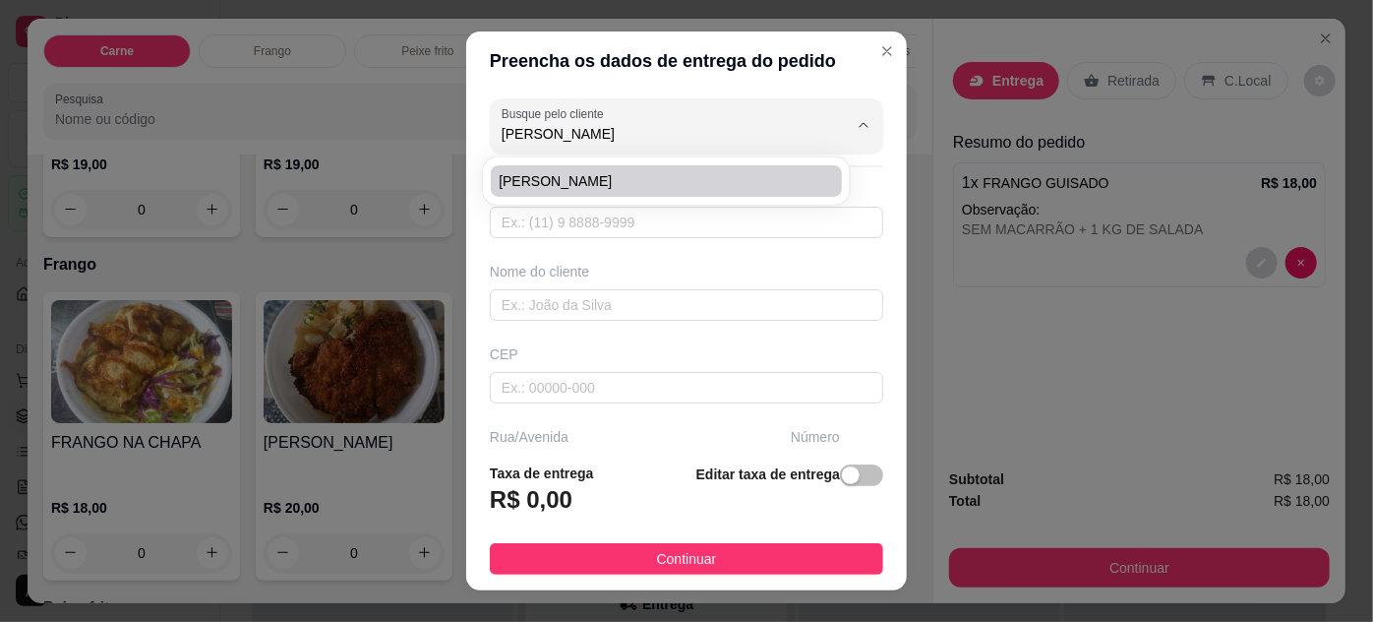
click at [682, 181] on span "[PERSON_NAME]" at bounding box center [656, 181] width 315 height 20
type input "[PERSON_NAME]"
type input "91984061111"
type input "[PERSON_NAME]"
type input "66033640"
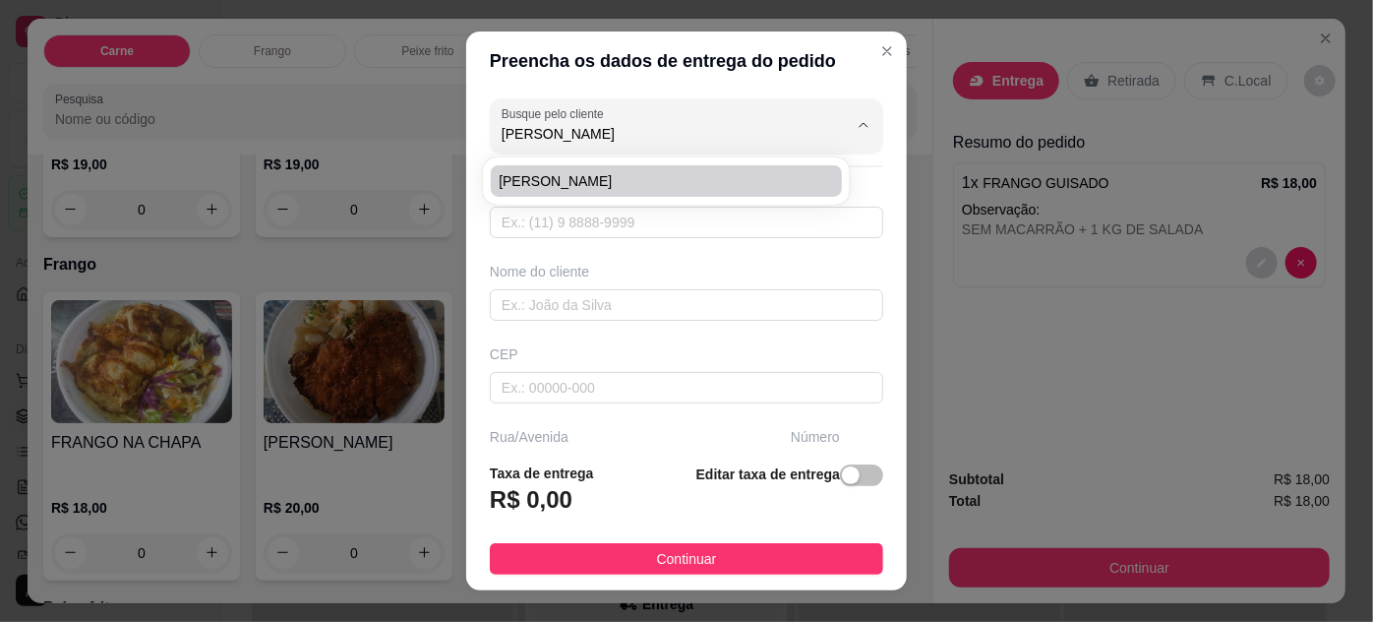
type input "[GEOGRAPHIC_DATA][PERSON_NAME]"
type input "1005"
type input "Jurunas"
type input "[GEOGRAPHIC_DATA]"
type input "Bloco A1 apto 303 ligar p casa da [PERSON_NAME]"
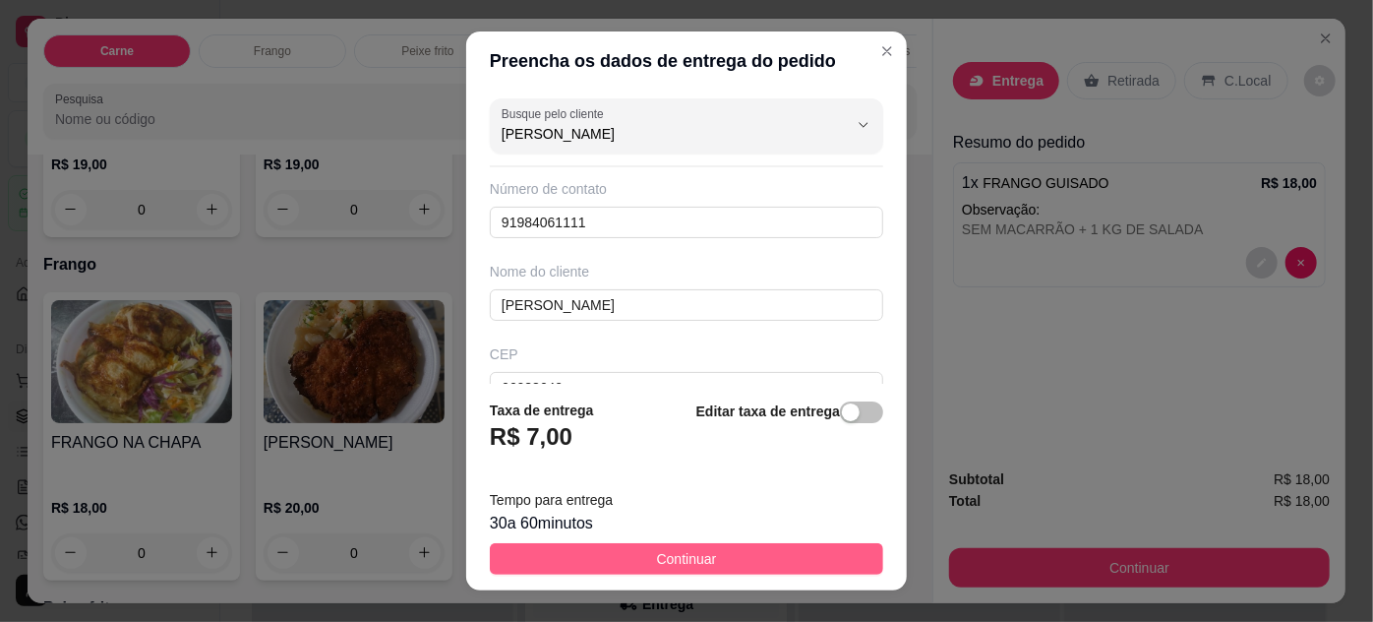
type input "[PERSON_NAME]"
click at [773, 559] on button "Continuar" at bounding box center [686, 558] width 393 height 31
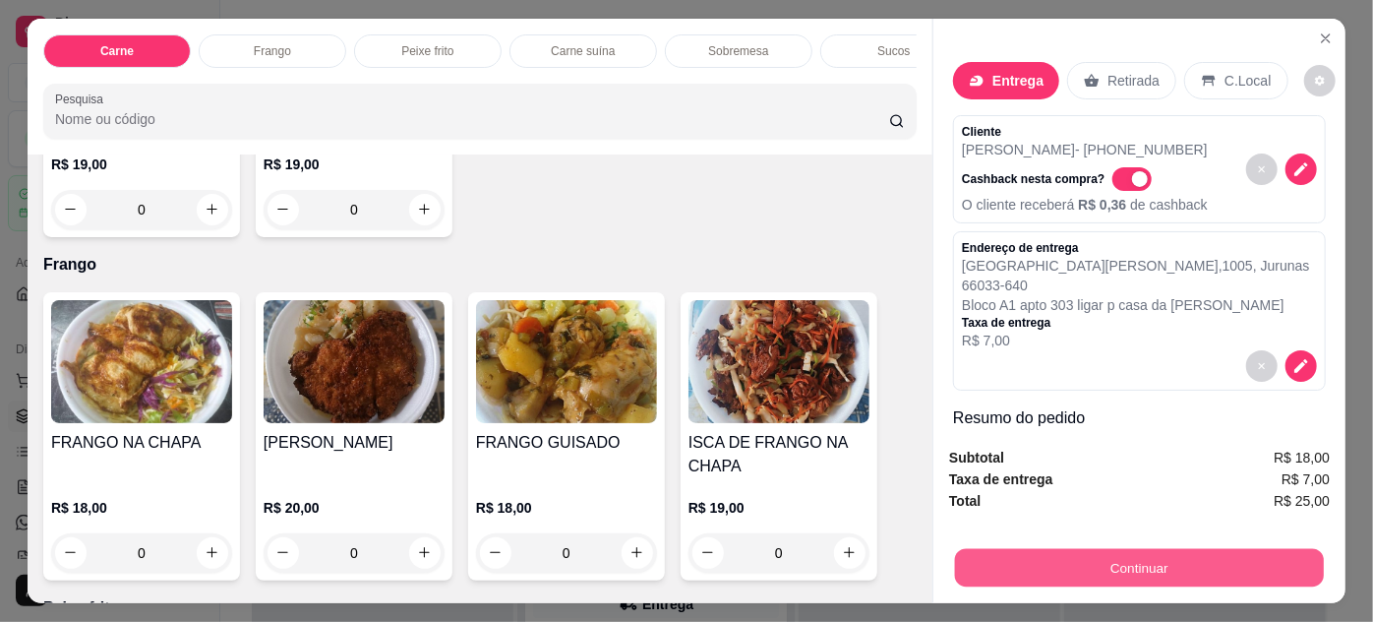
click at [1053, 558] on button "Continuar" at bounding box center [1139, 568] width 369 height 38
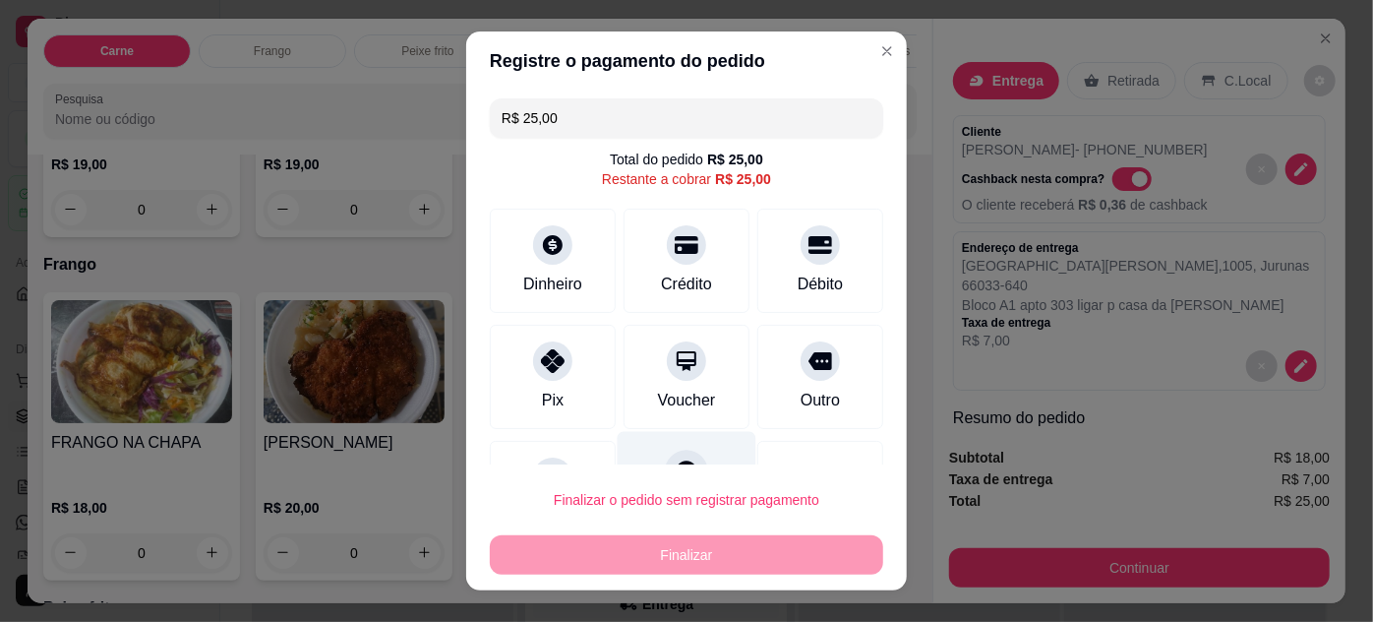
scroll to position [86, 0]
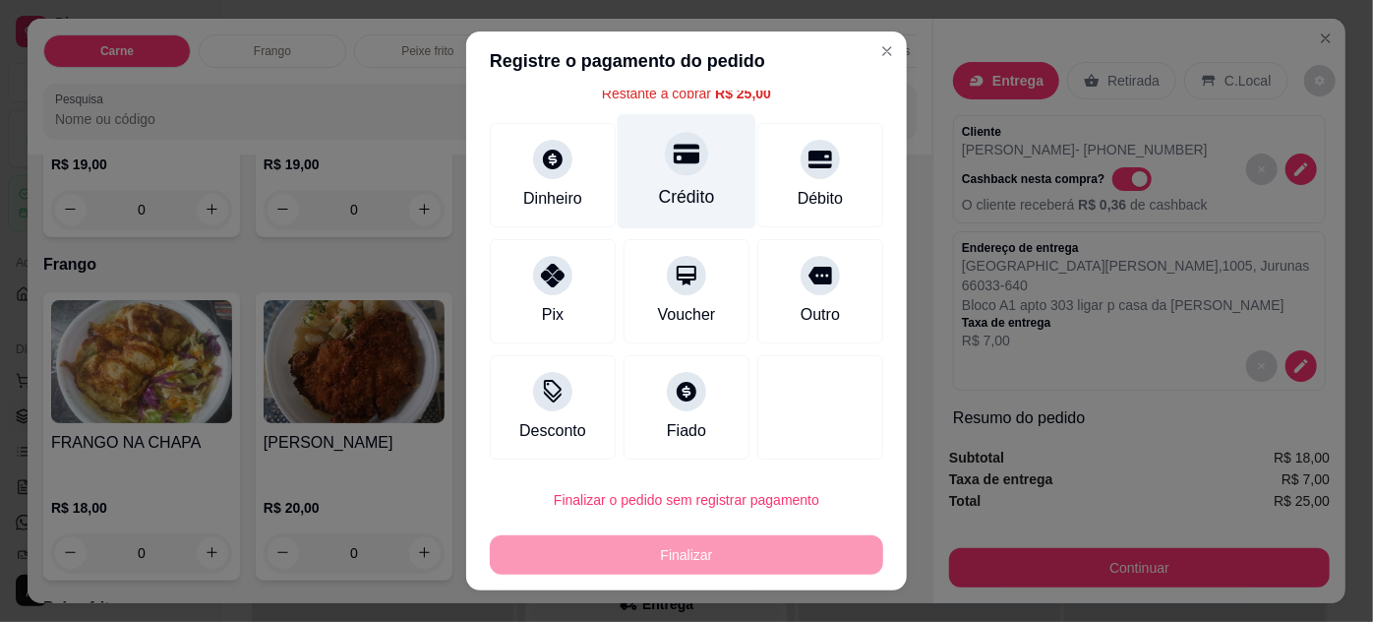
click at [659, 184] on div "Crédito" at bounding box center [687, 197] width 56 height 26
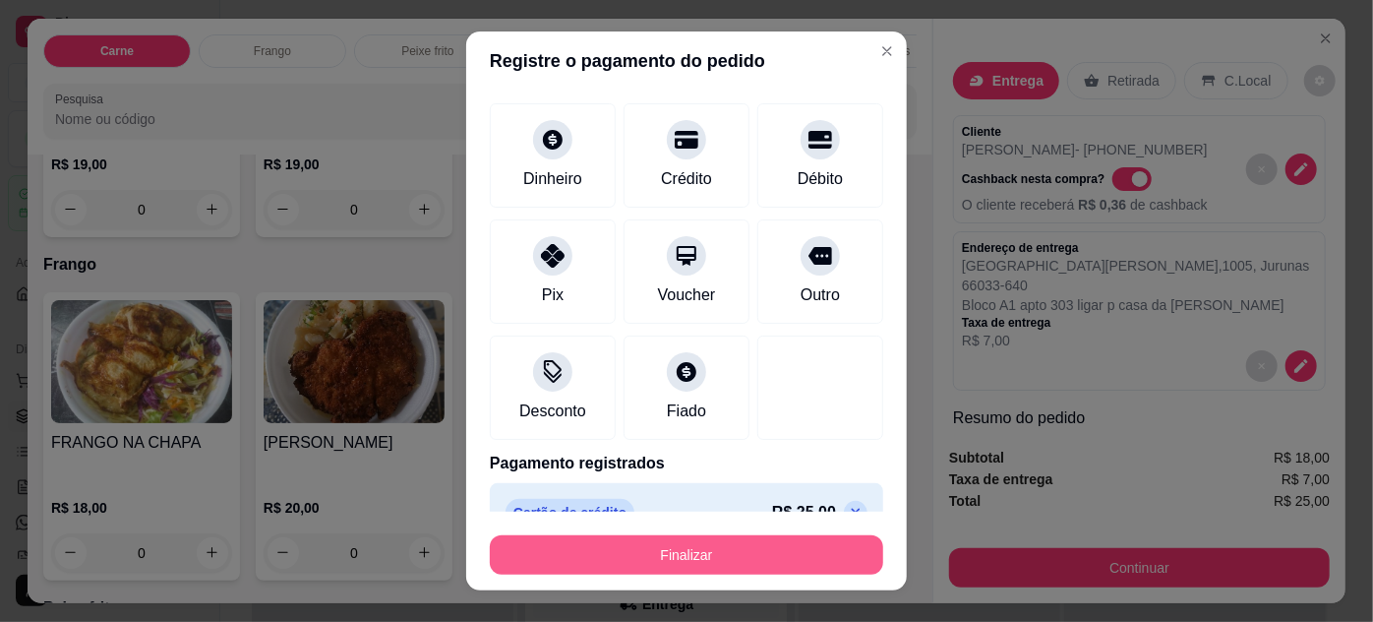
click at [715, 550] on button "Finalizar" at bounding box center [686, 554] width 393 height 39
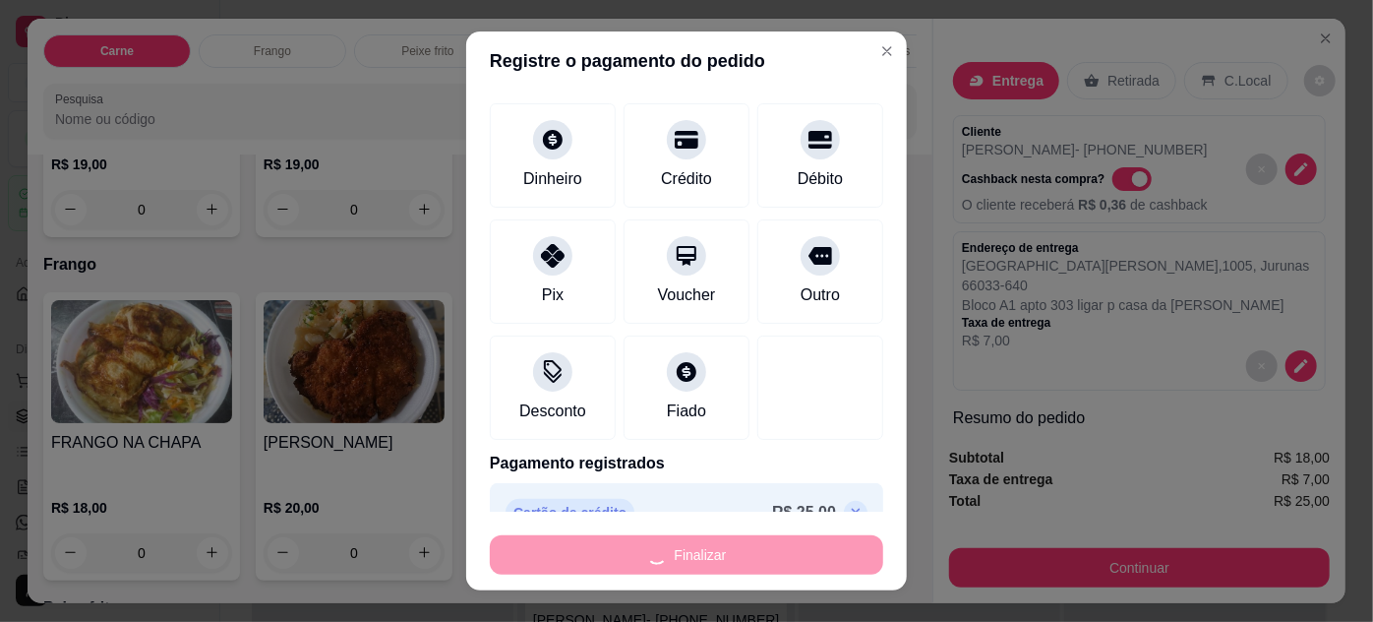
type input "-R$ 25,00"
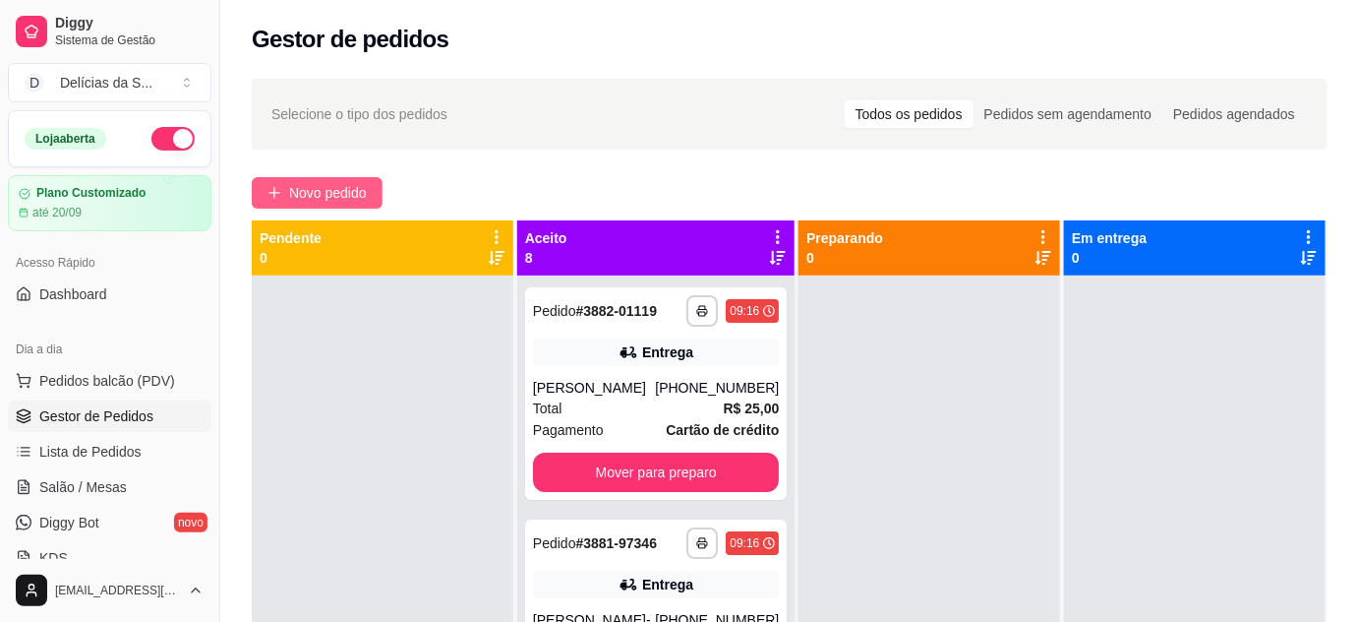
click at [304, 188] on span "Novo pedido" at bounding box center [328, 193] width 78 height 22
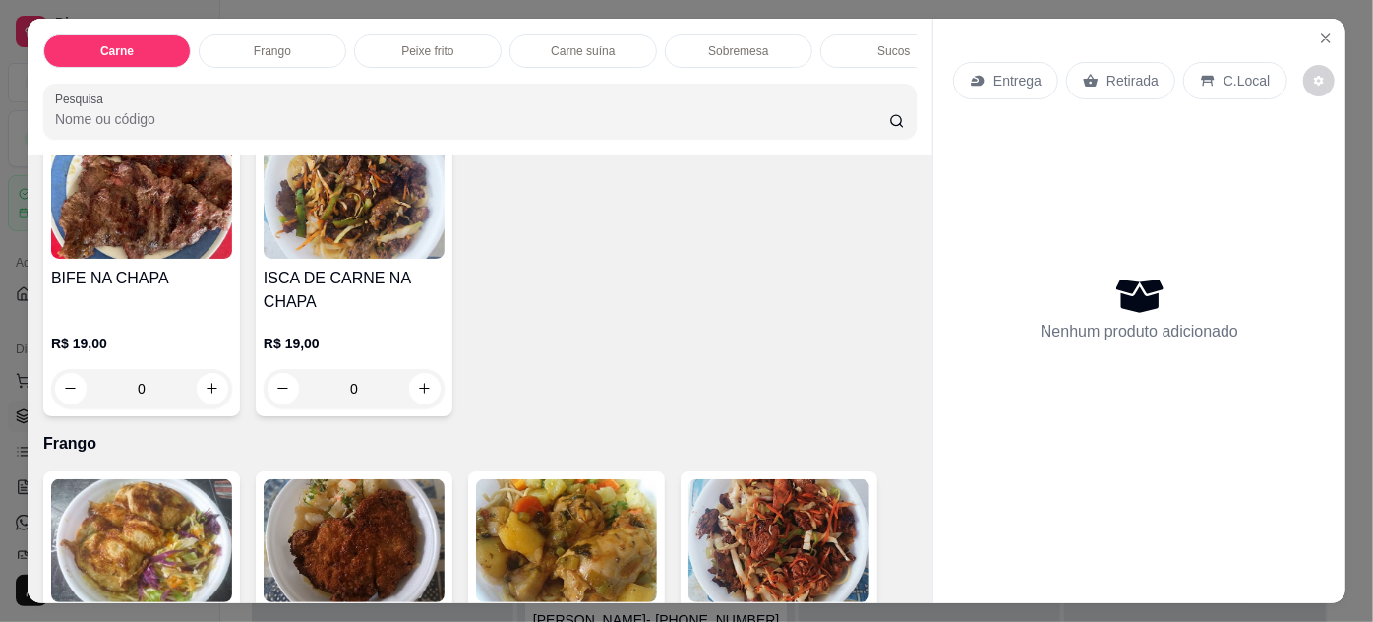
scroll to position [894, 0]
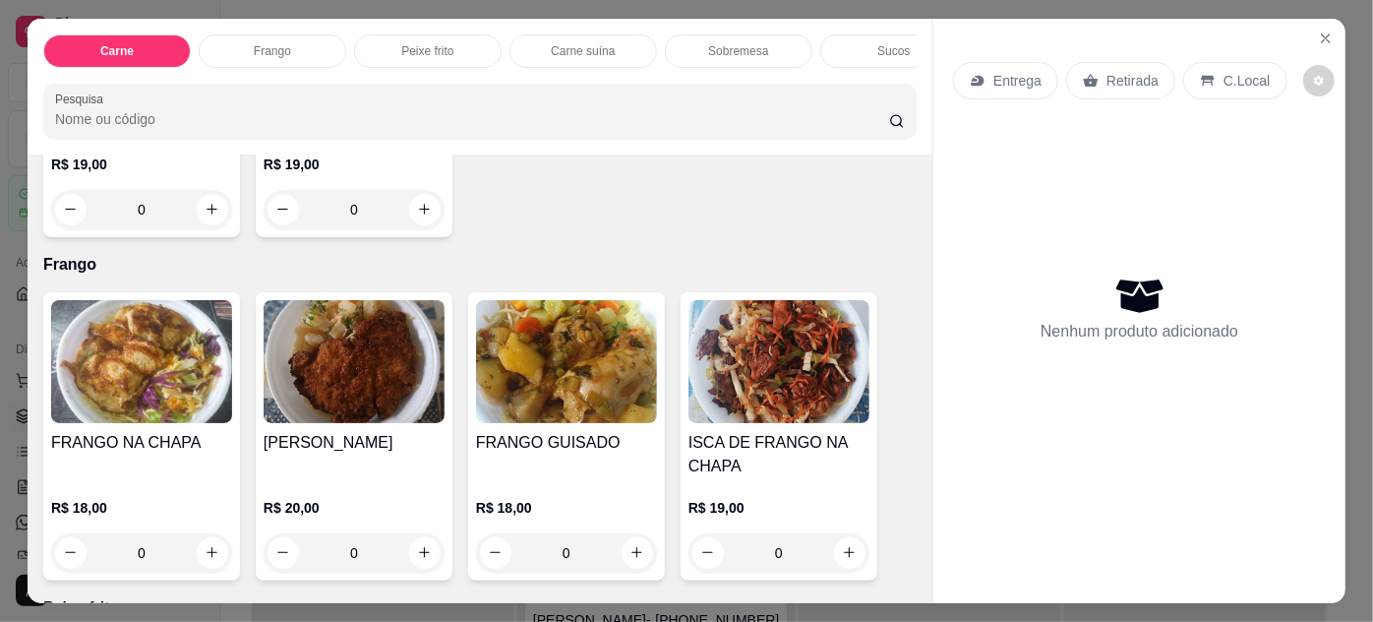
click at [136, 327] on img at bounding box center [141, 361] width 181 height 123
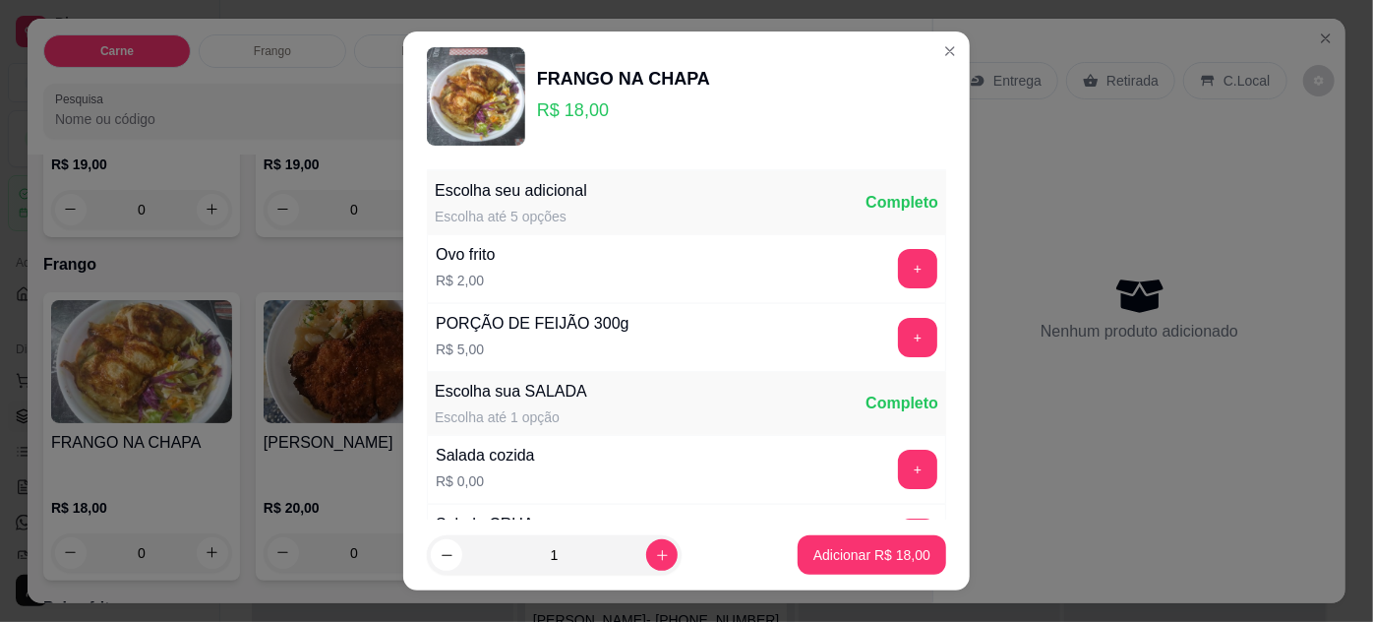
scroll to position [196, 0]
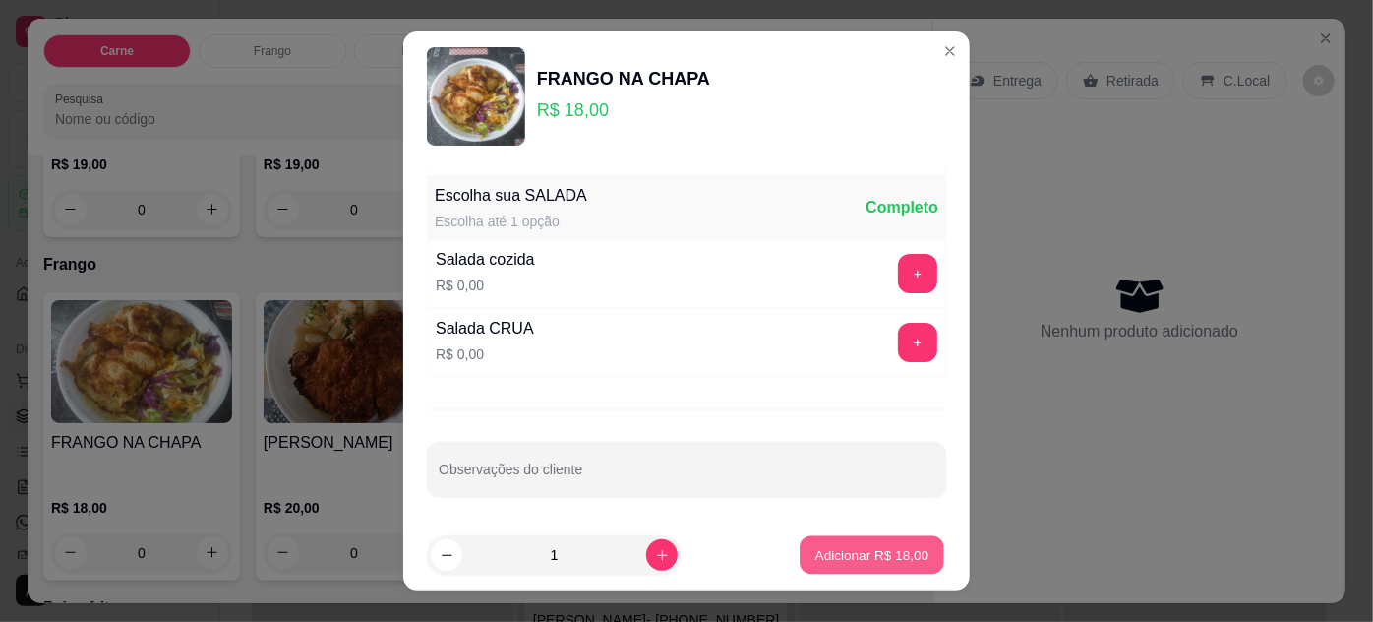
click at [855, 563] on p "Adicionar R$ 18,00" at bounding box center [872, 555] width 114 height 19
type input "1"
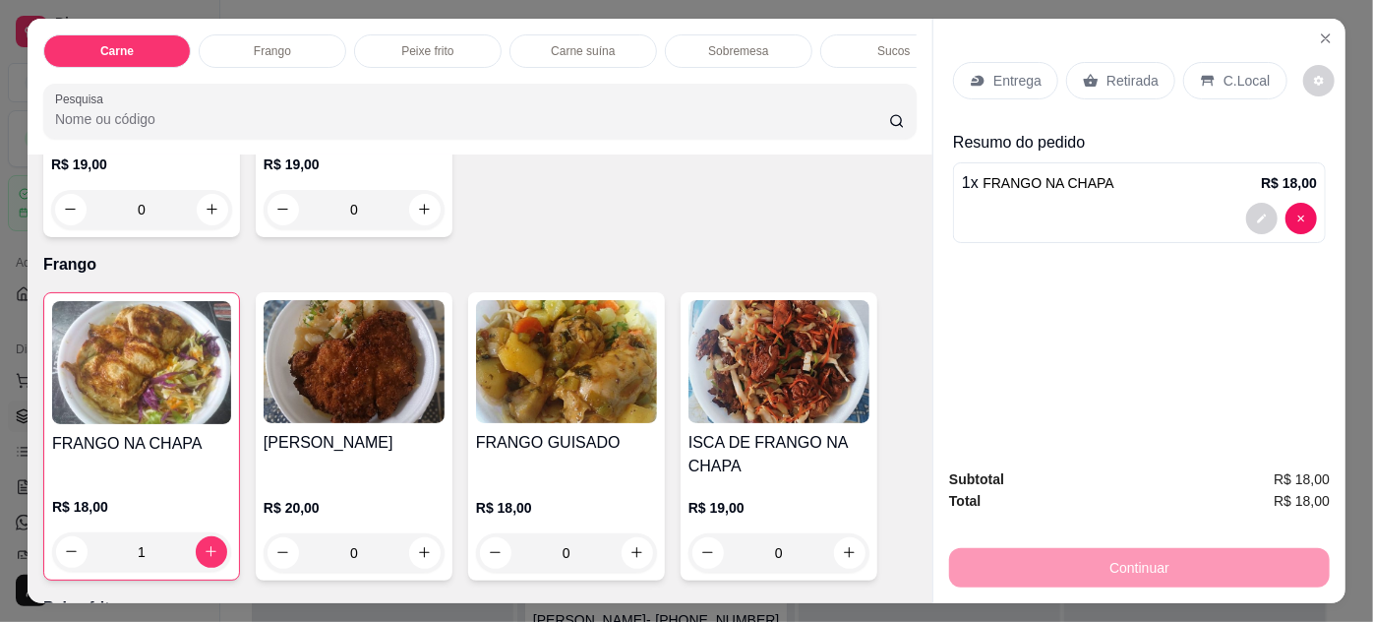
click at [993, 71] on p "Entrega" at bounding box center [1017, 81] width 48 height 20
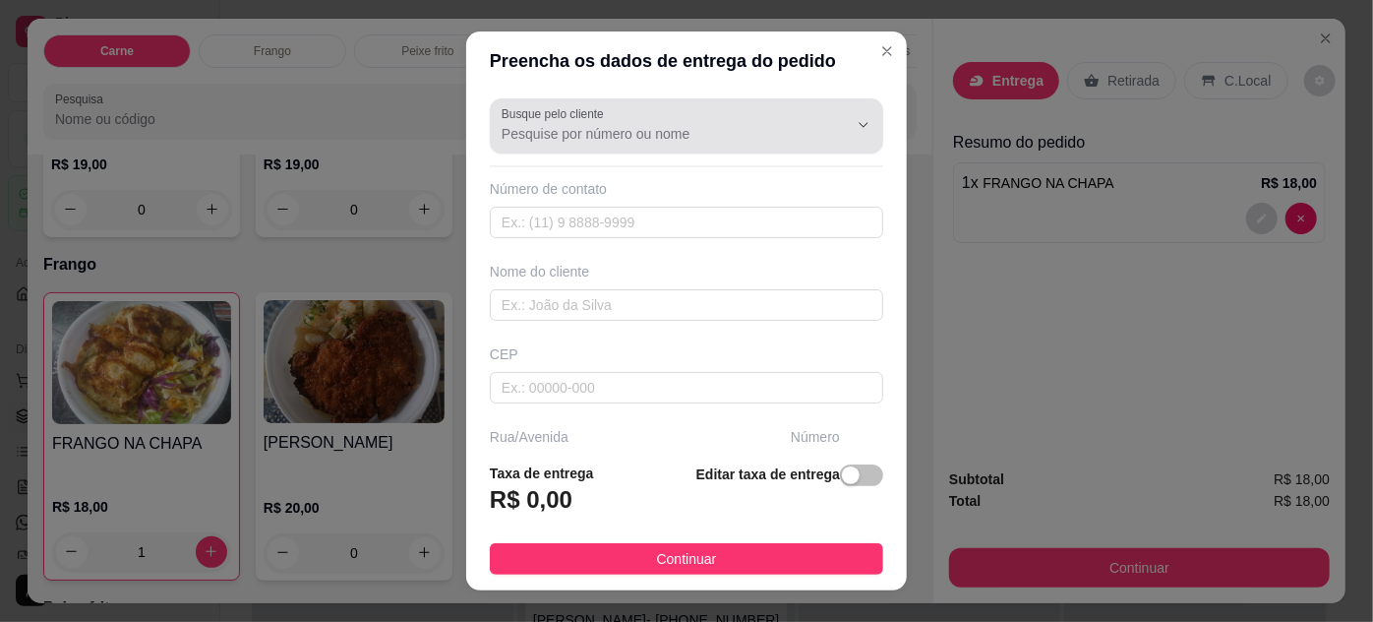
click at [713, 132] on input "Busque pelo cliente" at bounding box center [659, 134] width 315 height 20
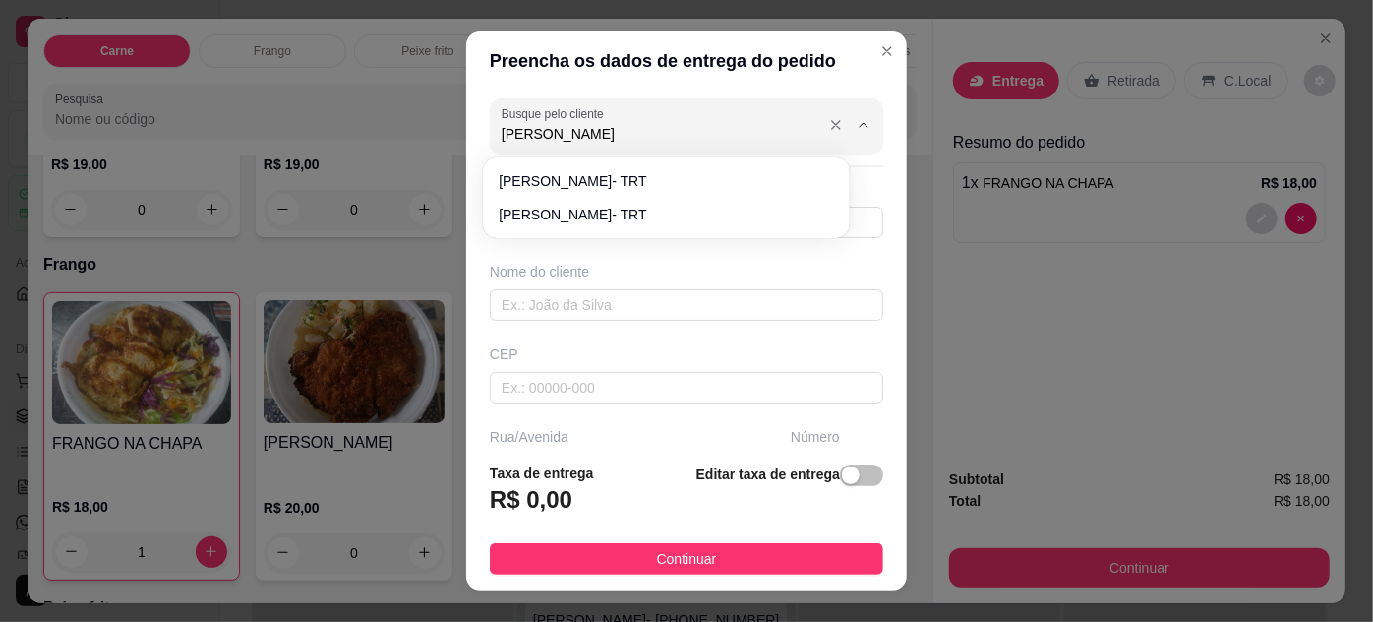
type input "[PERSON_NAME]"
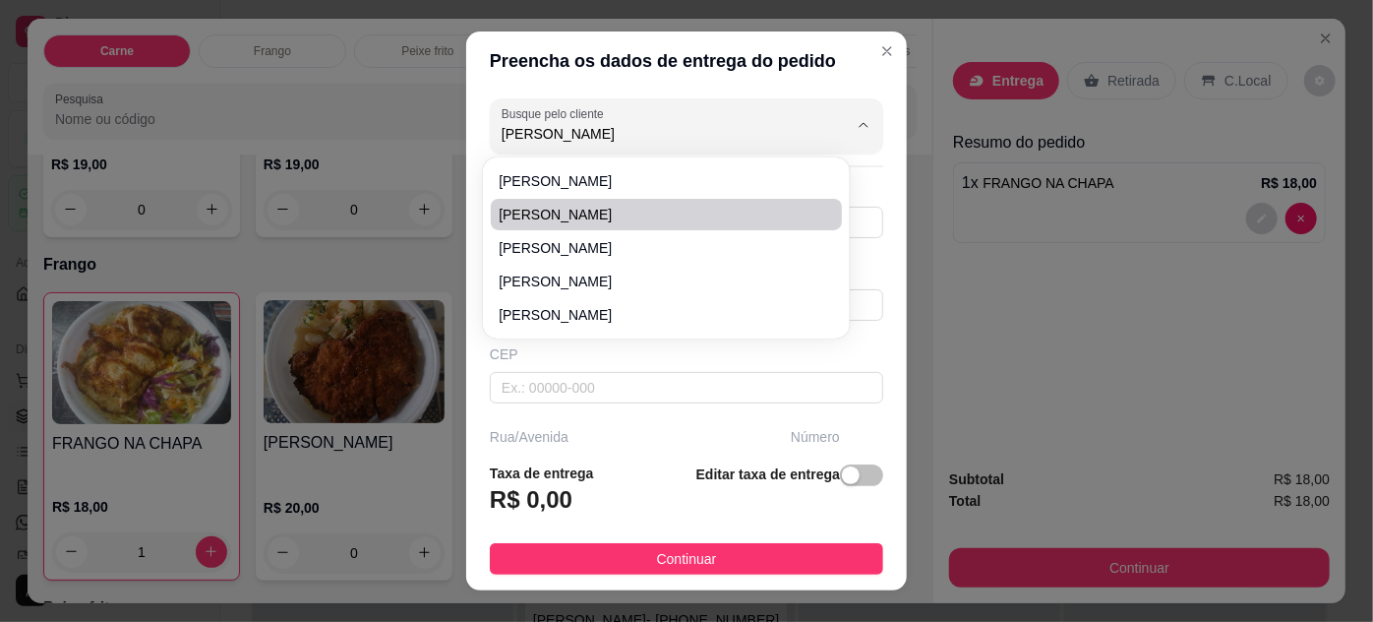
click at [615, 212] on span "[PERSON_NAME]" at bounding box center [656, 215] width 315 height 20
type input "91985306738"
type input "[PERSON_NAME]"
type input "TORRE VITTA OFFICE"
type input "00"
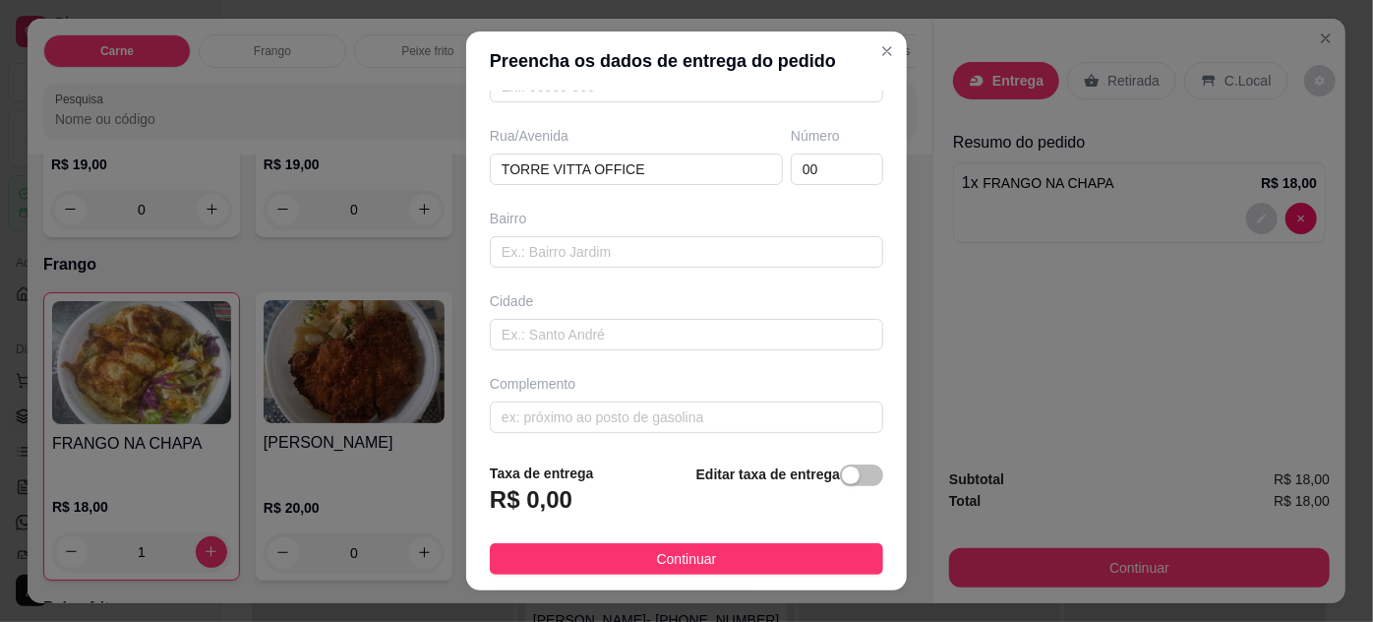
scroll to position [0, 0]
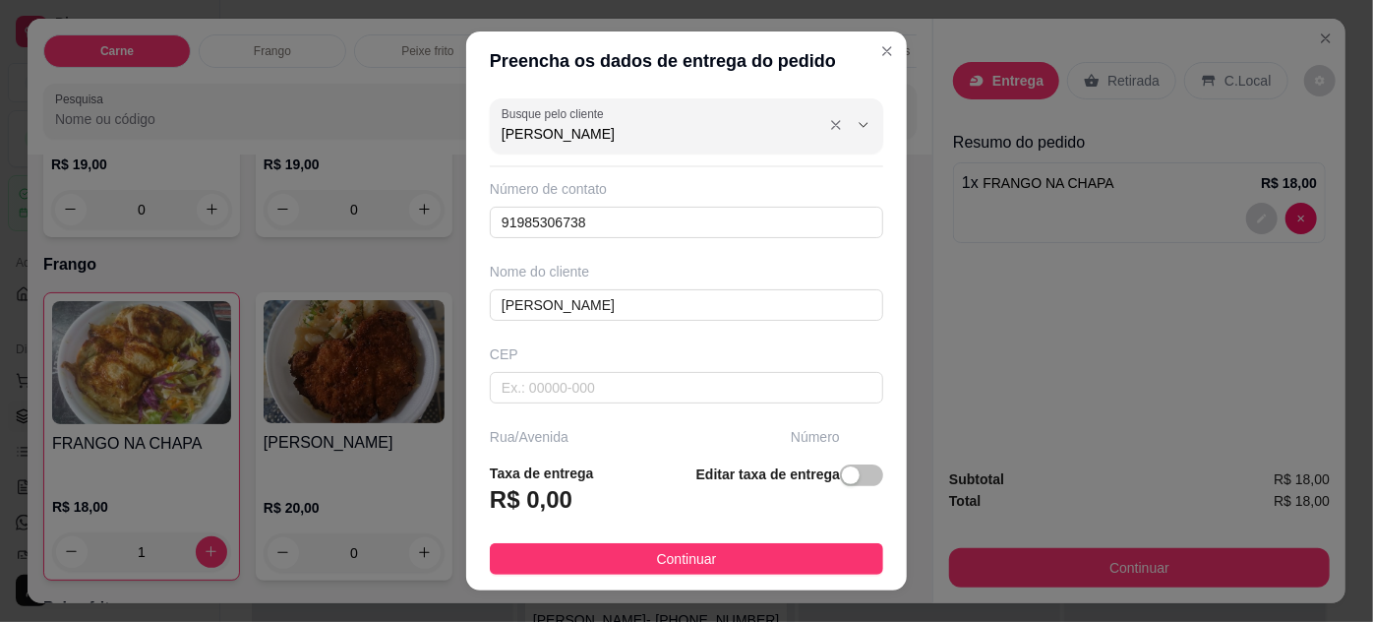
click at [679, 141] on input "[PERSON_NAME]" at bounding box center [659, 134] width 315 height 20
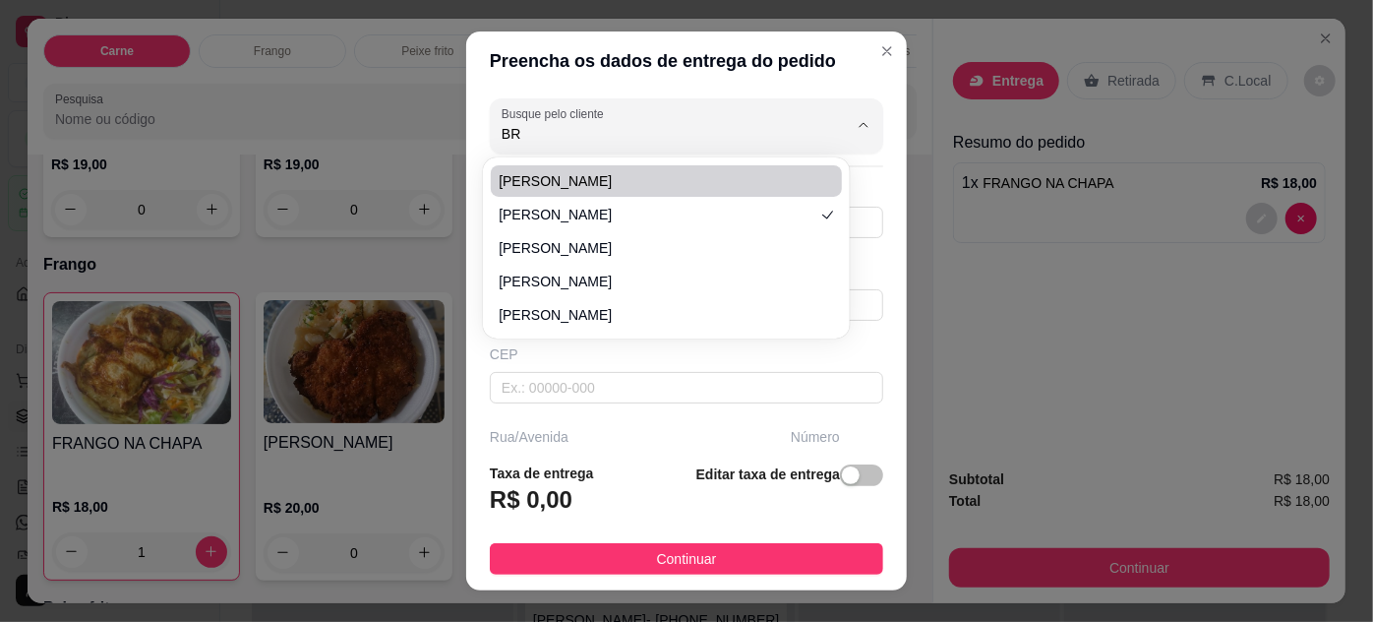
type input "B"
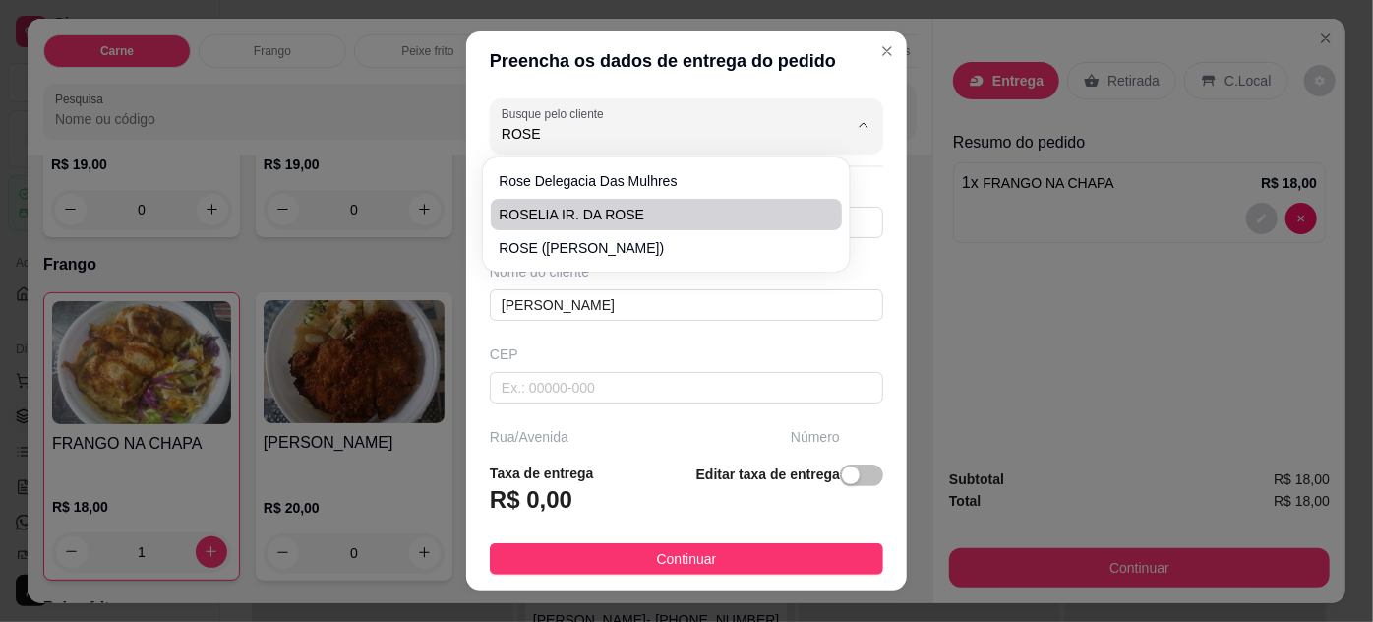
click at [645, 214] on span "ROSELIA IR. DA ROSE" at bounding box center [656, 215] width 315 height 20
type input "ROSELIA IR. DA ROSE"
type input "61991162330"
type input "ROSELIA IR. DA ROSE"
type input "Residencial Olimpus, torre marte apto 104"
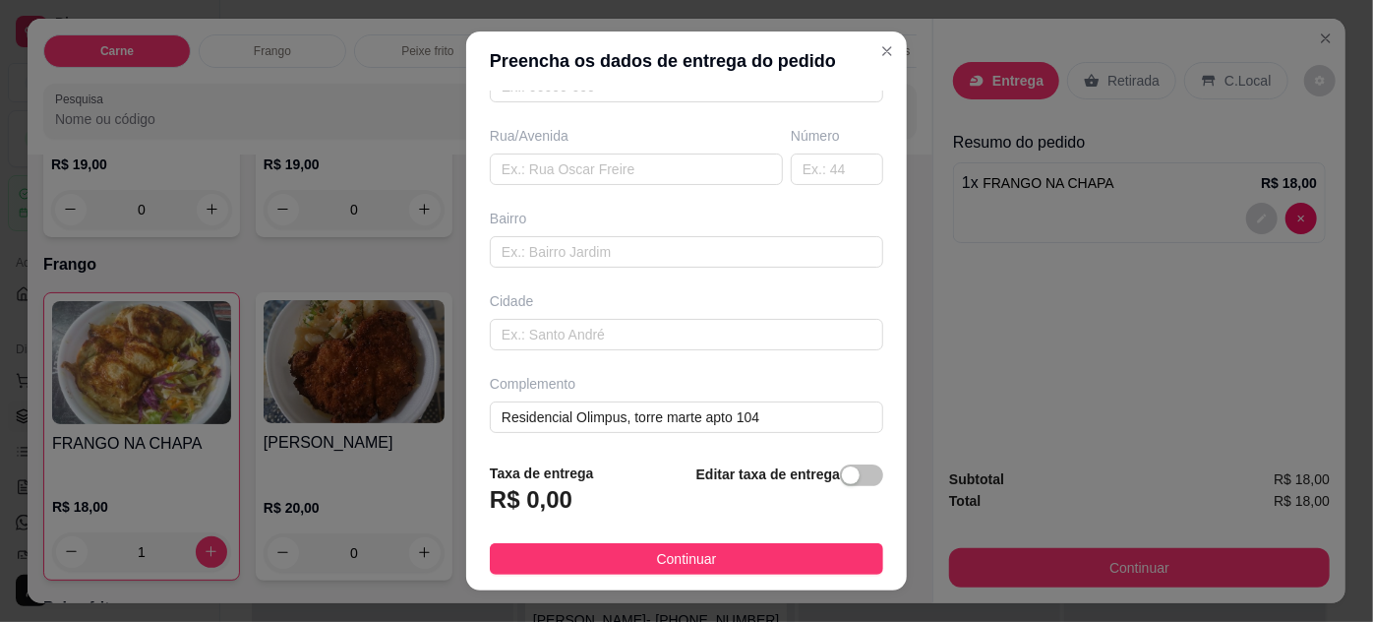
scroll to position [31, 0]
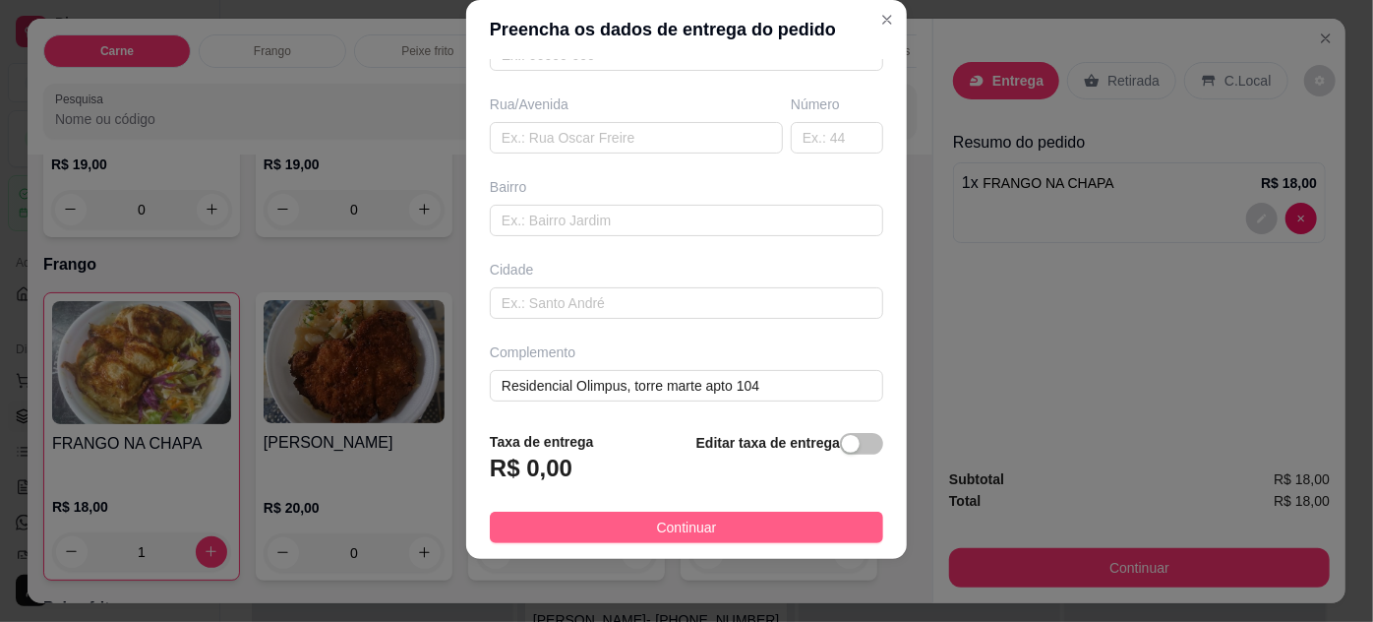
type input "ROSELIA IR. DA ROSE"
click at [818, 523] on button "Continuar" at bounding box center [686, 526] width 393 height 31
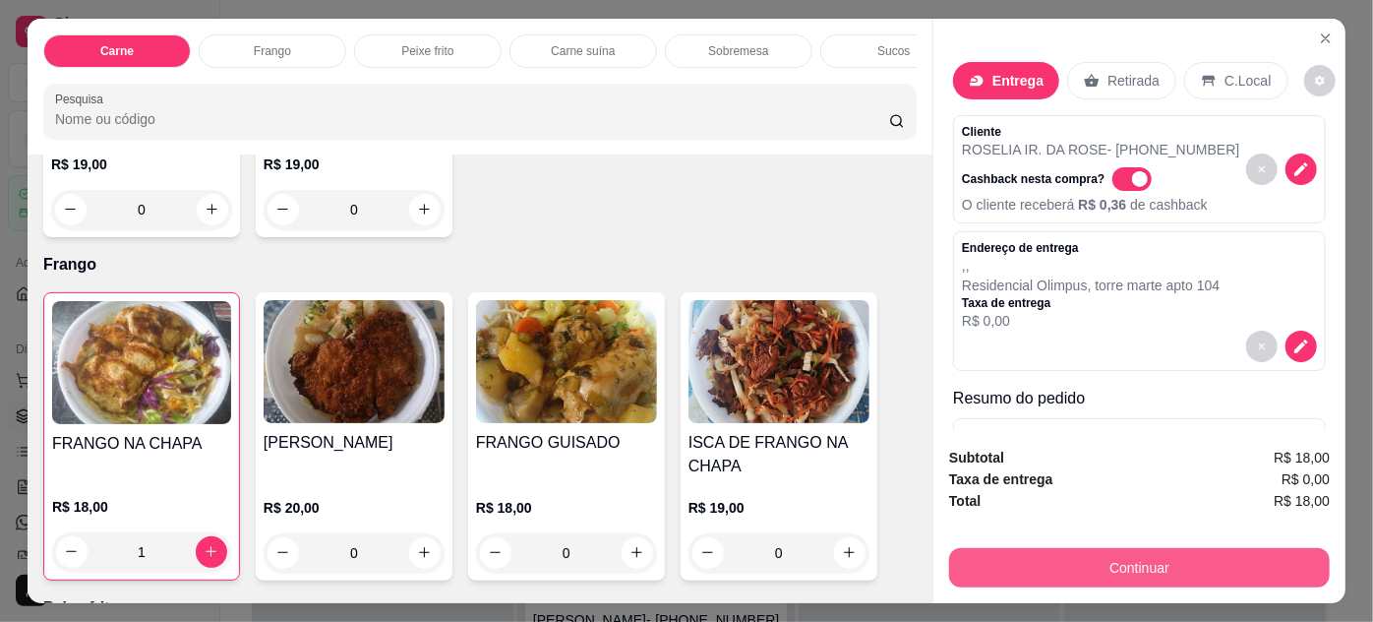
click at [1084, 561] on button "Continuar" at bounding box center [1139, 567] width 381 height 39
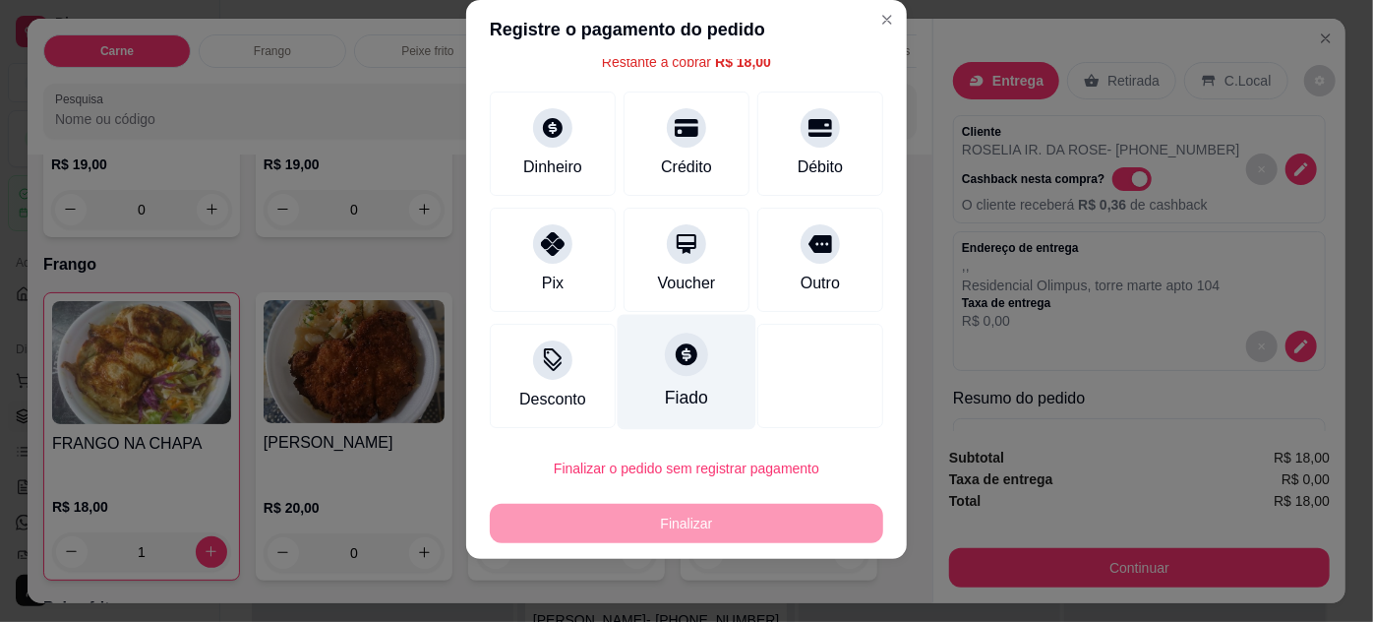
click at [646, 369] on div "Fiado" at bounding box center [687, 371] width 139 height 115
type input "R$ 0,00"
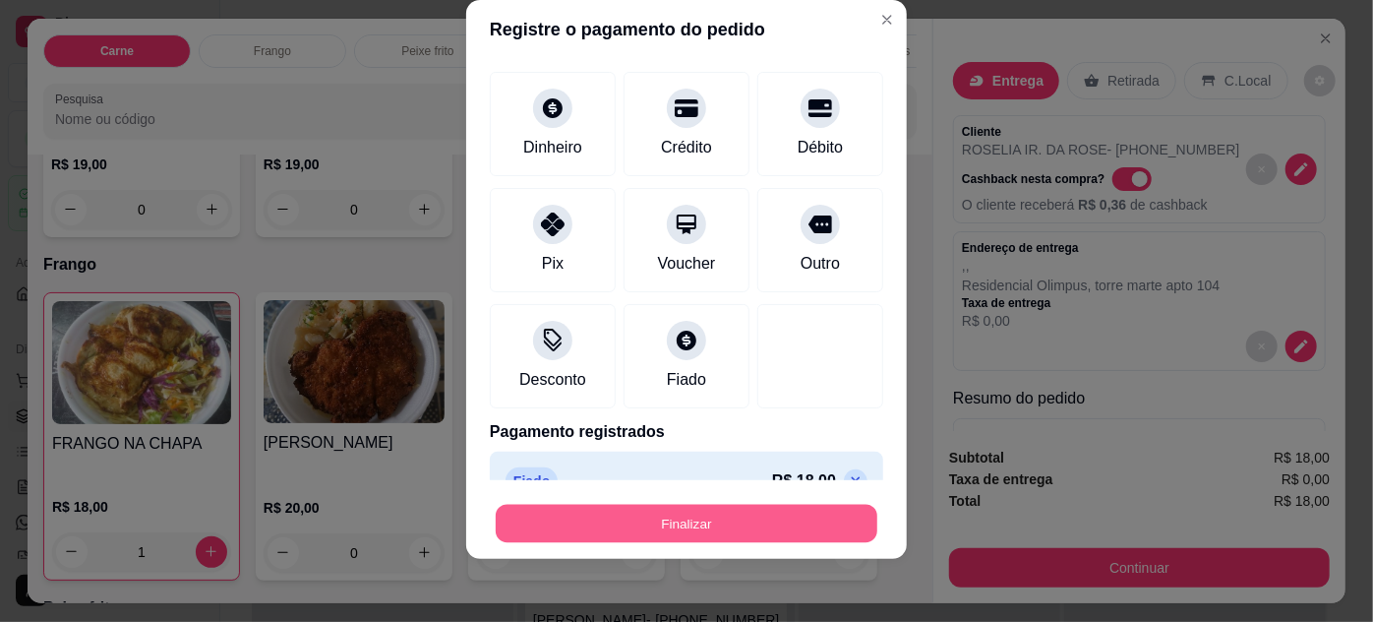
click at [718, 518] on button "Finalizar" at bounding box center [687, 524] width 382 height 38
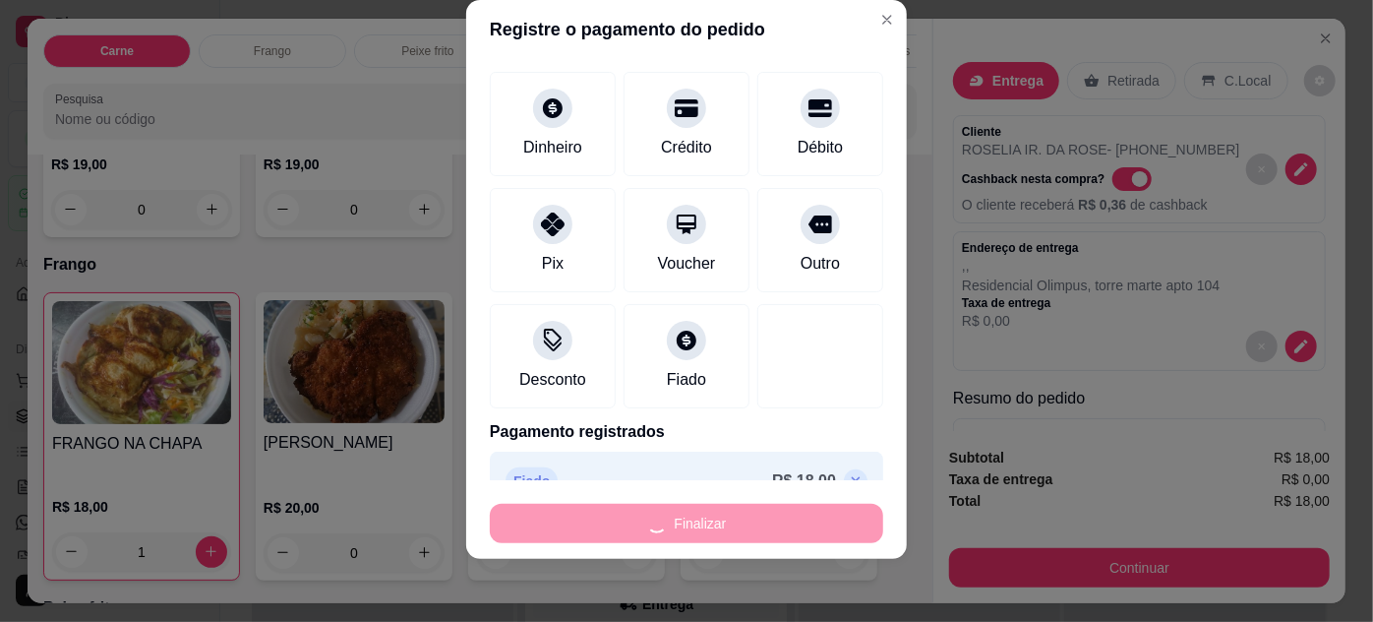
type input "0"
type input "-R$ 18,00"
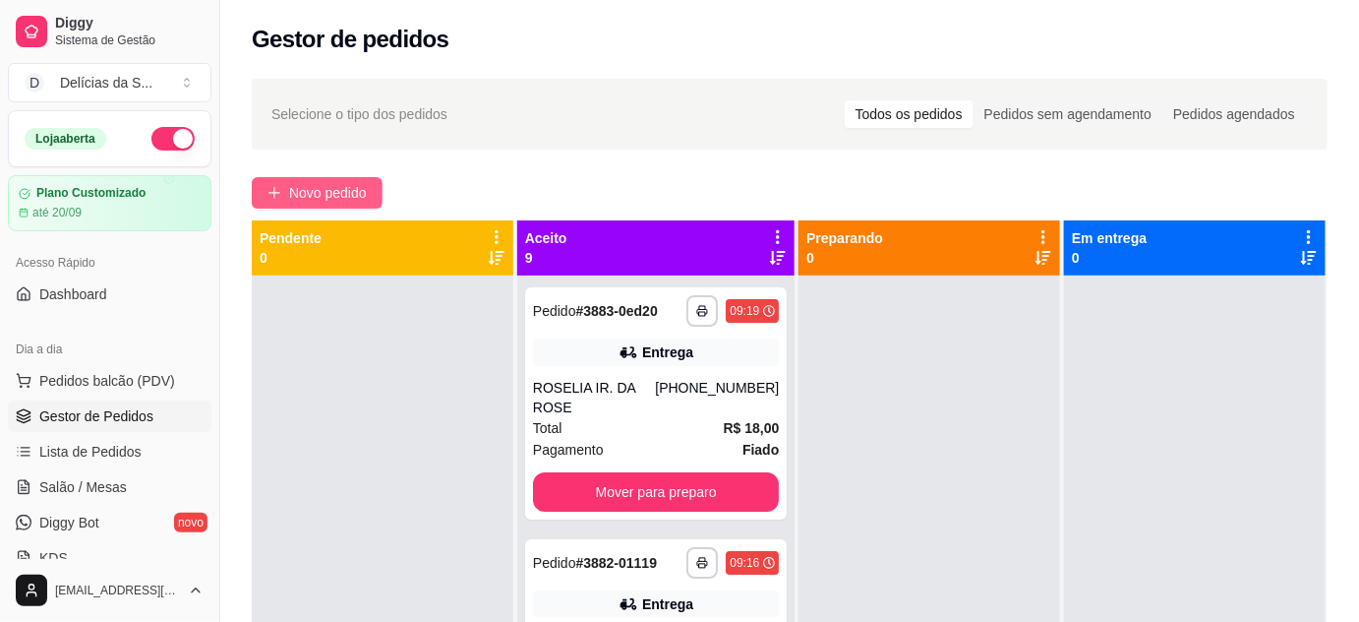
click at [356, 193] on span "Novo pedido" at bounding box center [328, 193] width 78 height 22
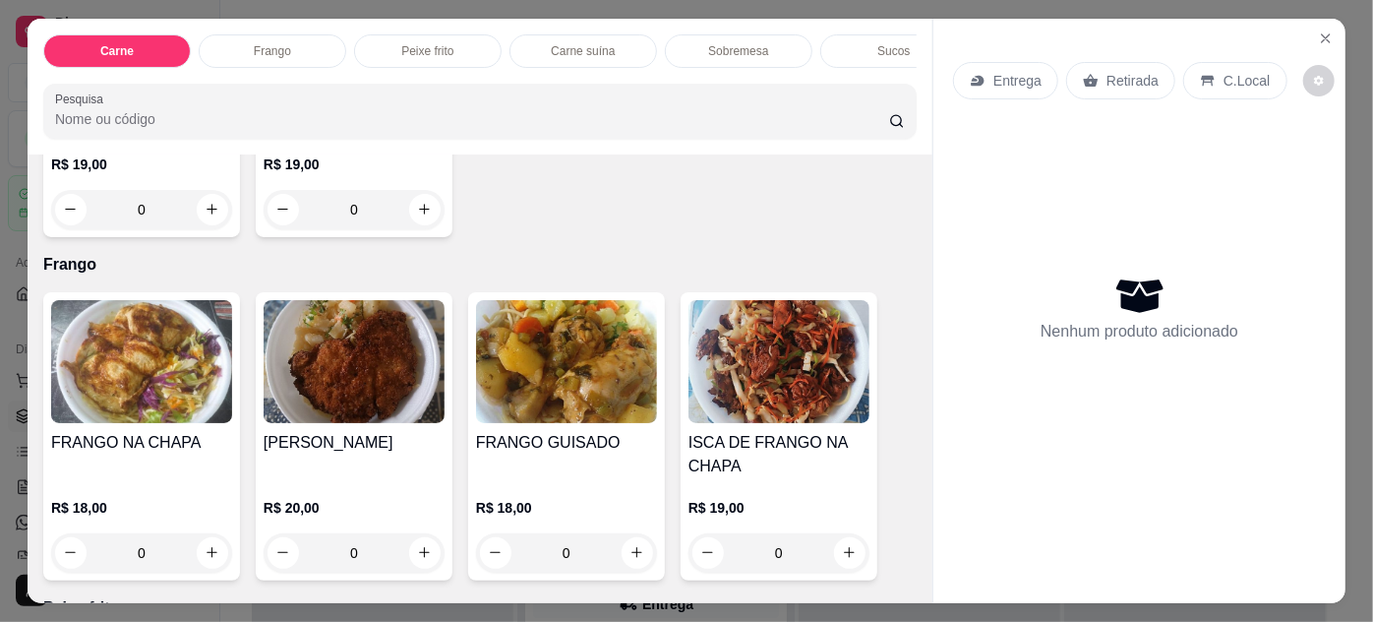
scroll to position [1072, 0]
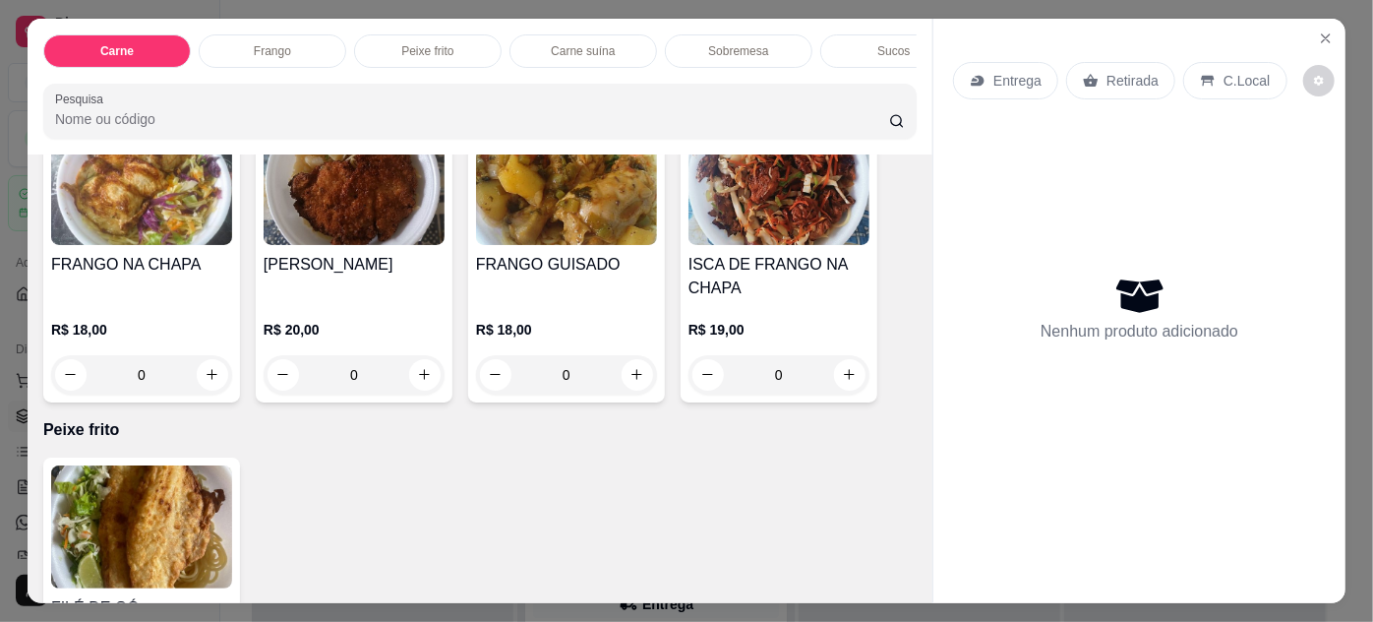
click at [187, 514] on img at bounding box center [141, 526] width 181 height 123
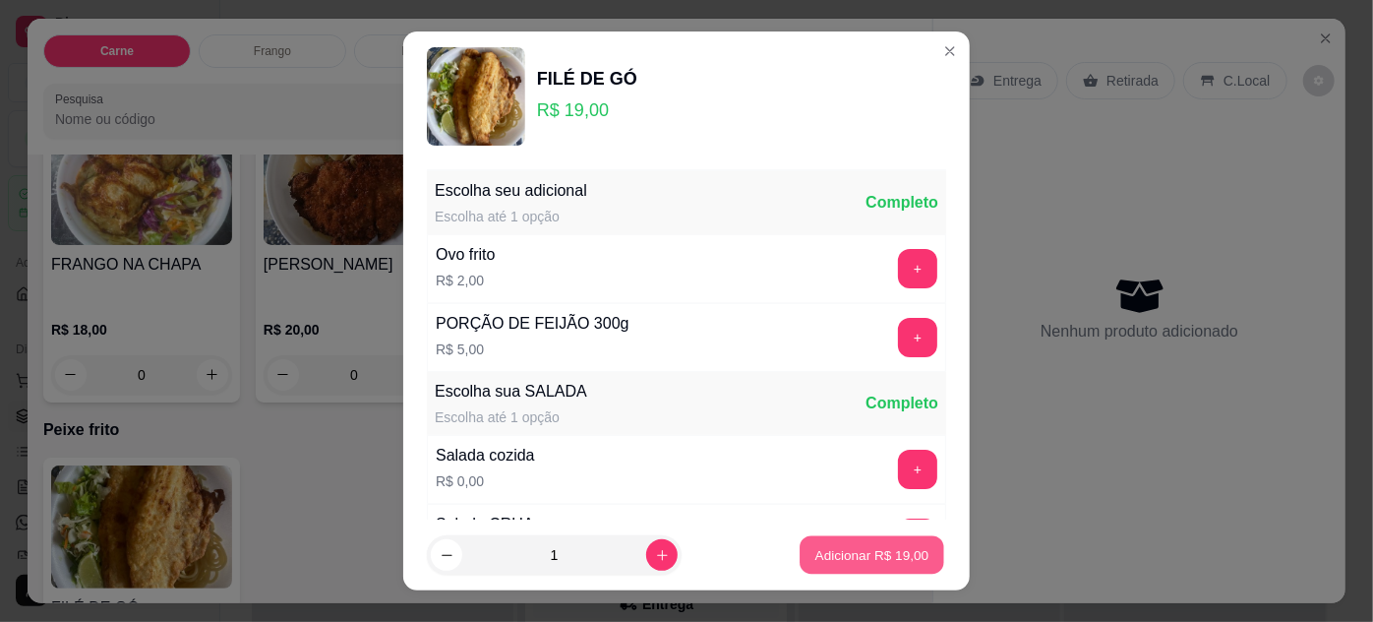
click at [822, 555] on p "Adicionar R$ 19,00" at bounding box center [872, 555] width 114 height 19
type input "1"
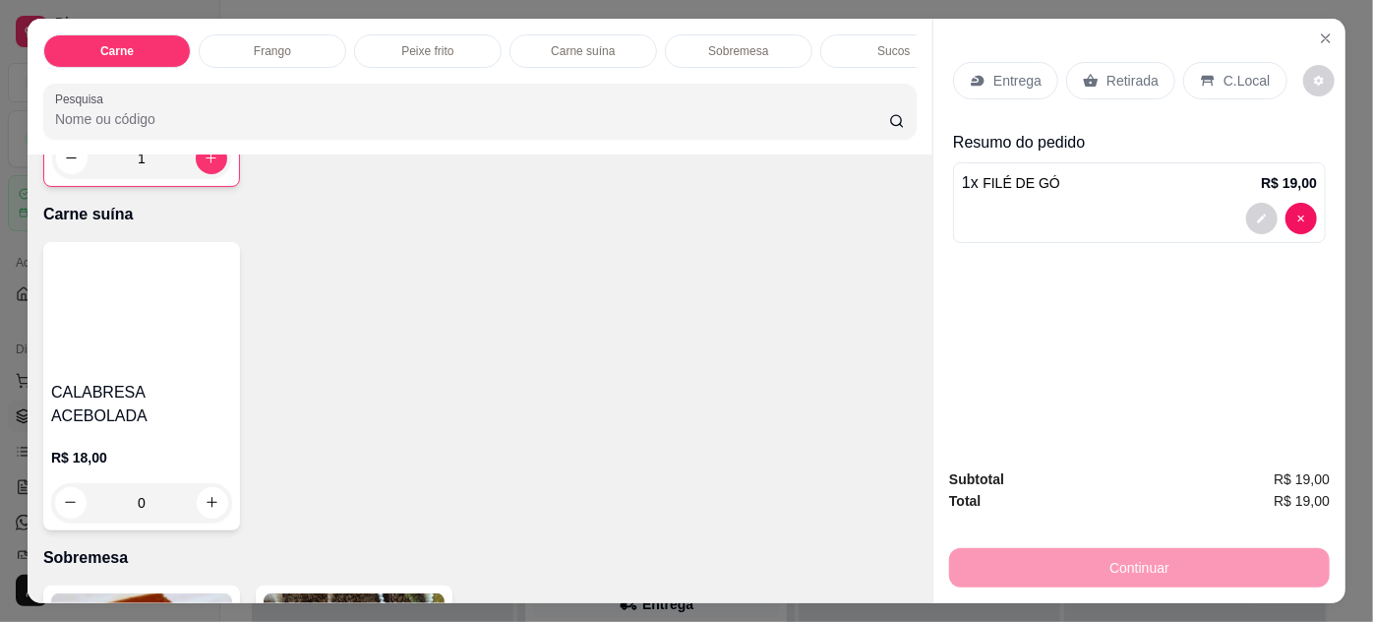
scroll to position [1788, 0]
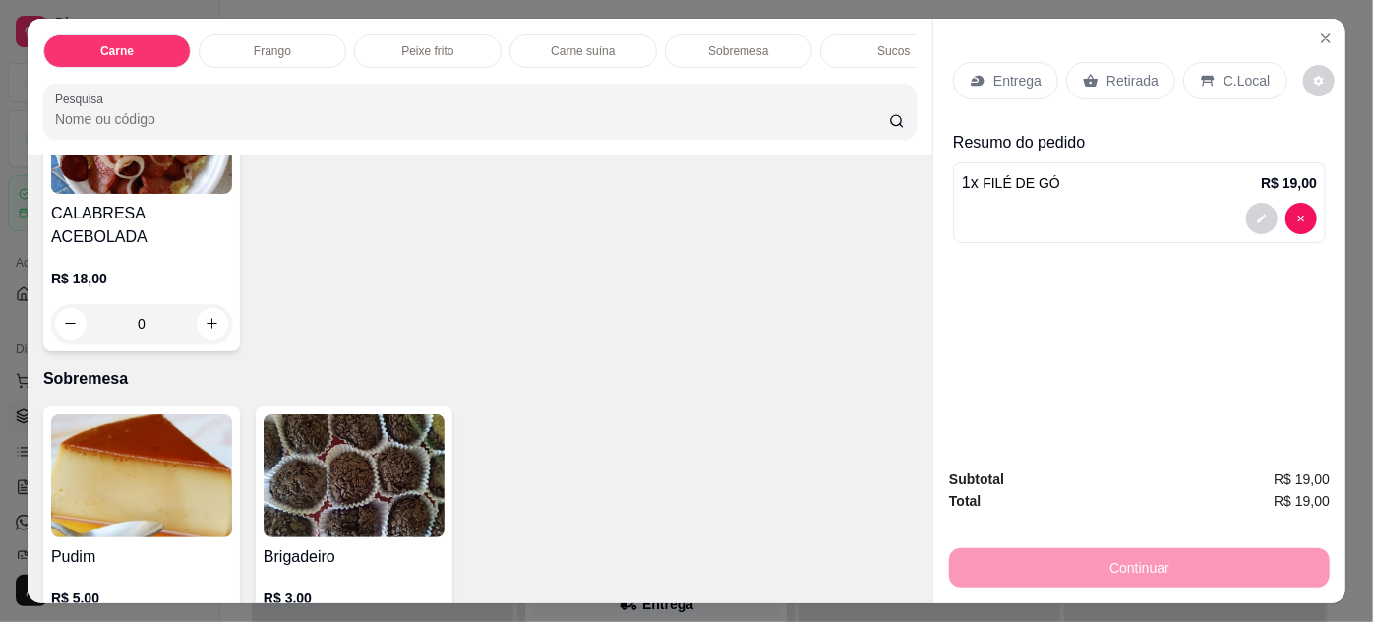
click at [199, 447] on img at bounding box center [141, 475] width 181 height 123
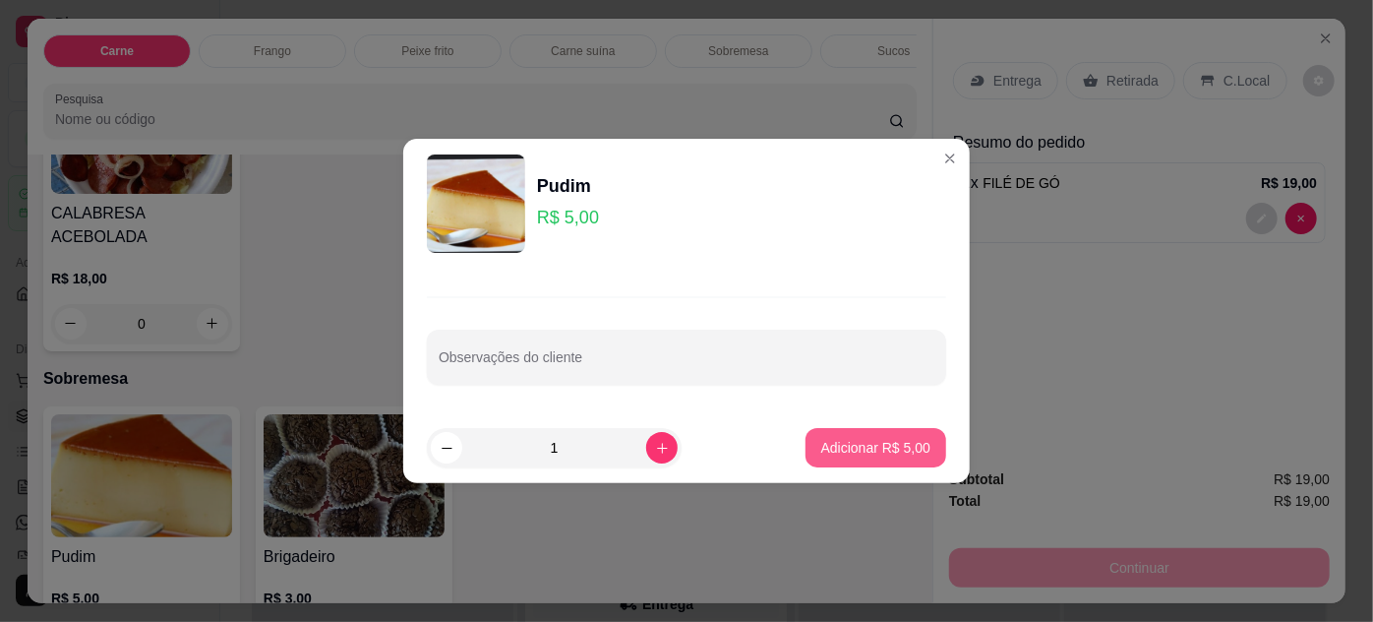
click at [868, 452] on p "Adicionar R$ 5,00" at bounding box center [875, 448] width 109 height 20
type input "1"
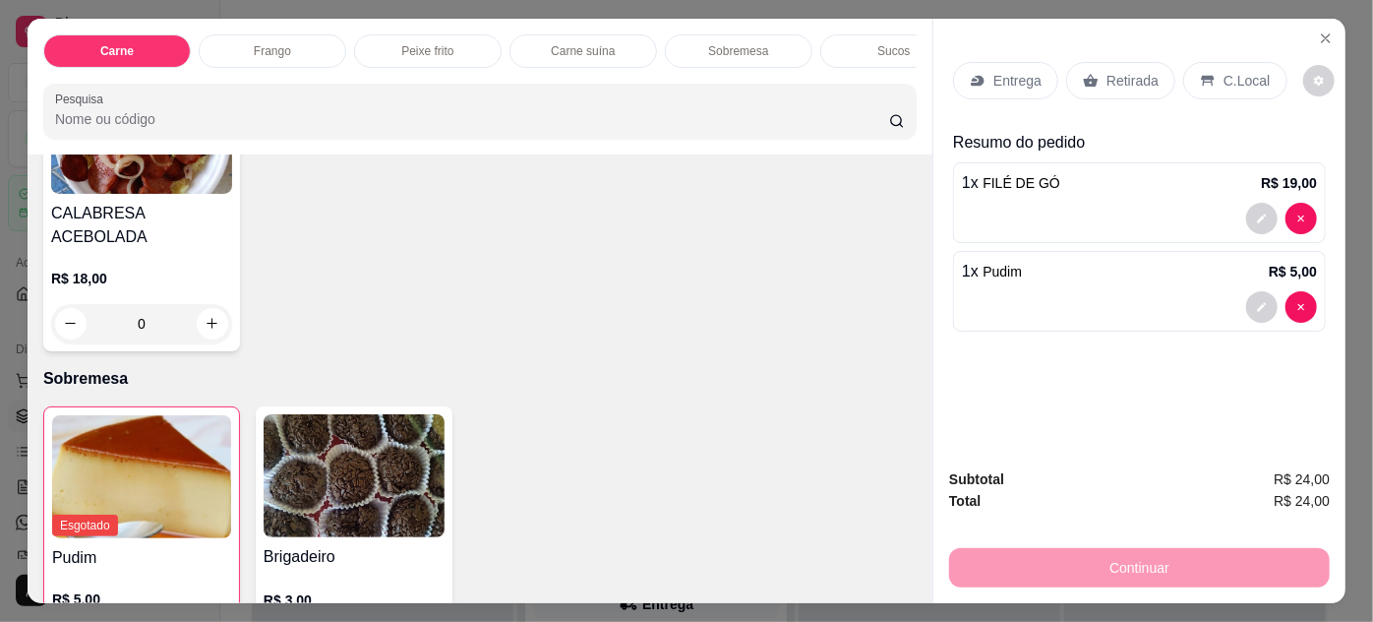
click at [1001, 71] on p "Entrega" at bounding box center [1017, 81] width 48 height 20
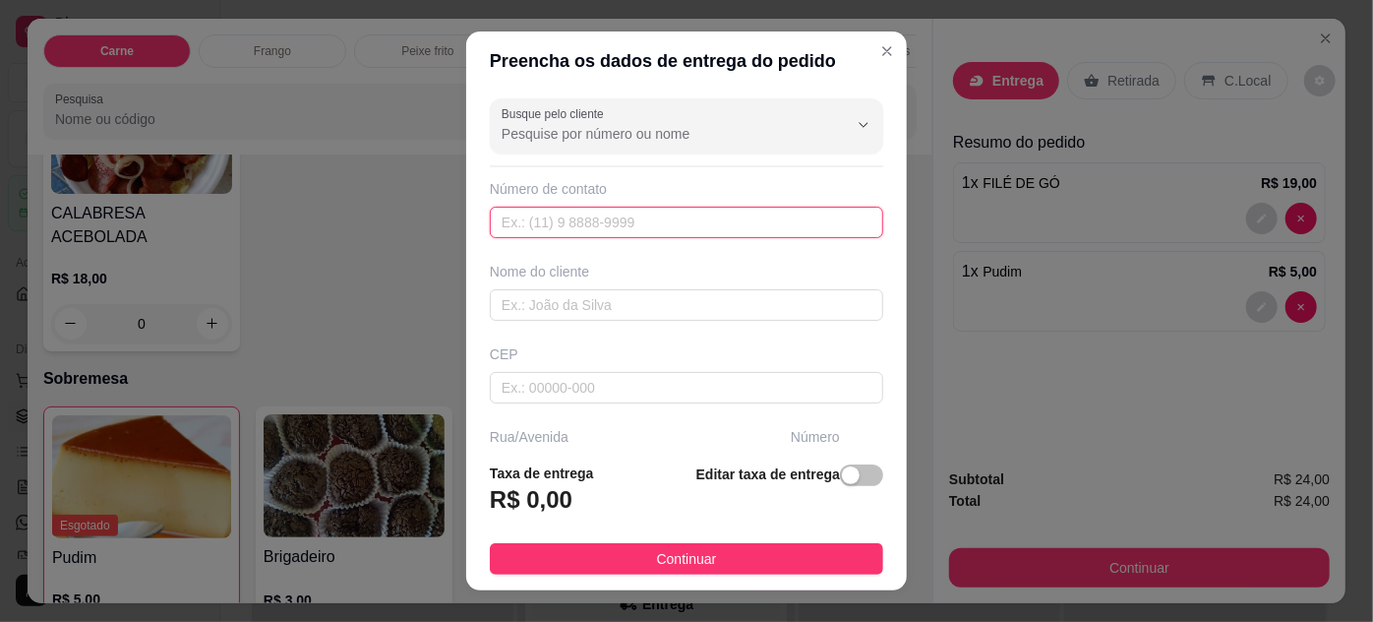
click at [637, 223] on input "text" at bounding box center [686, 222] width 393 height 31
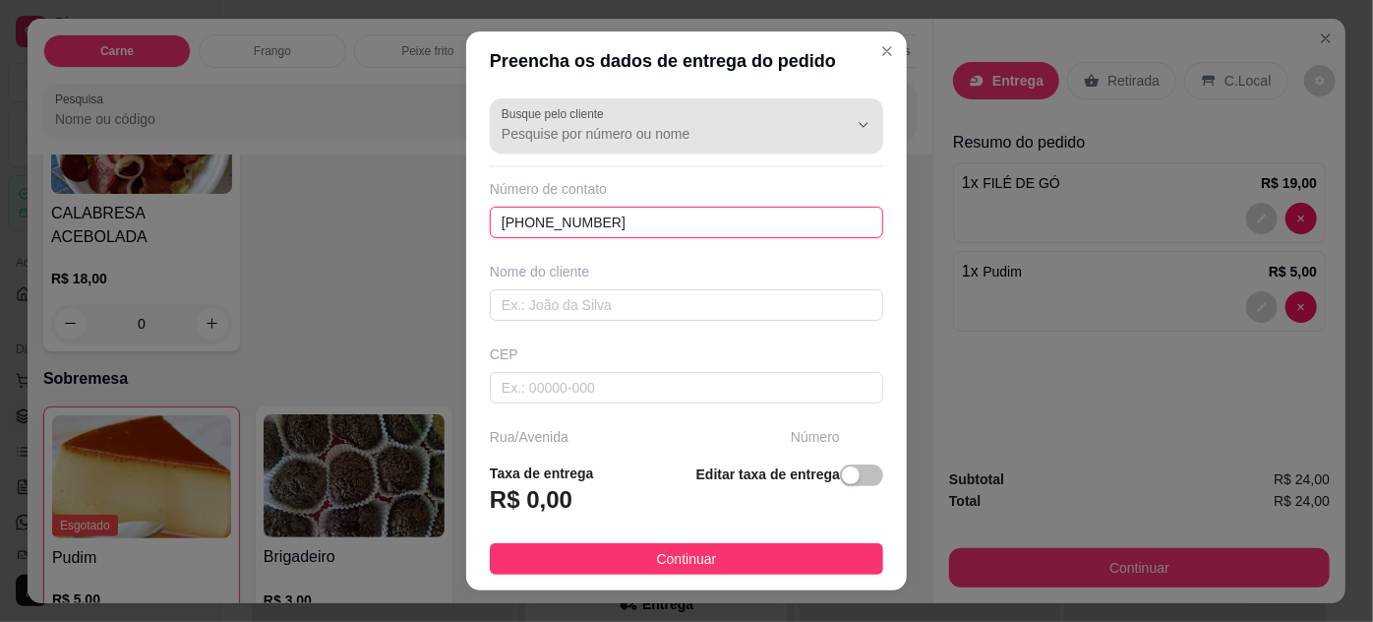
type input "[PHONE_NUMBER]"
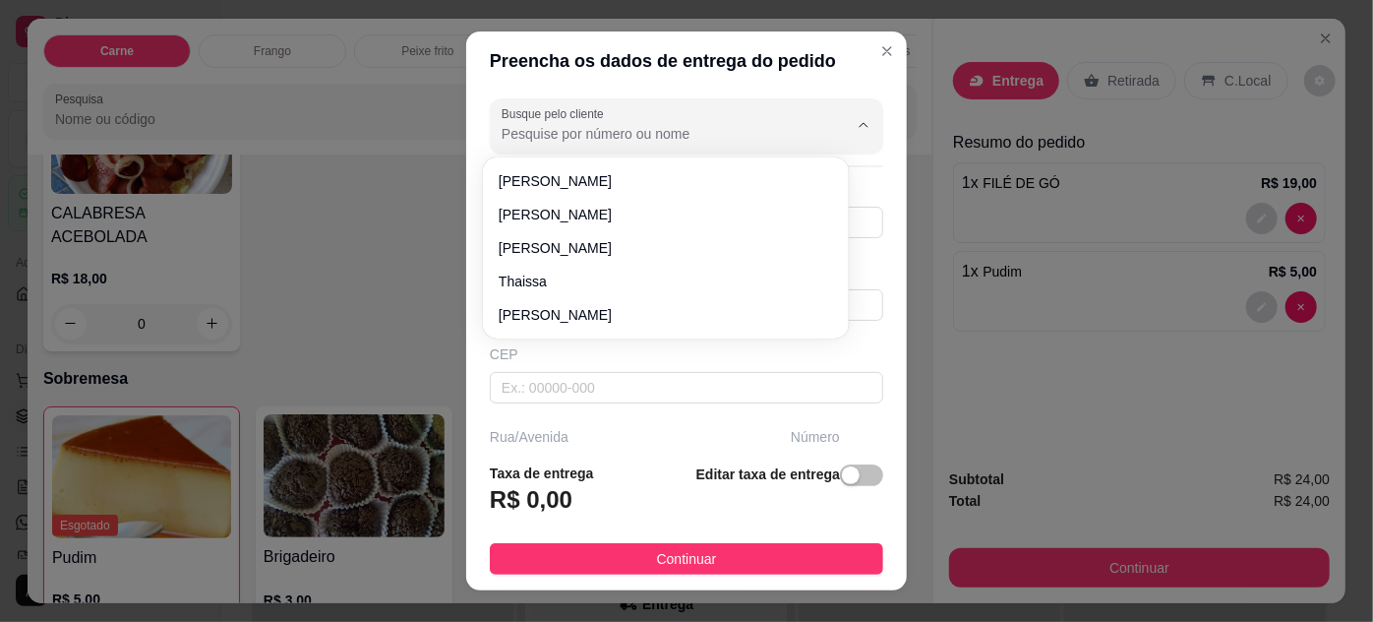
click at [723, 136] on input "Busque pelo cliente" at bounding box center [659, 134] width 315 height 20
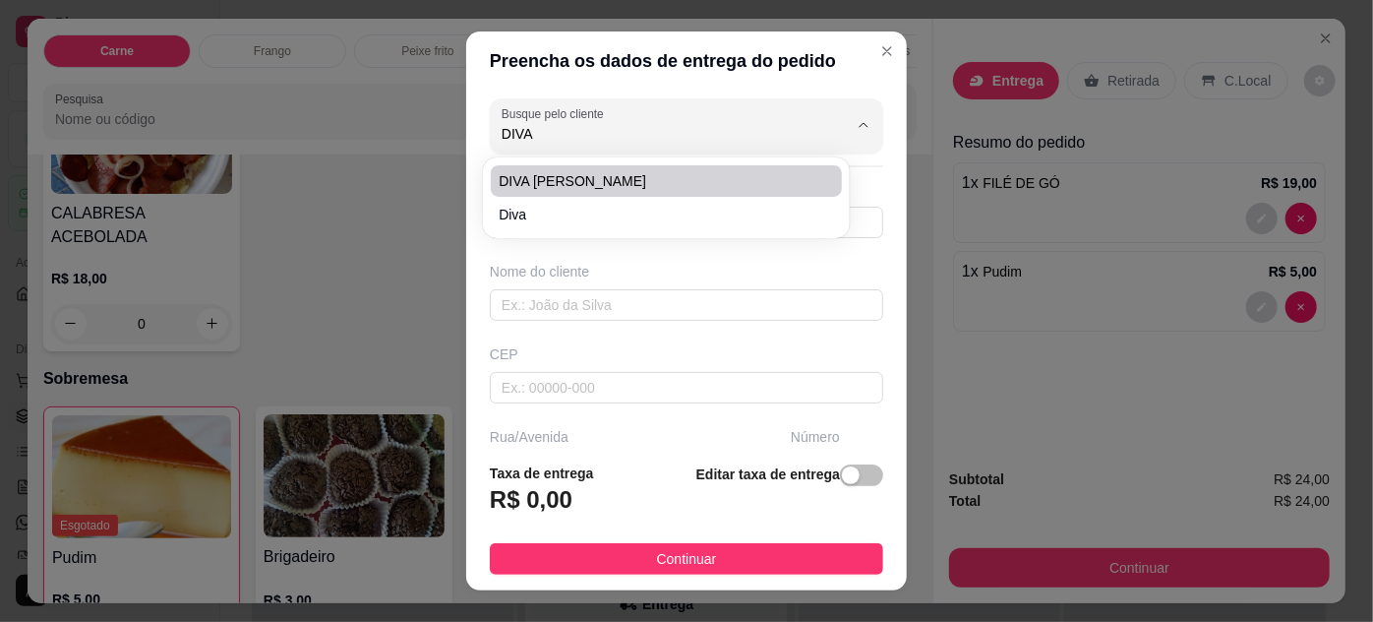
click at [626, 183] on span "DIVA [PERSON_NAME]" at bounding box center [656, 181] width 315 height 20
type input "DIVA [PERSON_NAME]"
type input "91991667816"
type input "DIVA [PERSON_NAME]"
type input "CRECI"
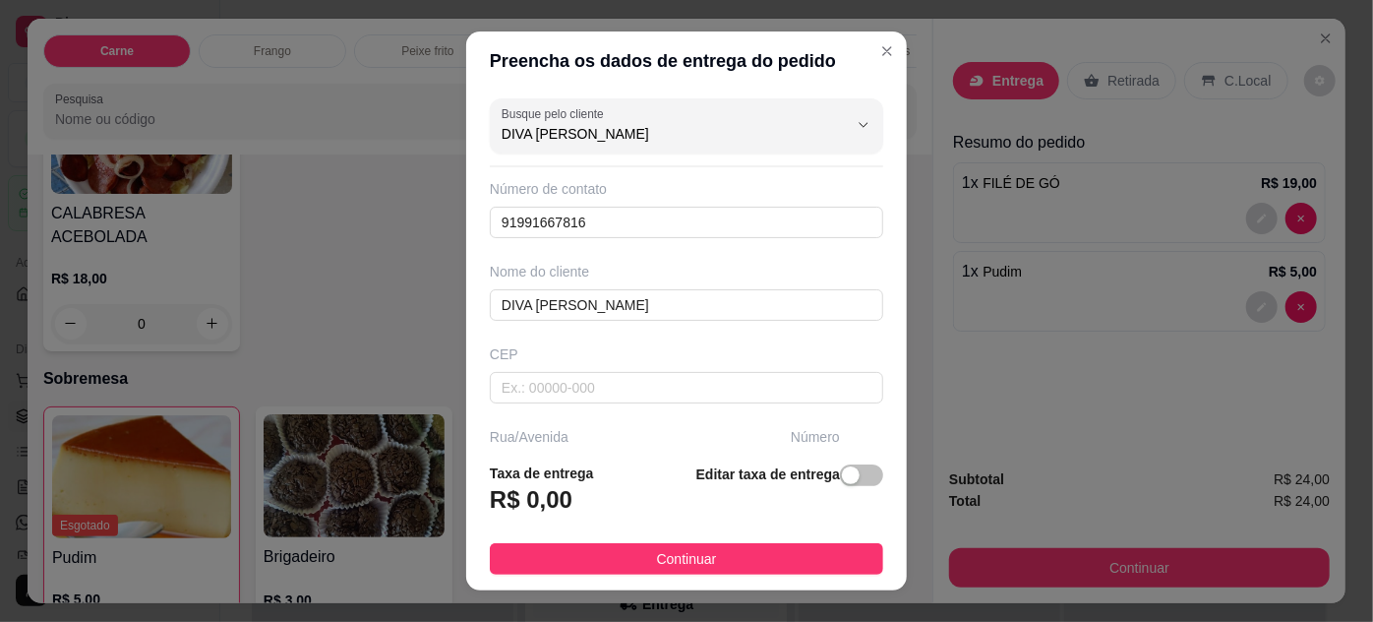
scroll to position [301, 0]
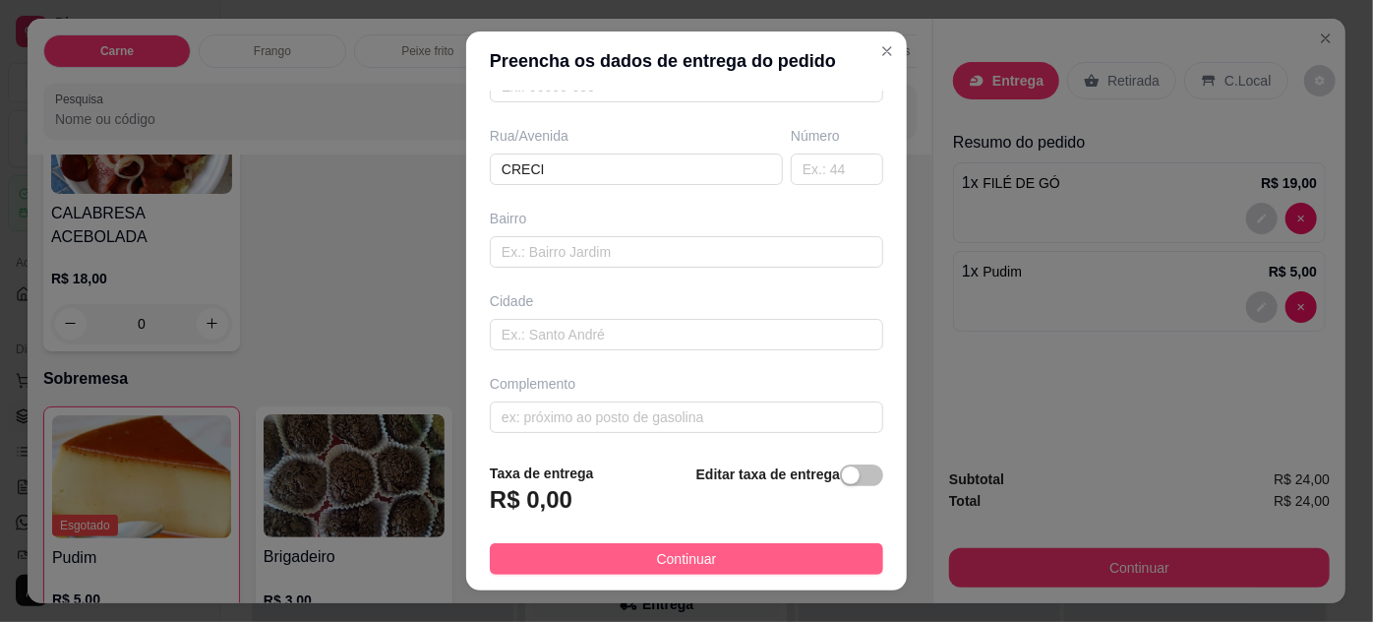
type input "DIVA [PERSON_NAME]"
click at [818, 557] on button "Continuar" at bounding box center [686, 558] width 393 height 31
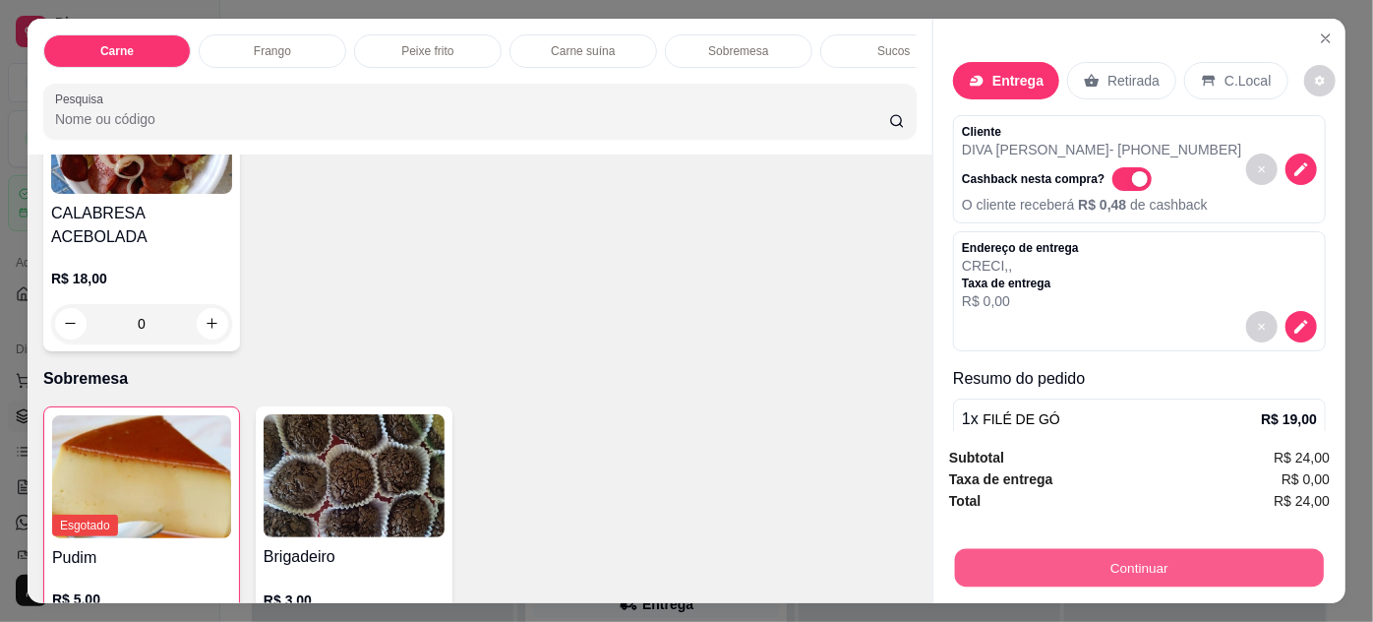
click at [1007, 553] on button "Continuar" at bounding box center [1139, 568] width 369 height 38
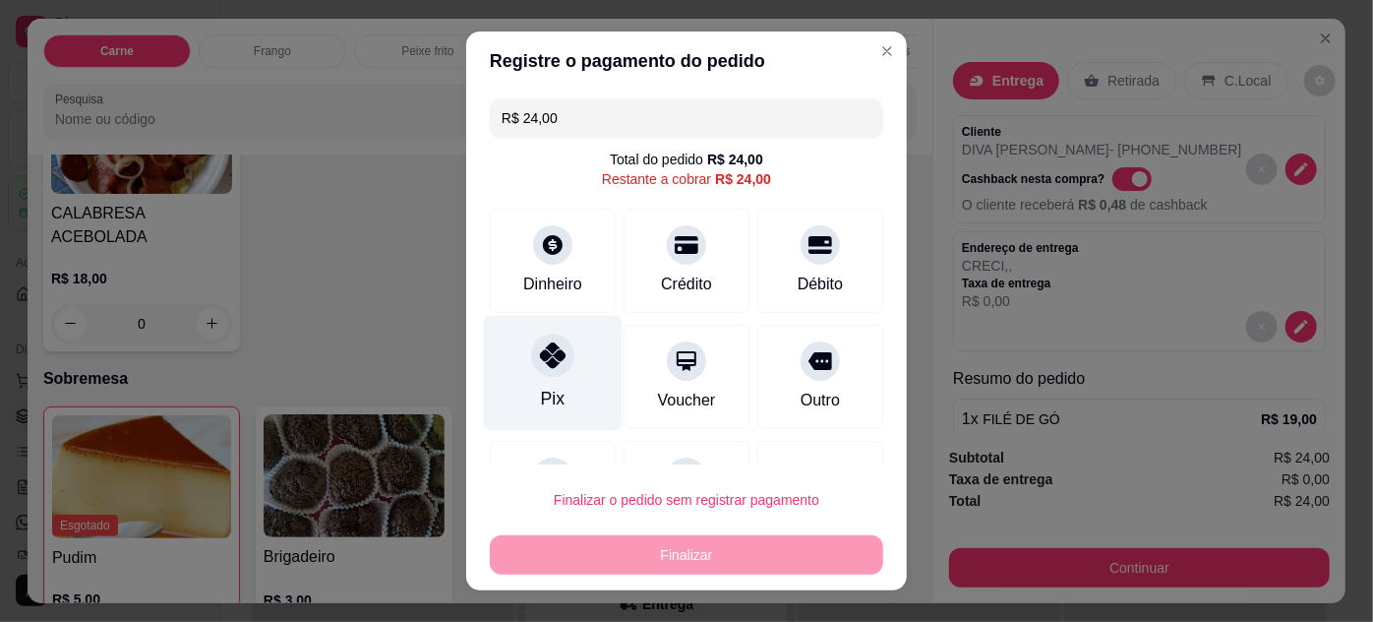
click at [540, 369] on div at bounding box center [552, 354] width 43 height 43
type input "R$ 0,00"
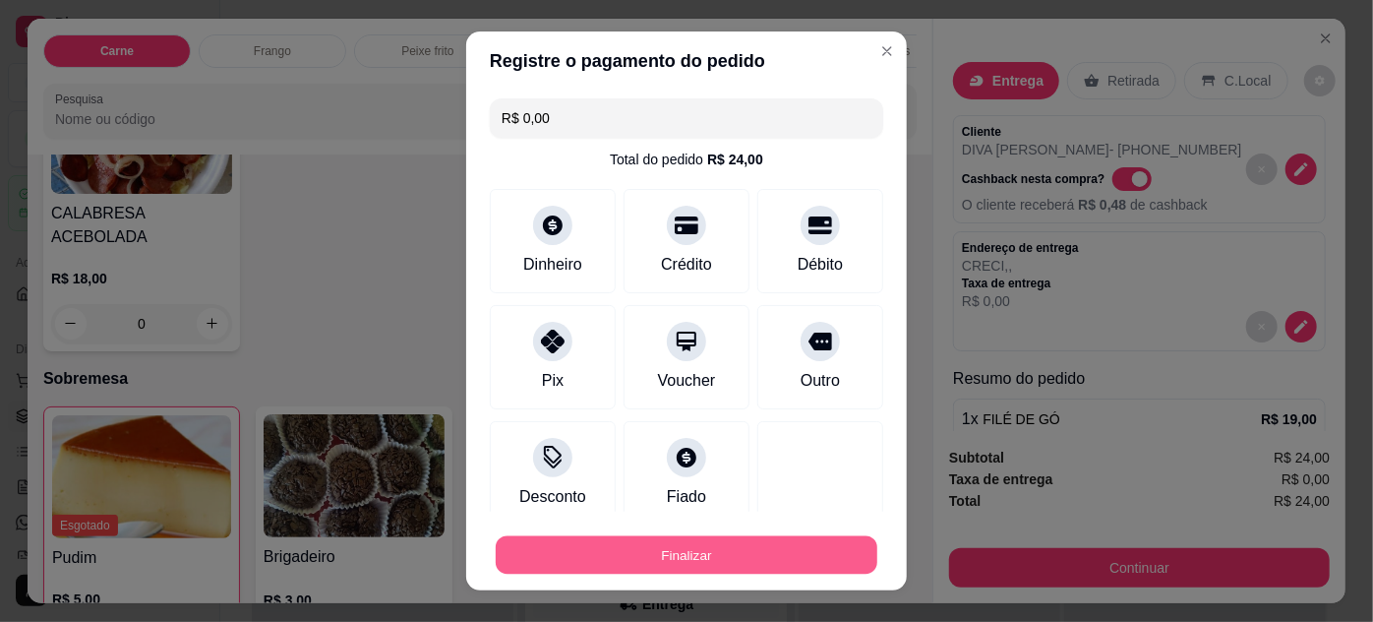
click at [733, 546] on button "Finalizar" at bounding box center [687, 555] width 382 height 38
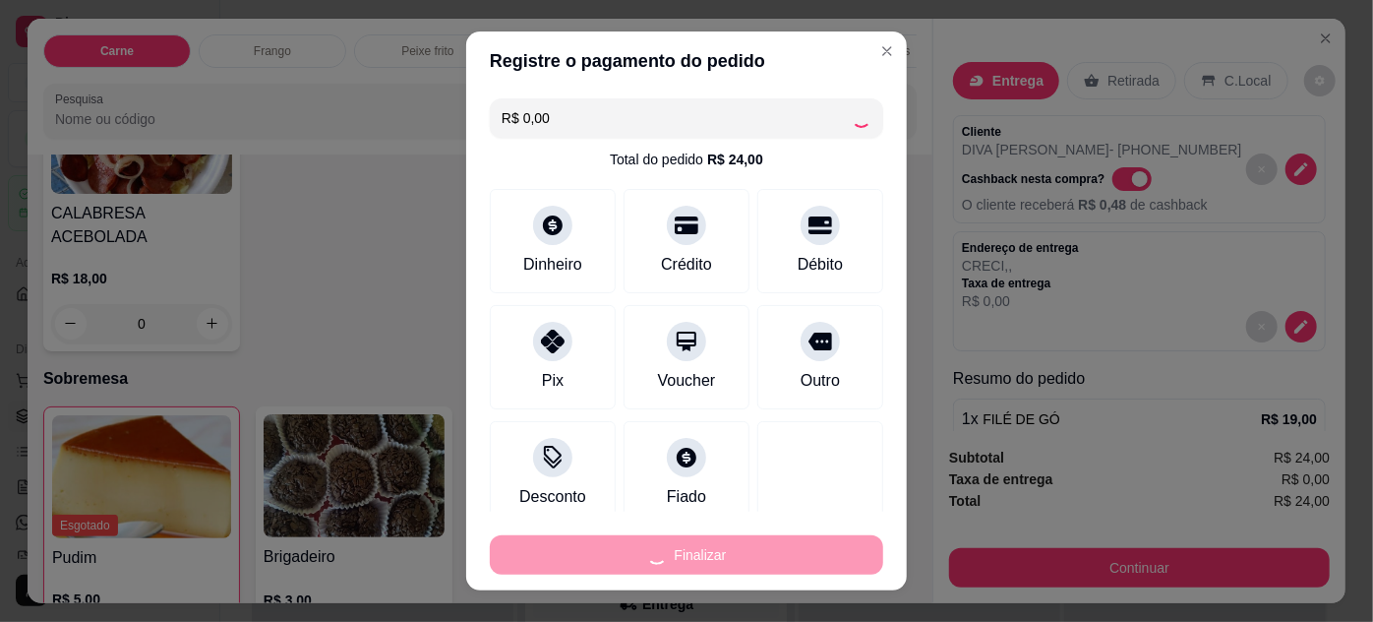
type input "0"
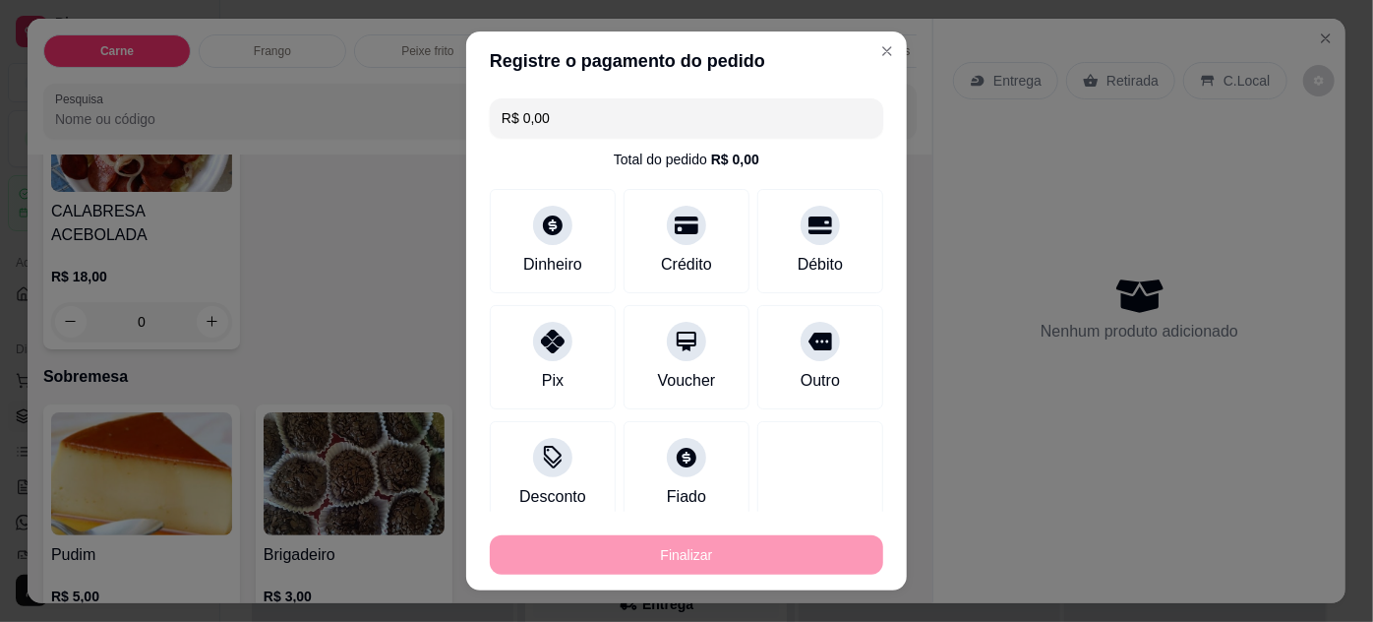
type input "-R$ 24,00"
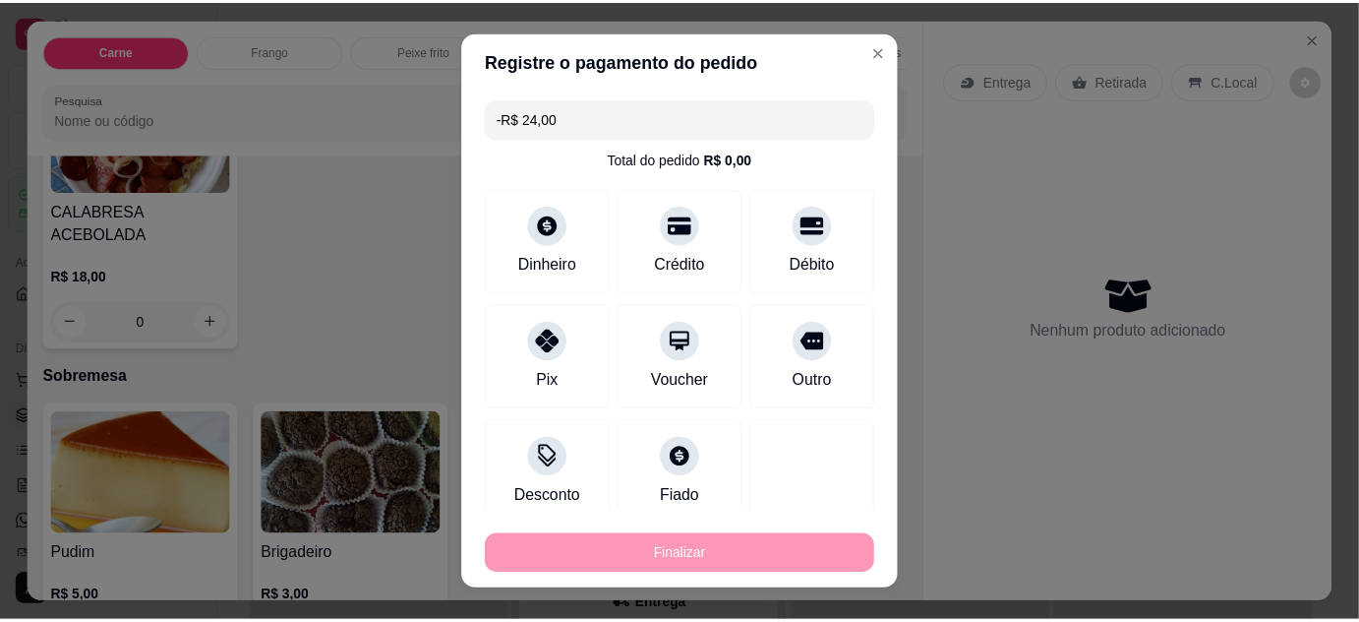
scroll to position [1786, 0]
